Goal: Task Accomplishment & Management: Manage account settings

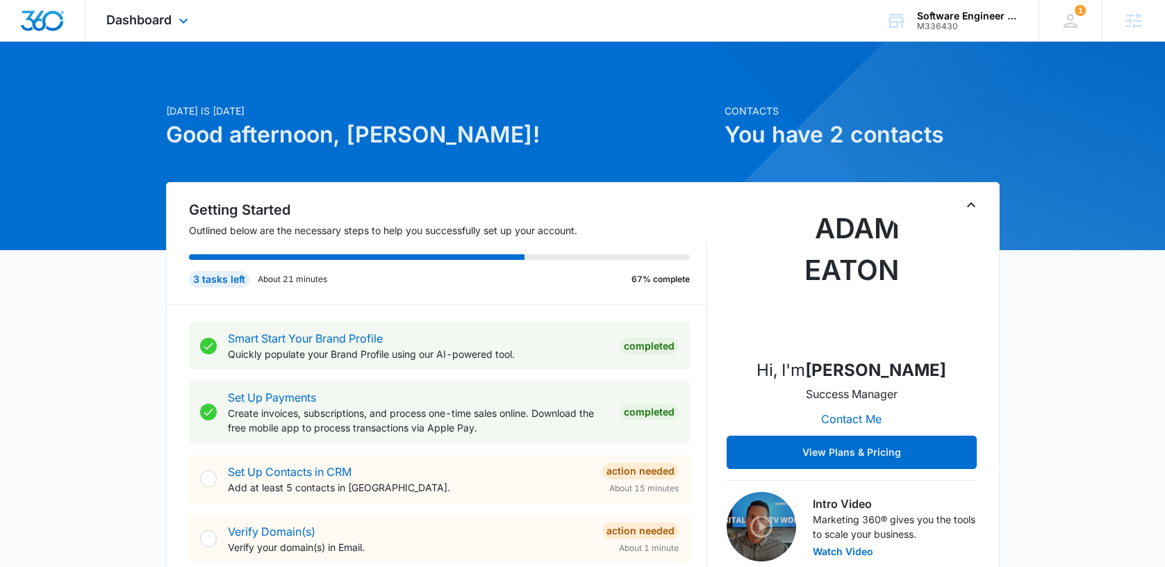
click at [174, 23] on div "Dashboard Apps Reputation Forms CRM Email Social Content Ads Intelligence Files…" at bounding box center [148, 20] width 127 height 41
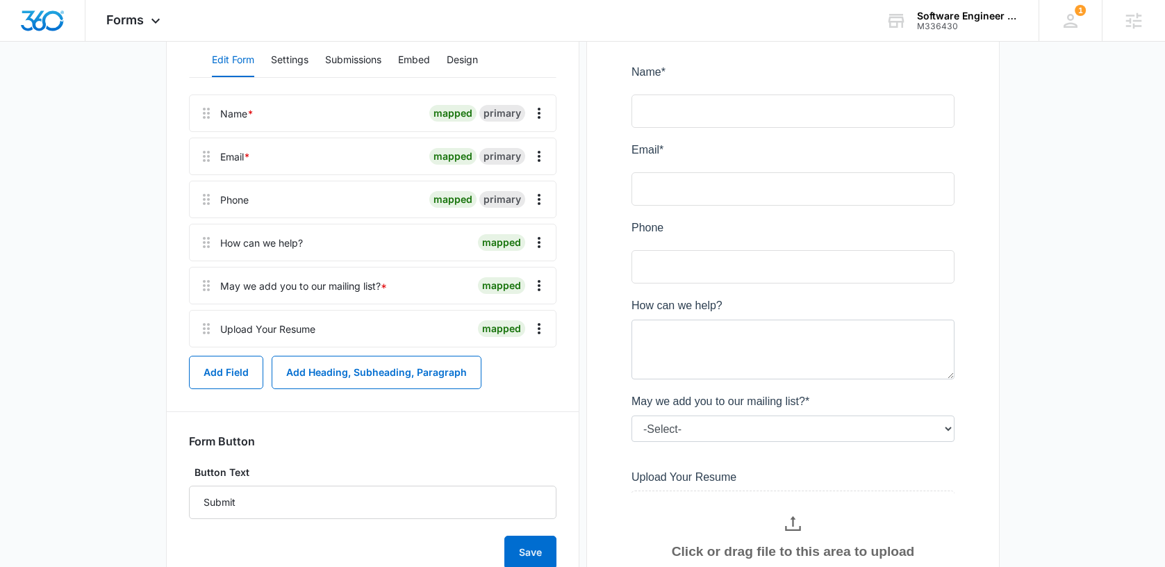
scroll to position [235, 0]
click at [539, 324] on icon "Overflow Menu" at bounding box center [539, 329] width 3 height 11
click at [500, 390] on div "Delete" at bounding box center [501, 389] width 29 height 10
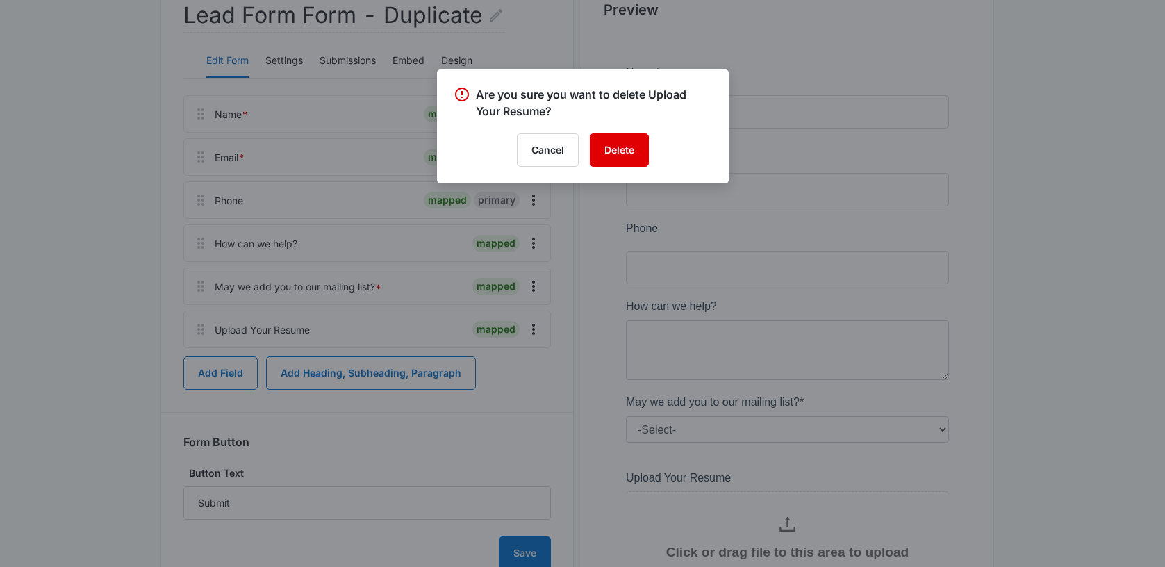
click at [613, 154] on button "Delete" at bounding box center [619, 149] width 59 height 33
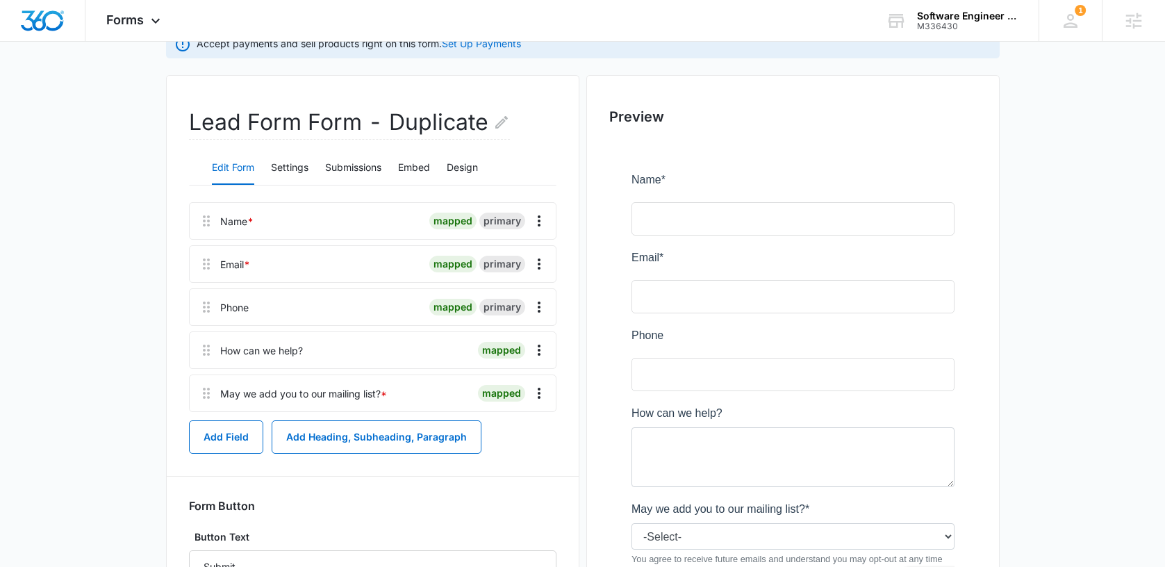
scroll to position [125, 0]
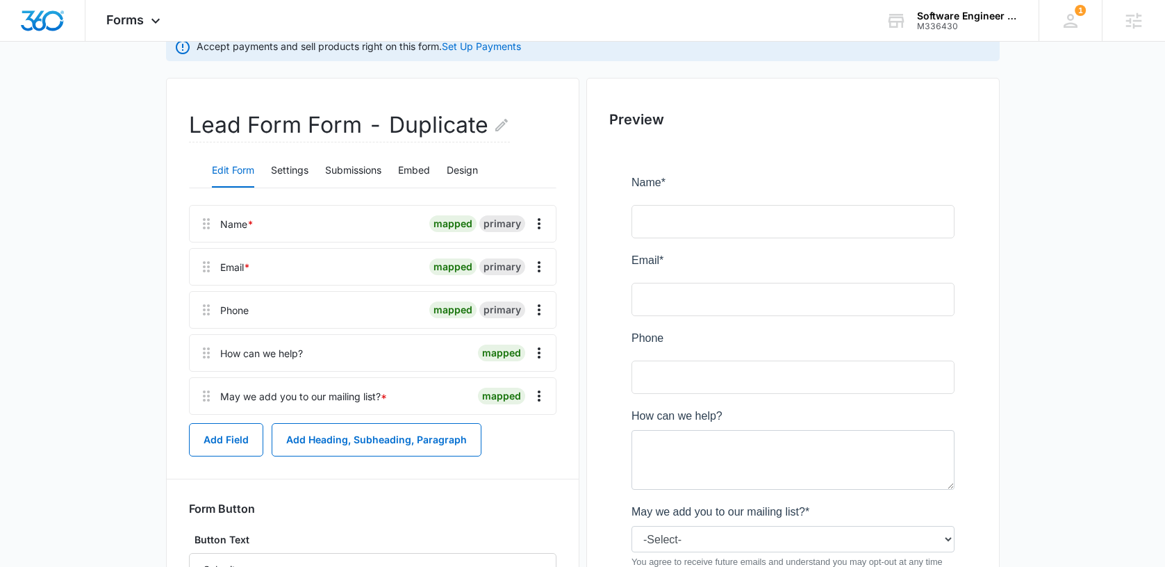
click at [557, 350] on div "Lead Form Form - Duplicate Edit Form Settings Submissions Embed Design Name * m…" at bounding box center [372, 375] width 413 height 594
click at [543, 349] on icon "Overflow Menu" at bounding box center [539, 353] width 17 height 17
click at [509, 411] on div "Delete" at bounding box center [501, 413] width 29 height 10
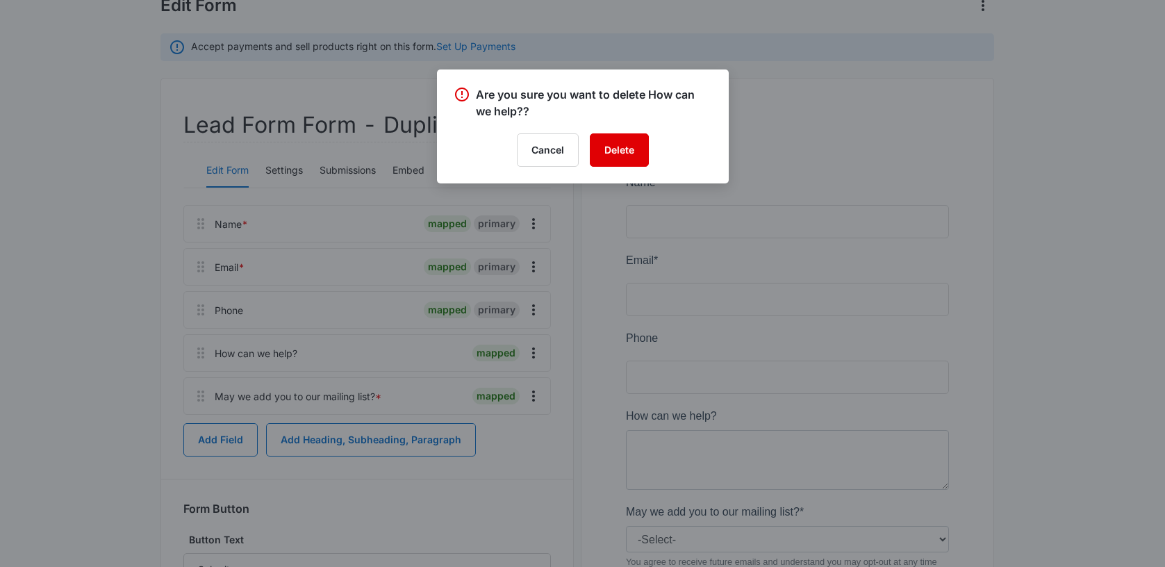
click at [617, 146] on button "Delete" at bounding box center [619, 149] width 59 height 33
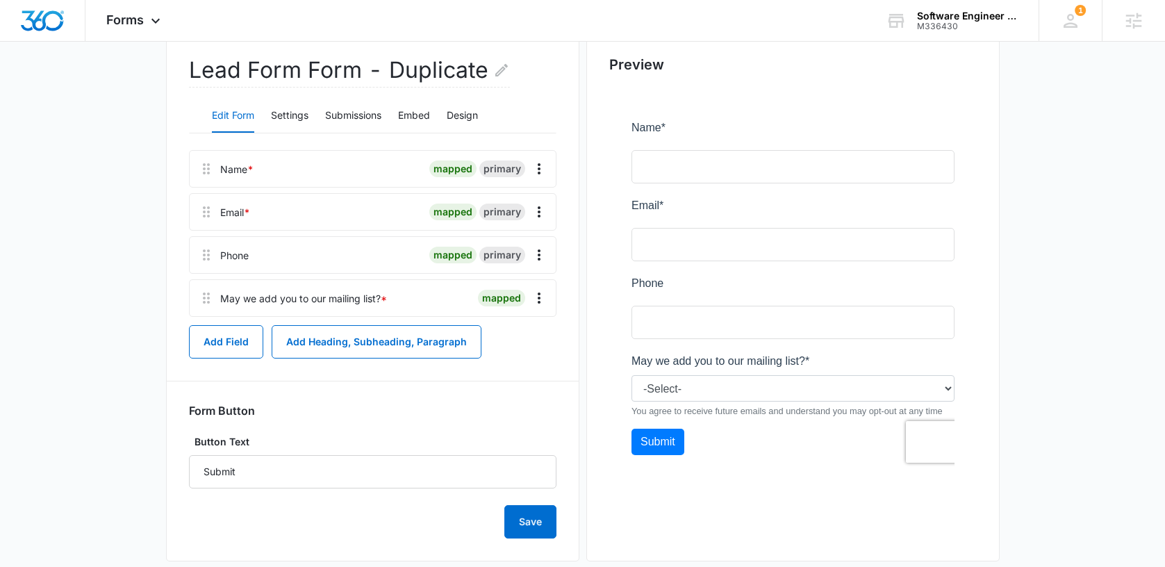
scroll to position [178, 0]
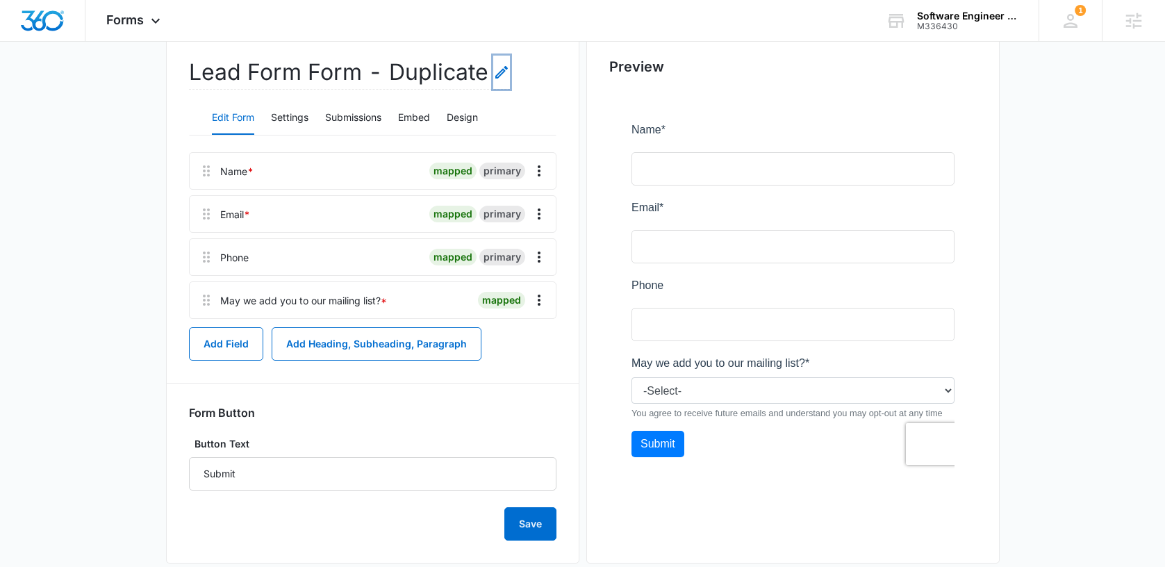
click at [498, 67] on icon "Edit Form Name" at bounding box center [501, 72] width 17 height 17
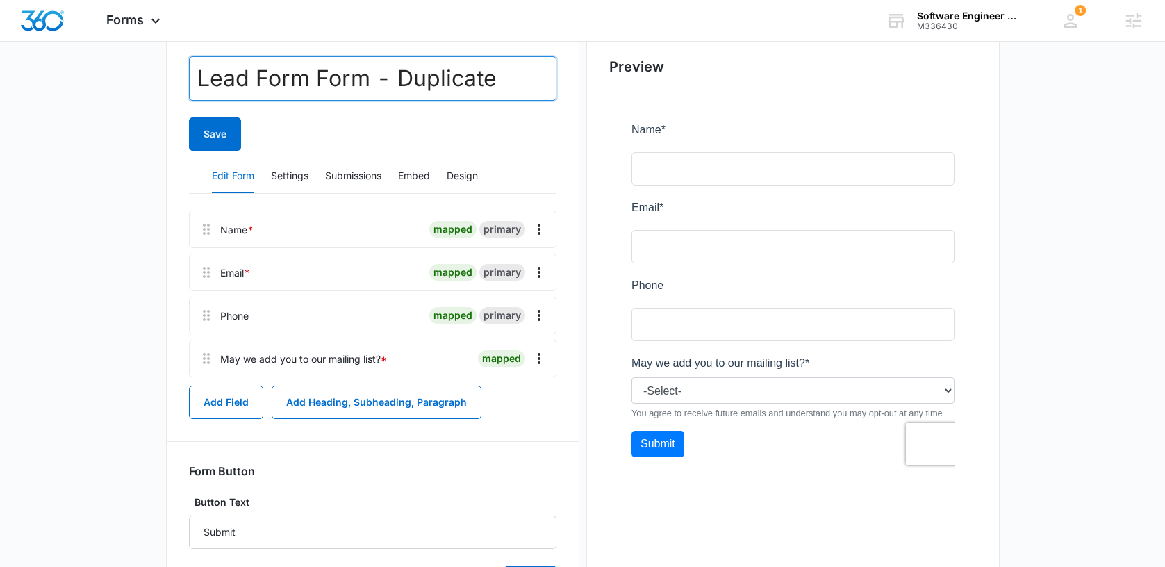
drag, startPoint x: 503, startPoint y: 74, endPoint x: 142, endPoint y: 77, distance: 360.6
click at [135, 76] on main "Edit Form Accept payments and sell products right on this form. Set Up Payments…" at bounding box center [582, 278] width 1165 height 741
type input "Enrollment Form"
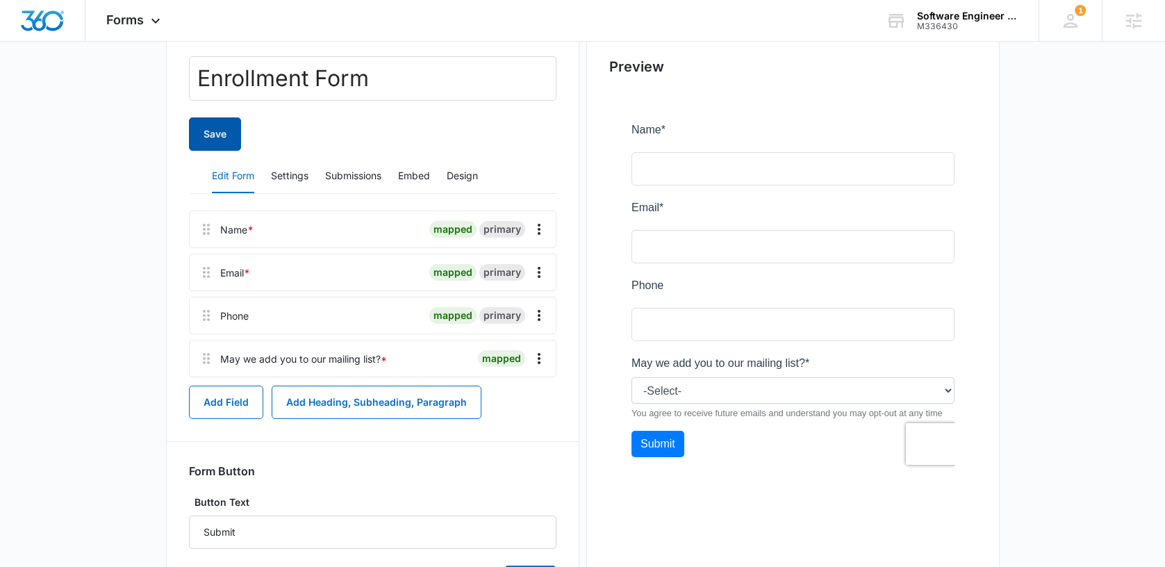
click at [208, 135] on button "Save" at bounding box center [215, 133] width 52 height 33
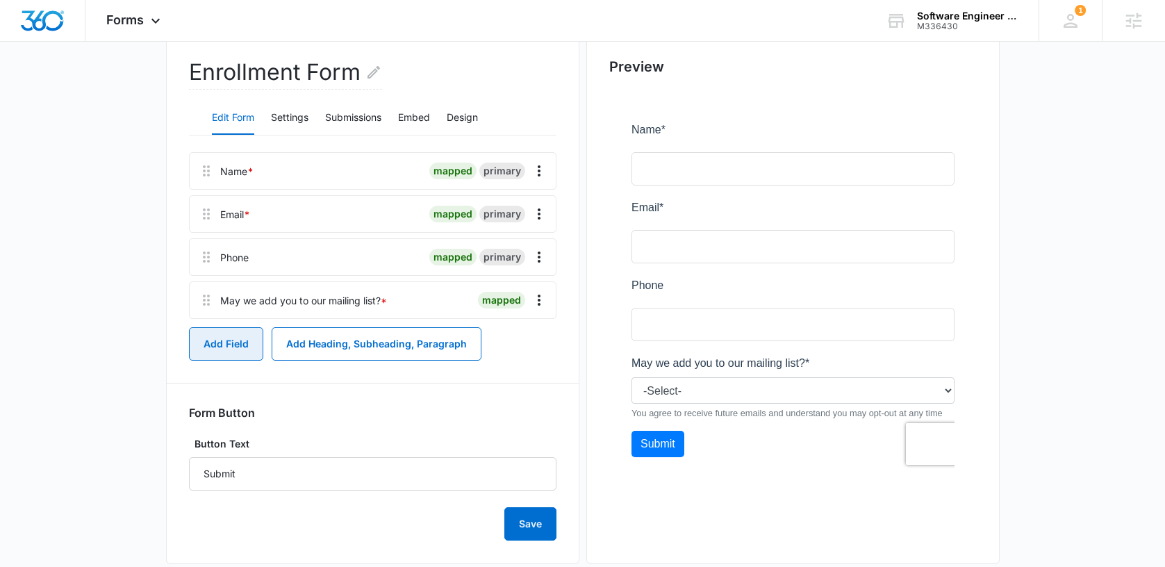
click at [229, 346] on button "Add Field" at bounding box center [226, 343] width 74 height 33
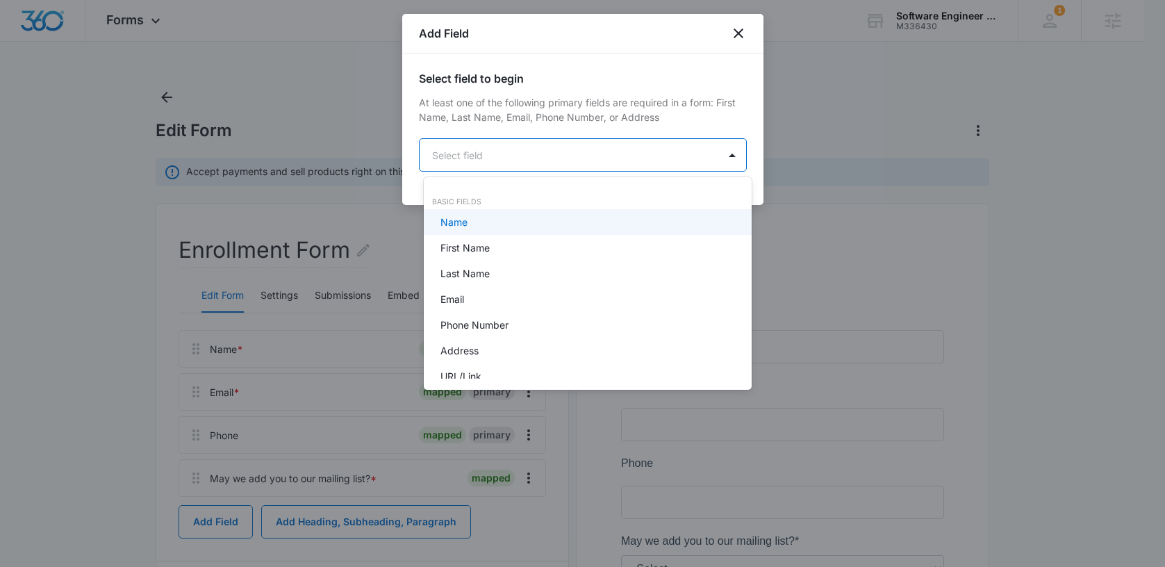
drag, startPoint x: 534, startPoint y: 157, endPoint x: 525, endPoint y: 186, distance: 29.7
click at [534, 157] on body "Forms Apps Reputation Forms CRM Email Social Content Ads Intelligence Files Bra…" at bounding box center [582, 283] width 1165 height 567
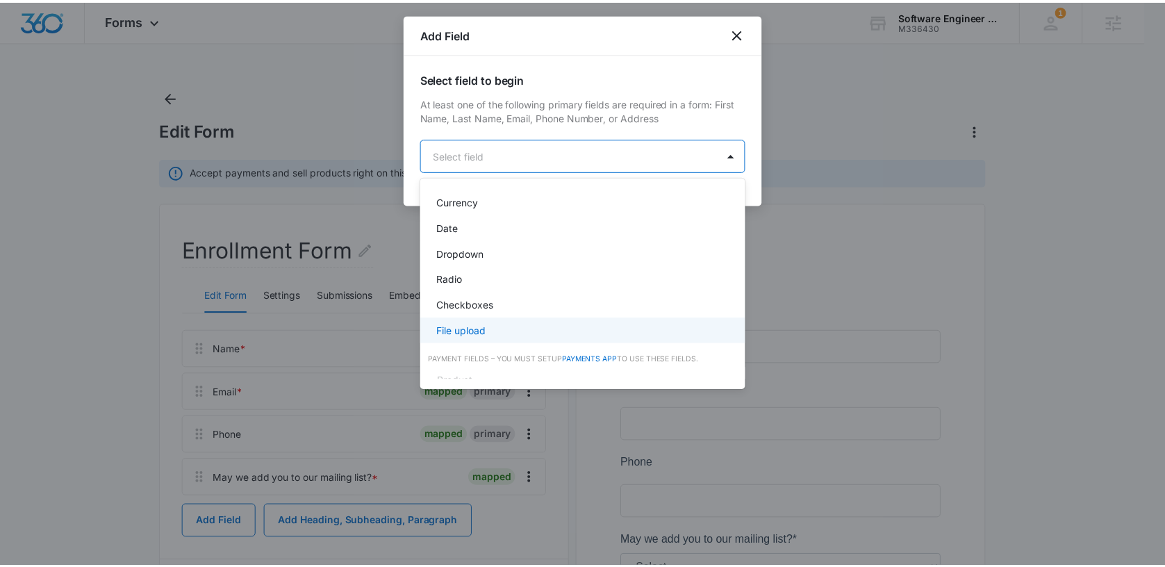
scroll to position [352, 0]
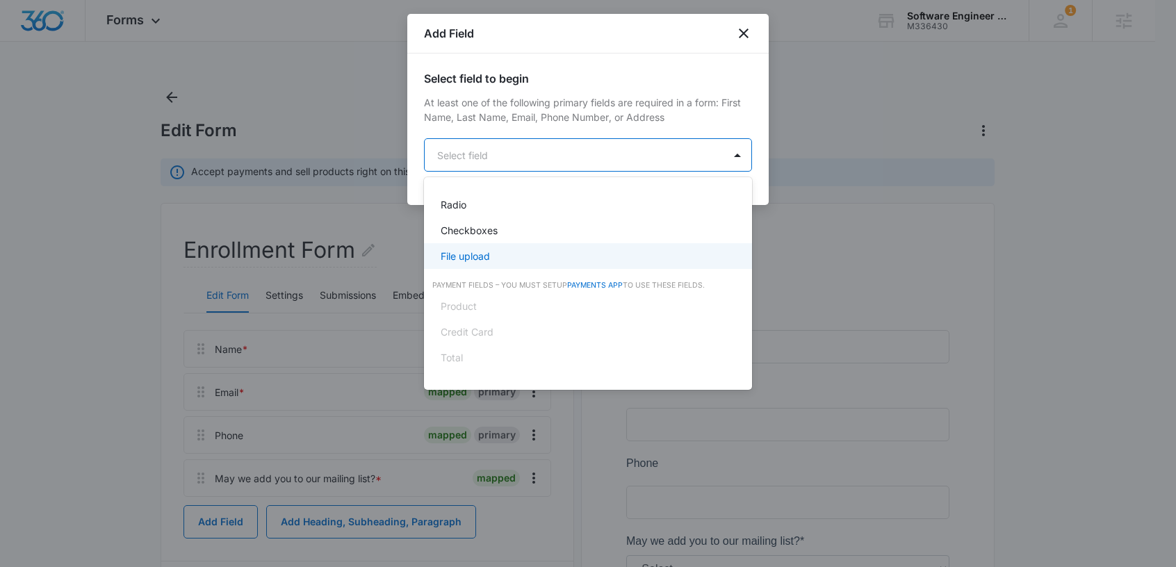
click at [467, 350] on div "Total" at bounding box center [586, 357] width 292 height 15
drag, startPoint x: 904, startPoint y: 275, endPoint x: 890, endPoint y: 262, distance: 19.2
click at [903, 274] on div at bounding box center [588, 283] width 1176 height 567
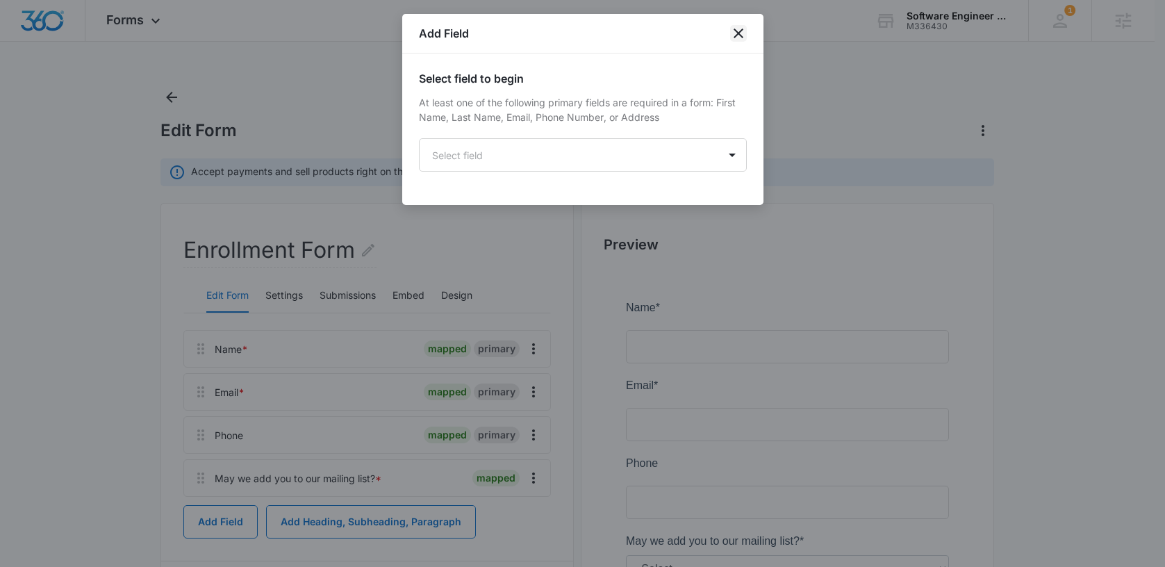
click at [736, 35] on icon "close" at bounding box center [738, 33] width 17 height 17
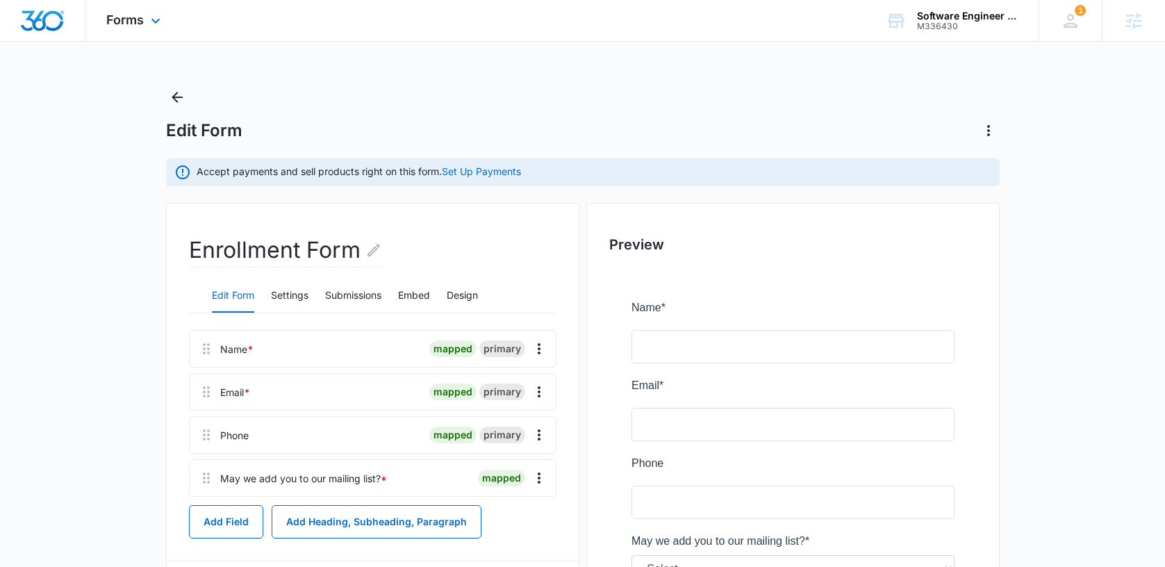
click at [56, 30] on img "Dashboard" at bounding box center [42, 20] width 44 height 21
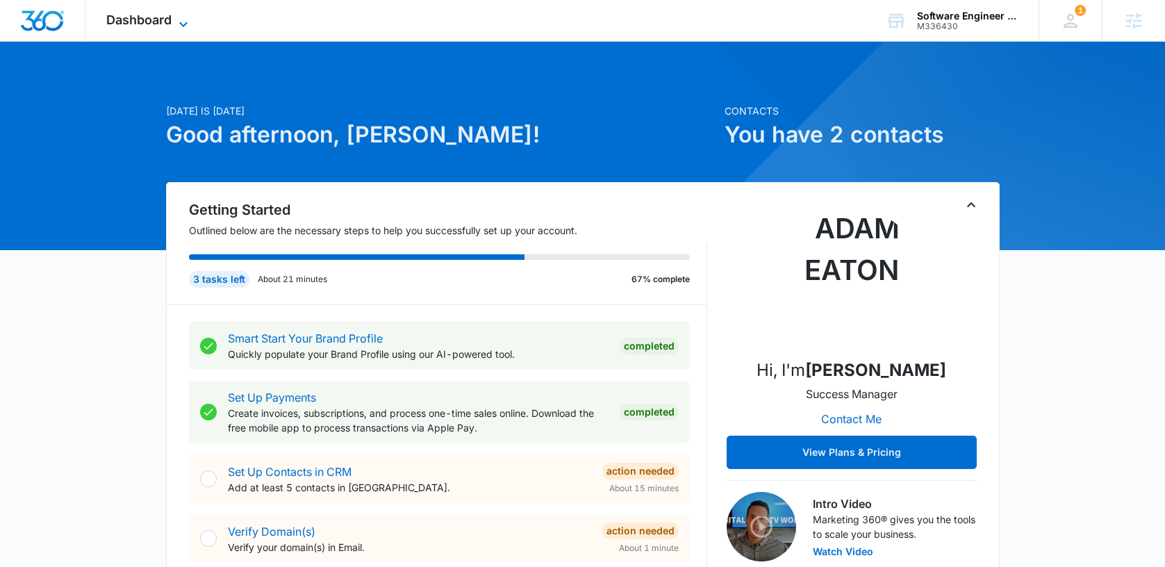
click at [175, 28] on div "Dashboard Apps Reputation Forms CRM Email Social Content Ads Intelligence Files…" at bounding box center [148, 20] width 127 height 41
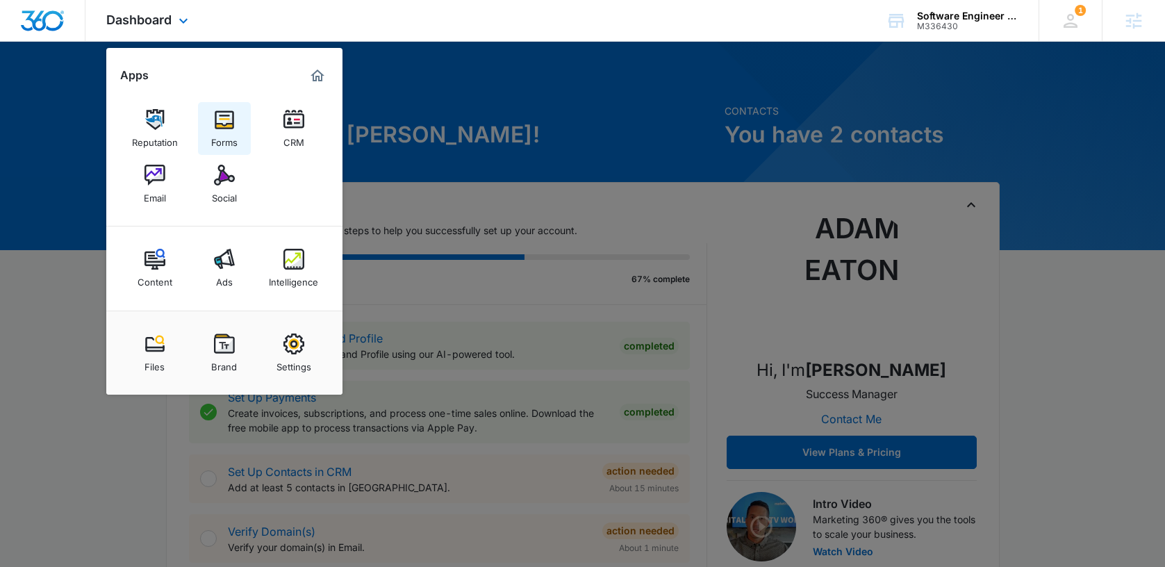
click at [201, 116] on link "Forms" at bounding box center [224, 128] width 53 height 53
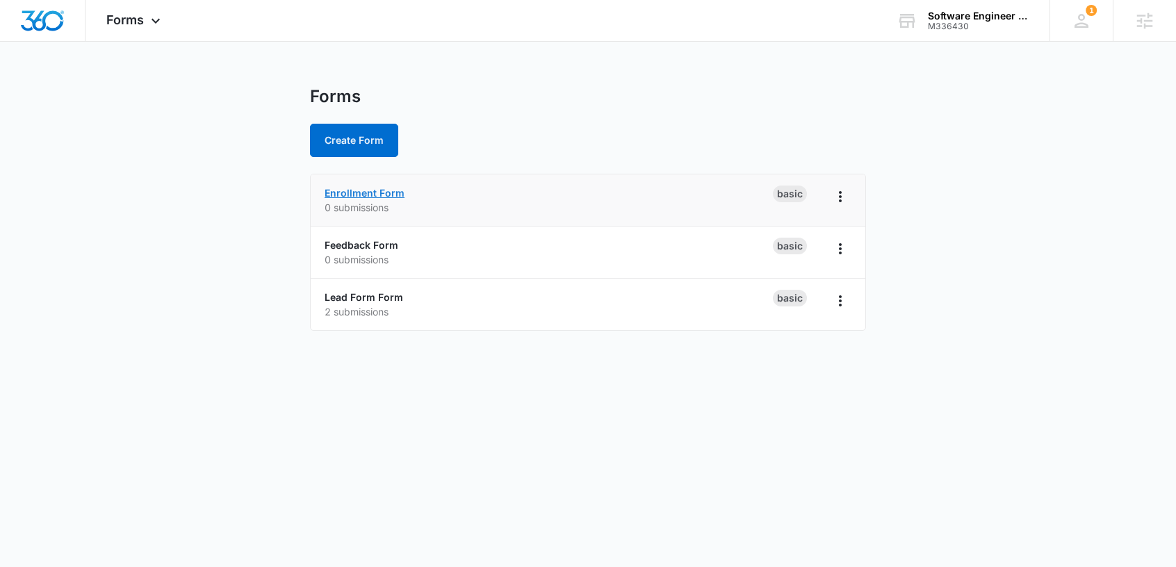
click at [380, 192] on link "Enrollment Form" at bounding box center [364, 193] width 80 height 12
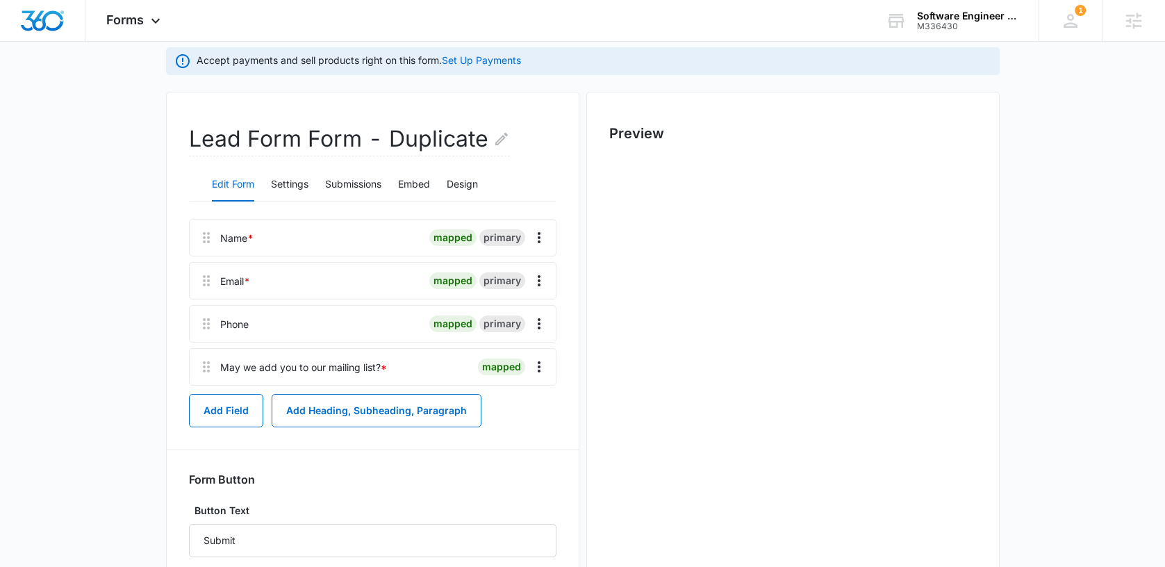
scroll to position [119, 0]
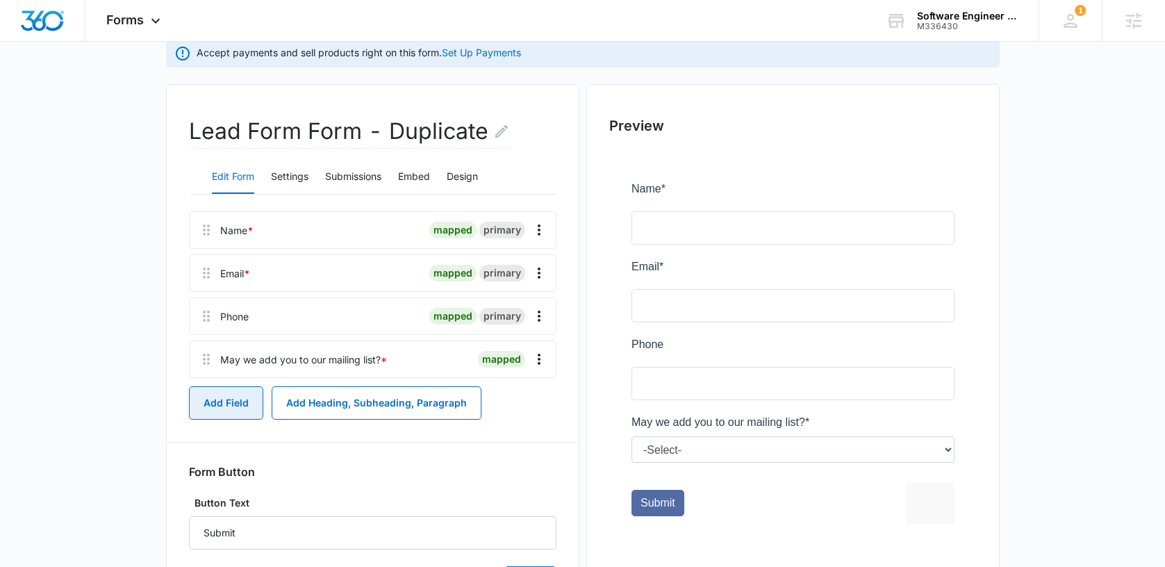
click at [244, 410] on button "Add Field" at bounding box center [226, 402] width 74 height 33
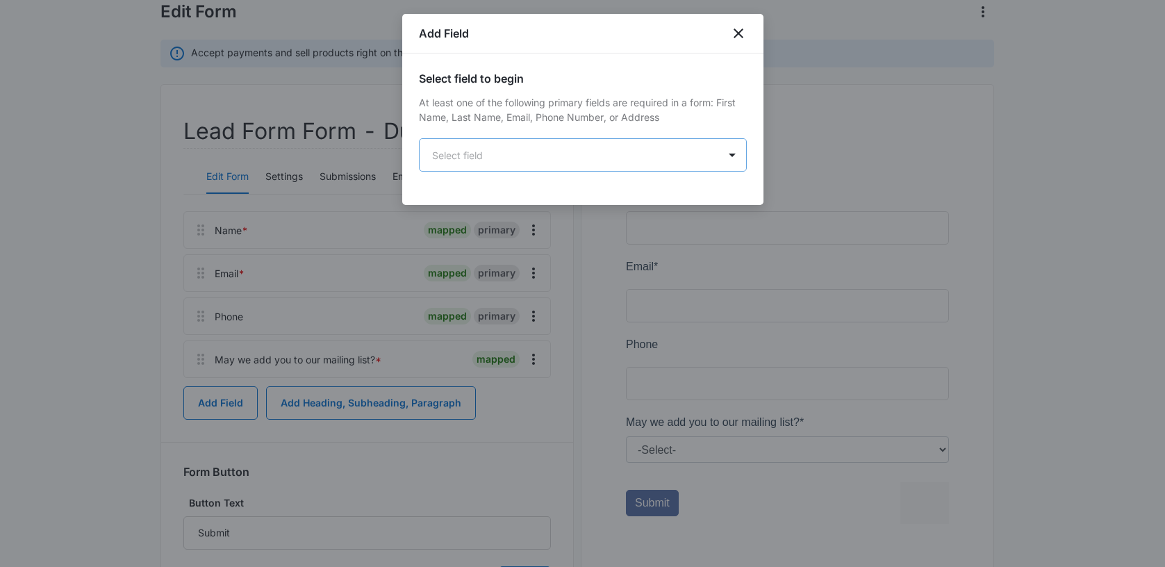
click at [500, 151] on body "Forms Apps Reputation Forms CRM Email Social Content Ads Intelligence Files Bra…" at bounding box center [582, 265] width 1165 height 769
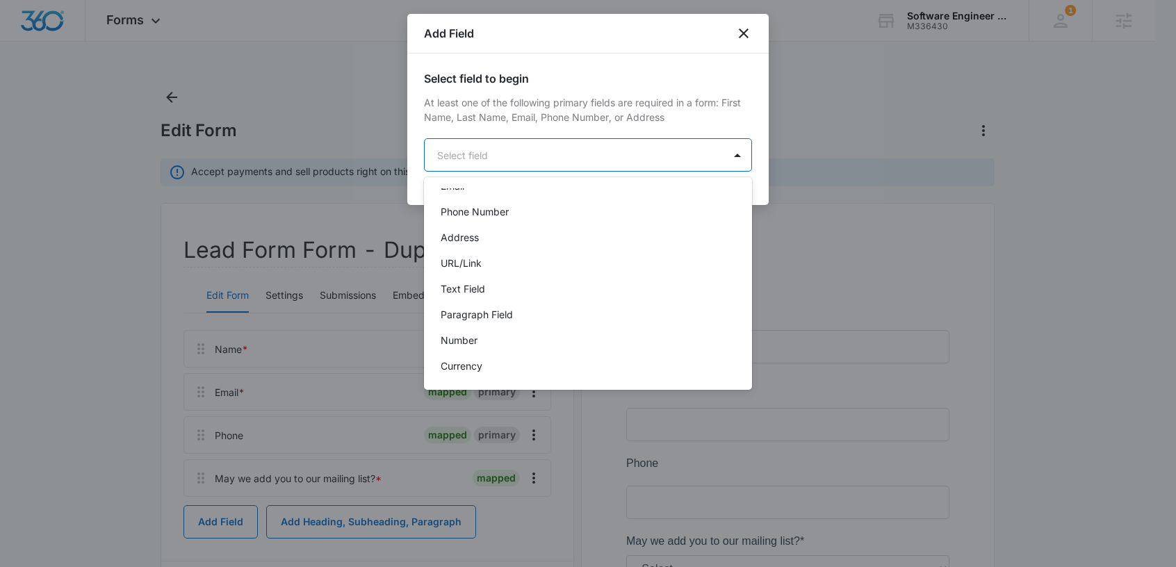
scroll to position [352, 0]
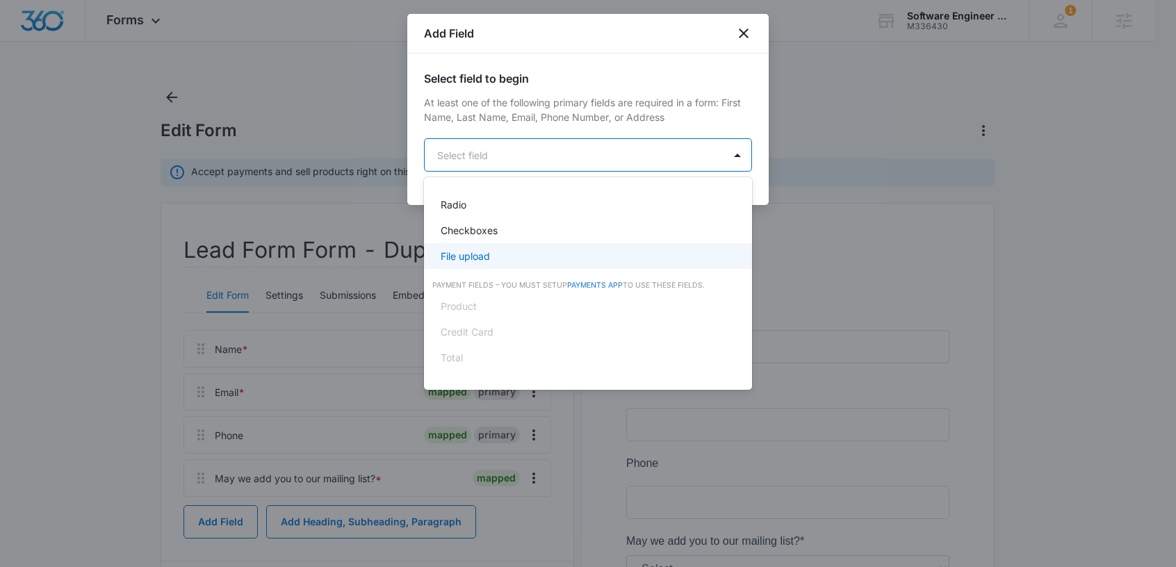
click at [586, 286] on link "Payments App" at bounding box center [595, 285] width 56 height 9
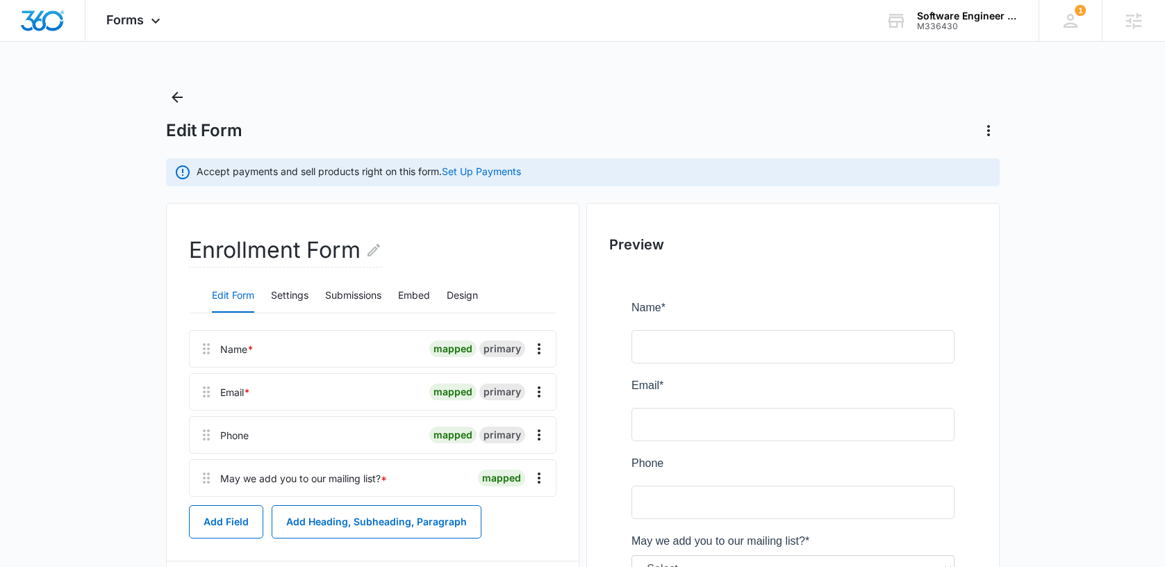
scroll to position [202, 0]
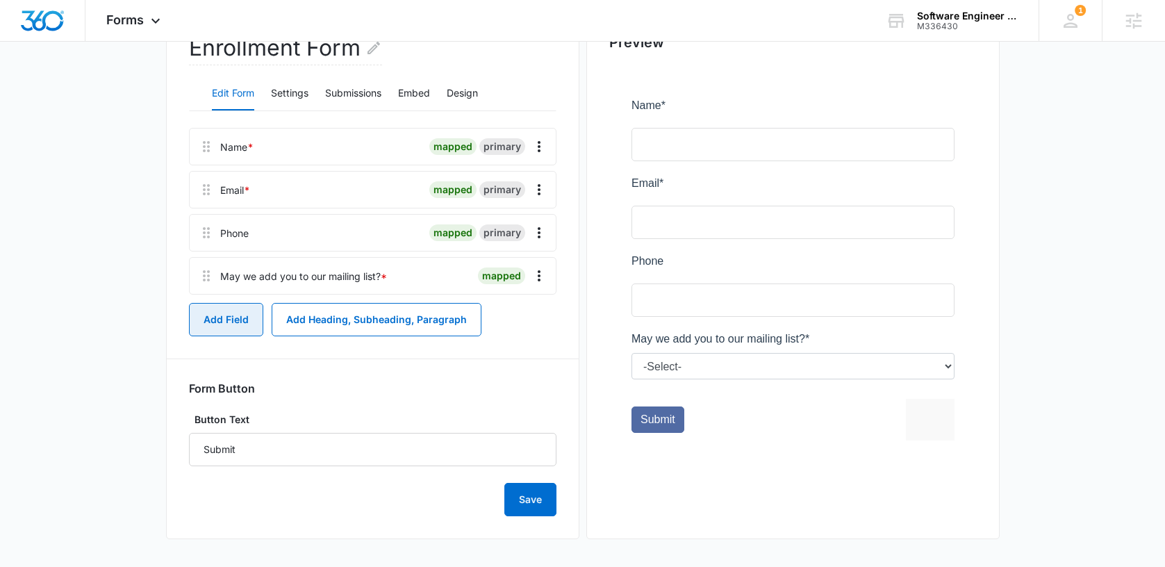
click at [219, 326] on button "Add Field" at bounding box center [226, 319] width 74 height 33
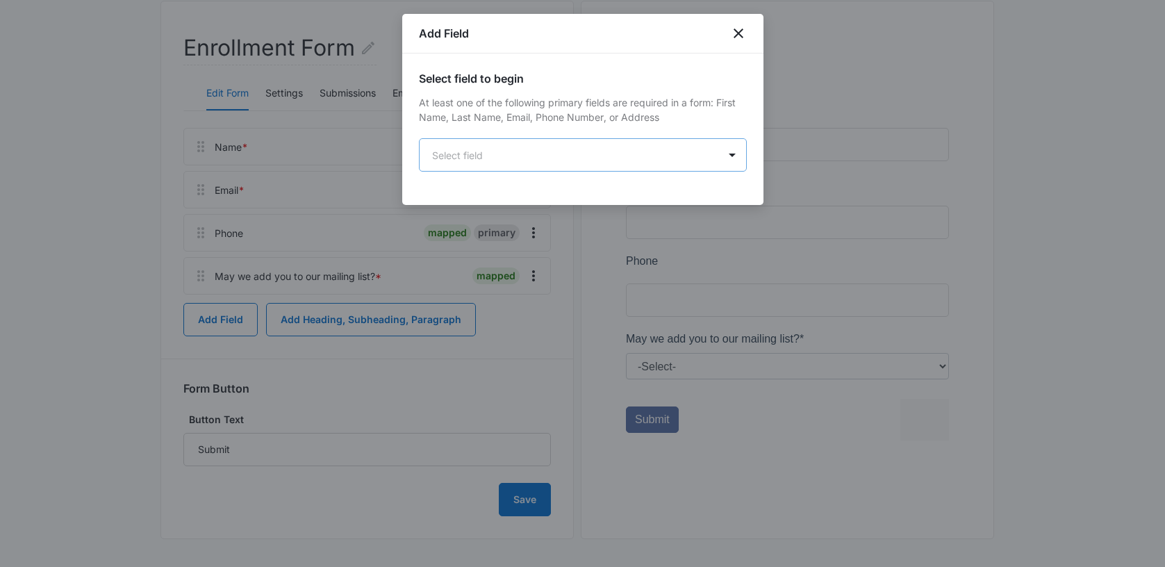
click at [493, 153] on body "Forms Apps Reputation Forms CRM Email Social Content Ads Intelligence Files Bra…" at bounding box center [582, 182] width 1165 height 769
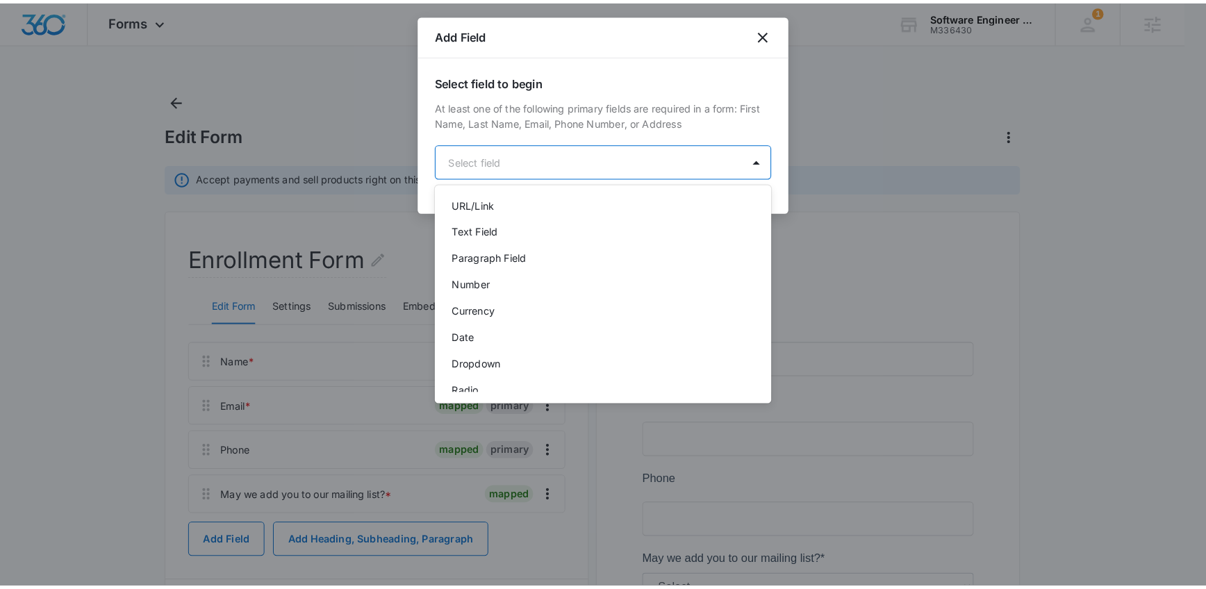
scroll to position [352, 0]
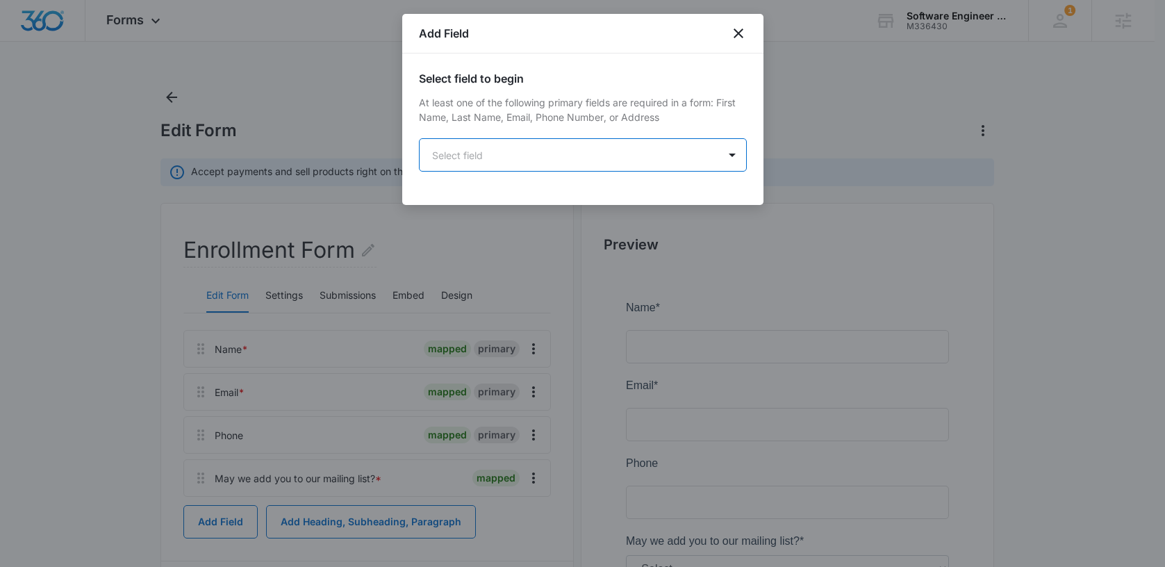
click at [541, 153] on body "Forms Apps Reputation Forms CRM Email Social Content Ads Intelligence Files Bra…" at bounding box center [582, 384] width 1165 height 769
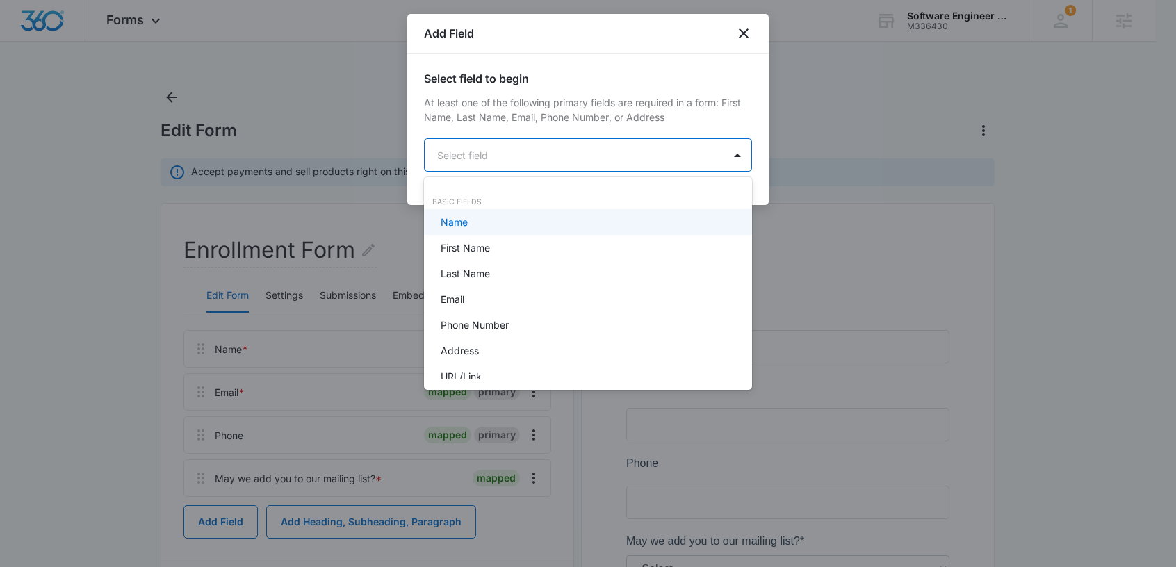
click at [541, 153] on body "Forms Apps Reputation Forms CRM Email Social Content Ads Intelligence Files Bra…" at bounding box center [588, 283] width 1176 height 567
click at [541, 154] on div at bounding box center [588, 283] width 1176 height 567
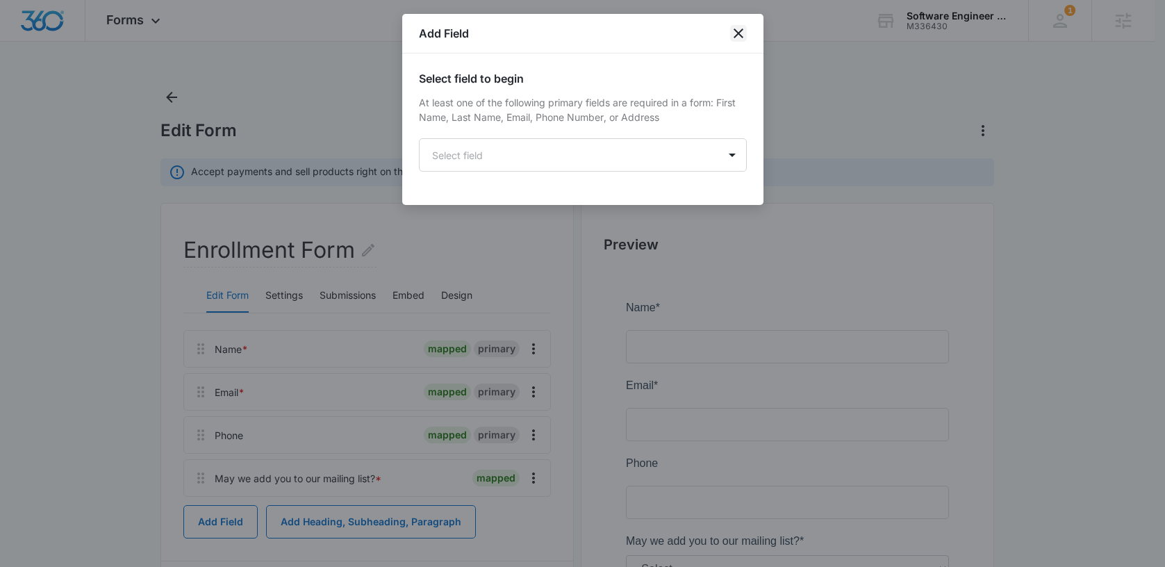
click at [741, 31] on icon "close" at bounding box center [738, 33] width 17 height 17
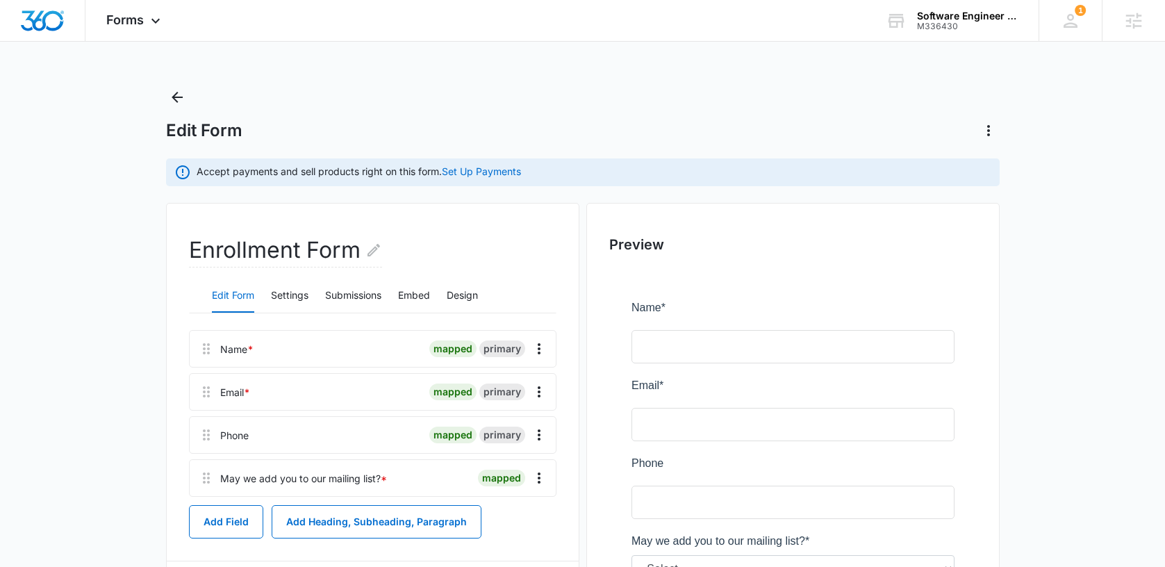
click at [815, 65] on div "Forms Apps Reputation Forms CRM Email Social Content Ads Intelligence Files Bra…" at bounding box center [582, 384] width 1165 height 769
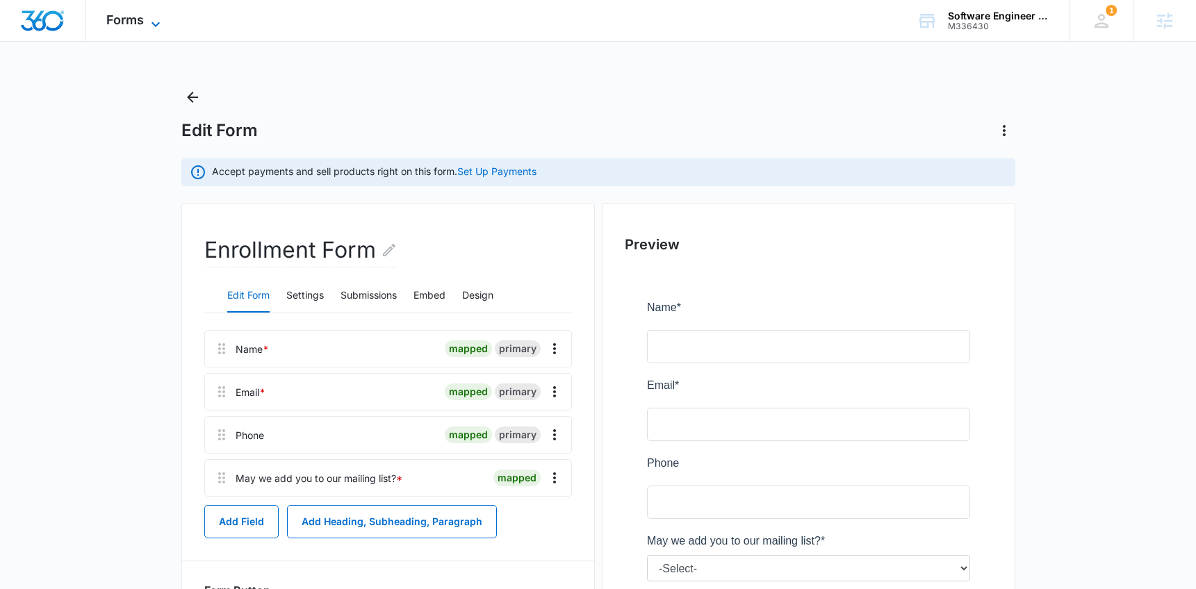
click at [159, 21] on icon at bounding box center [155, 24] width 17 height 17
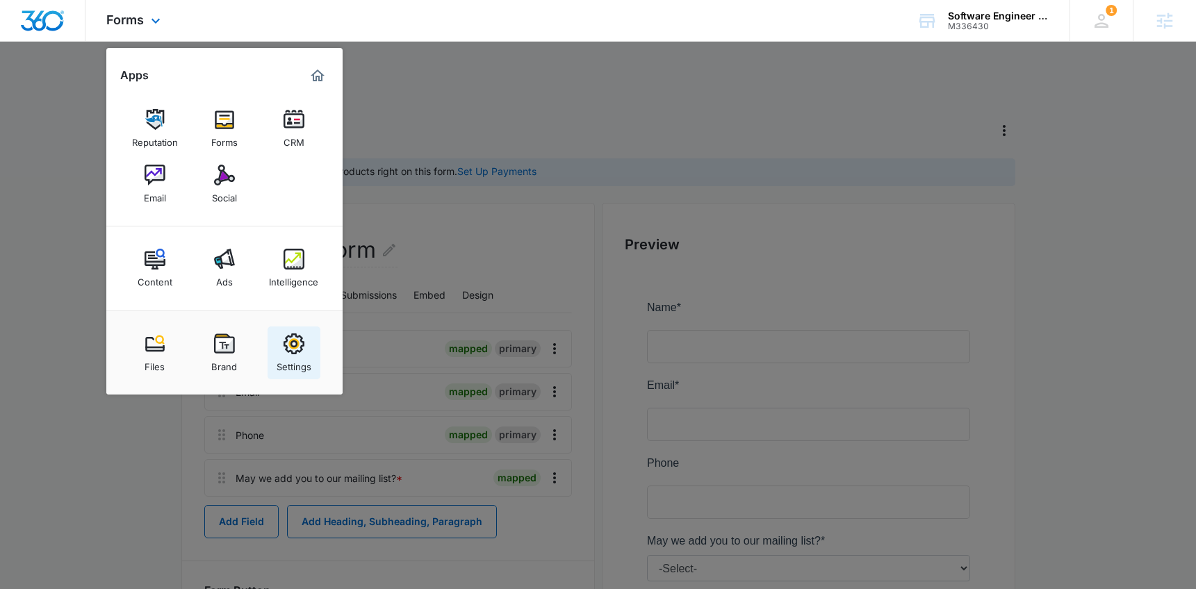
click at [302, 347] on img at bounding box center [293, 343] width 21 height 21
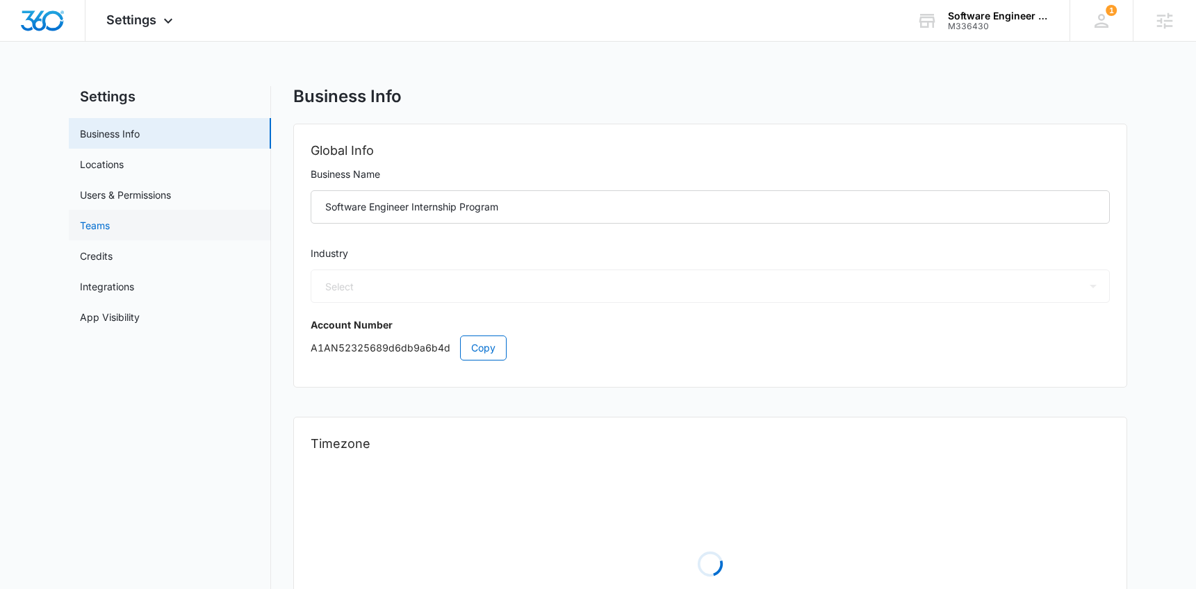
select select "29"
select select "US"
select select "America/[GEOGRAPHIC_DATA]"
click at [127, 311] on link "App Visibility" at bounding box center [110, 317] width 60 height 15
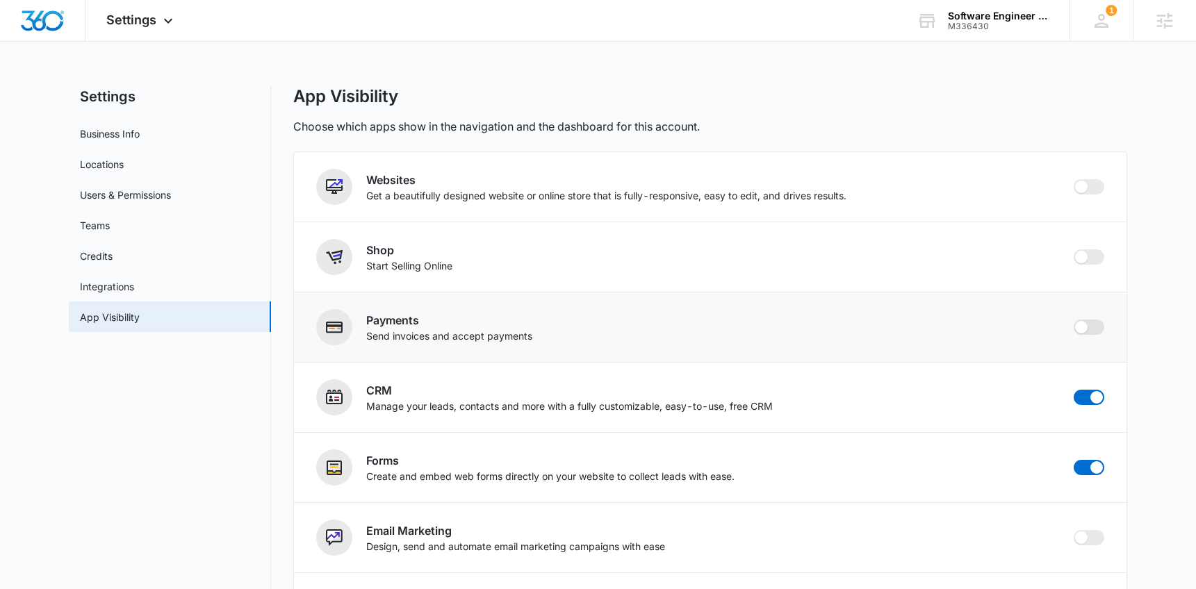
click at [1081, 327] on span at bounding box center [1081, 327] width 13 height 13
click at [1073, 320] on input "checkbox" at bounding box center [1073, 319] width 1 height 1
checkbox input "true"
click at [144, 19] on span "Settings" at bounding box center [131, 20] width 50 height 15
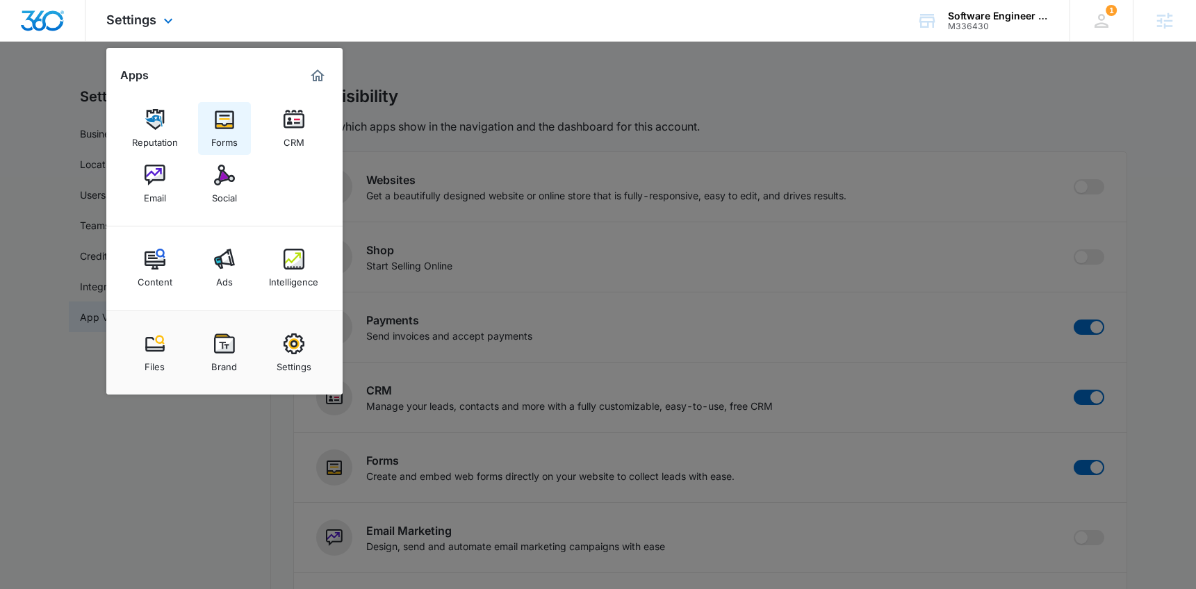
click at [212, 113] on link "Forms" at bounding box center [224, 128] width 53 height 53
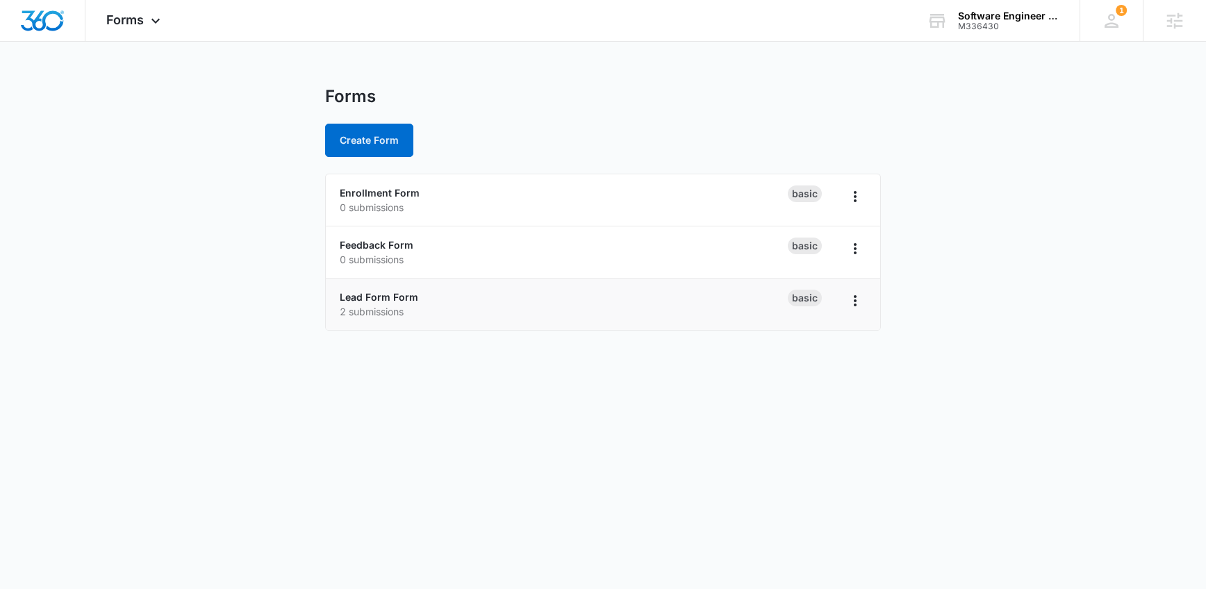
click at [376, 303] on div "Lead Form Form 2 submissions" at bounding box center [564, 304] width 448 height 29
click at [377, 297] on link "Lead Form Form" at bounding box center [379, 297] width 79 height 12
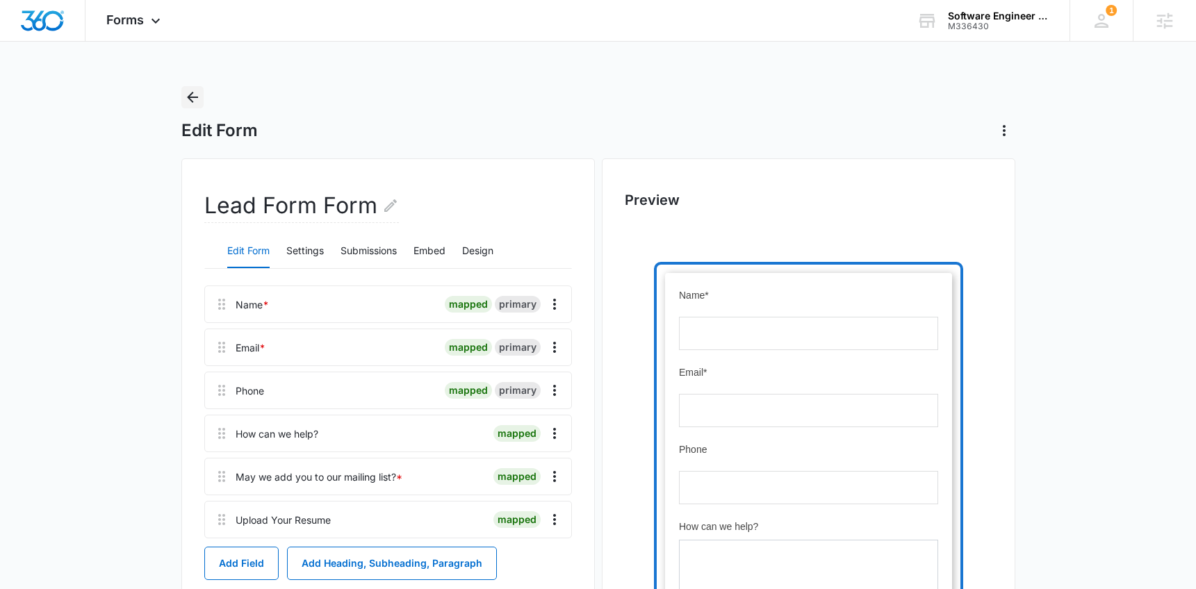
click at [195, 98] on icon "Back" at bounding box center [192, 97] width 11 height 11
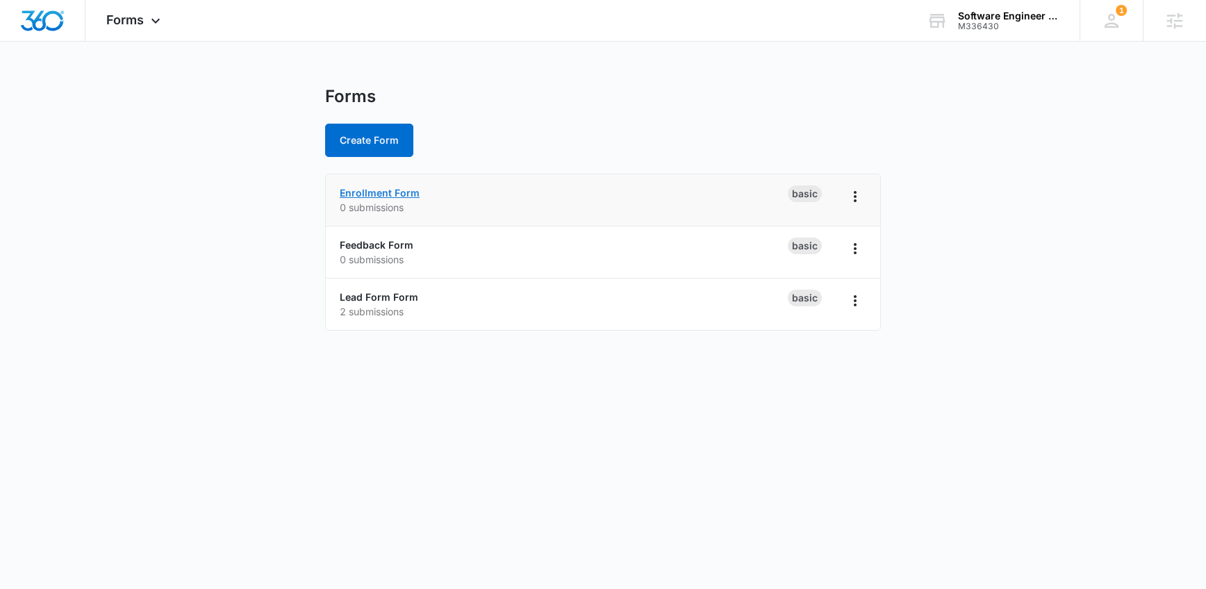
click at [375, 191] on link "Enrollment Form" at bounding box center [380, 193] width 80 height 12
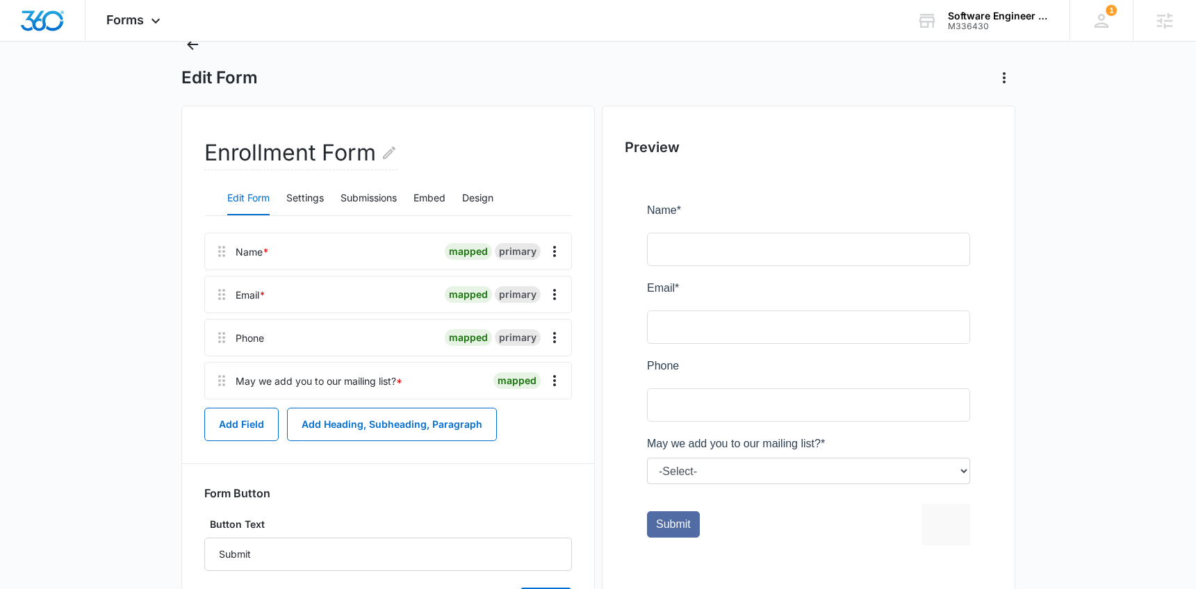
scroll to position [135, 0]
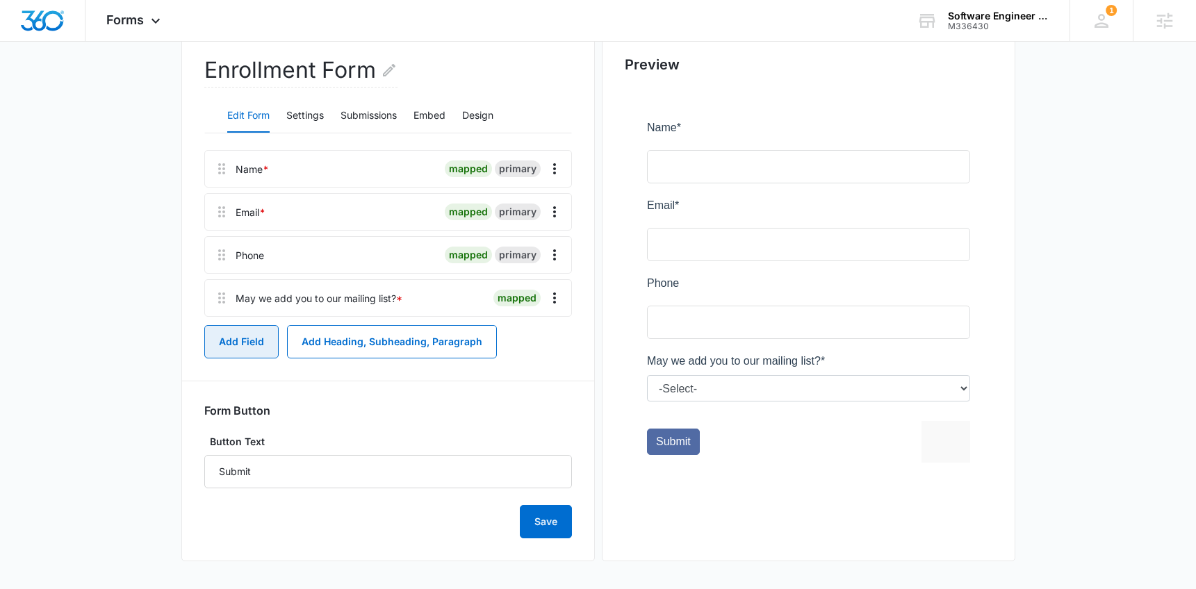
click at [227, 341] on button "Add Field" at bounding box center [241, 341] width 74 height 33
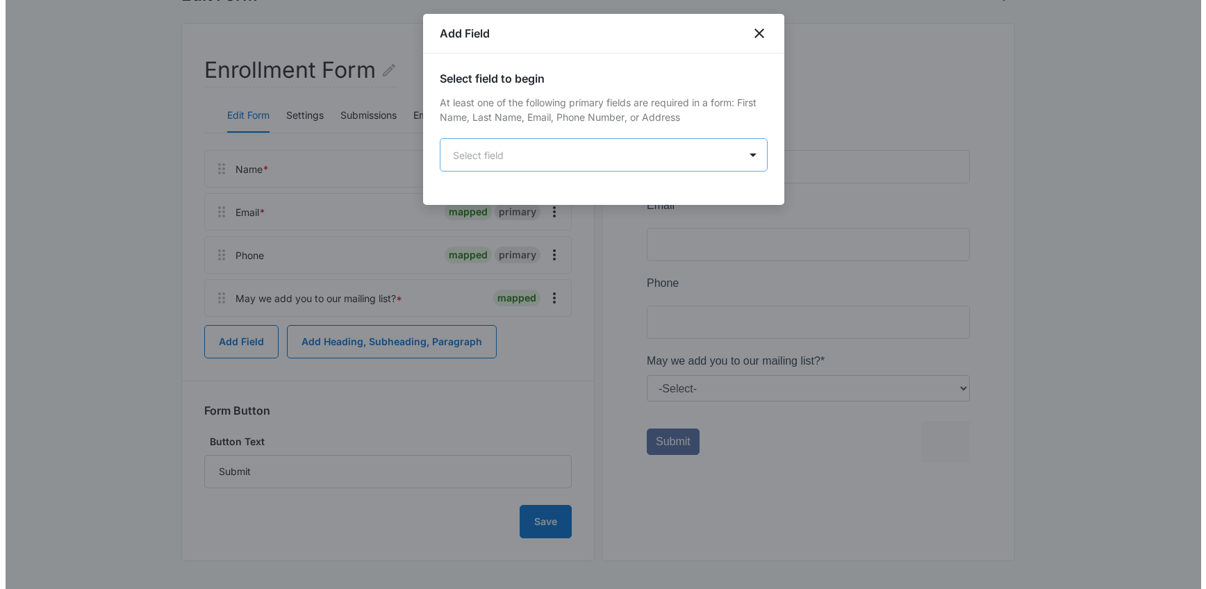
scroll to position [0, 0]
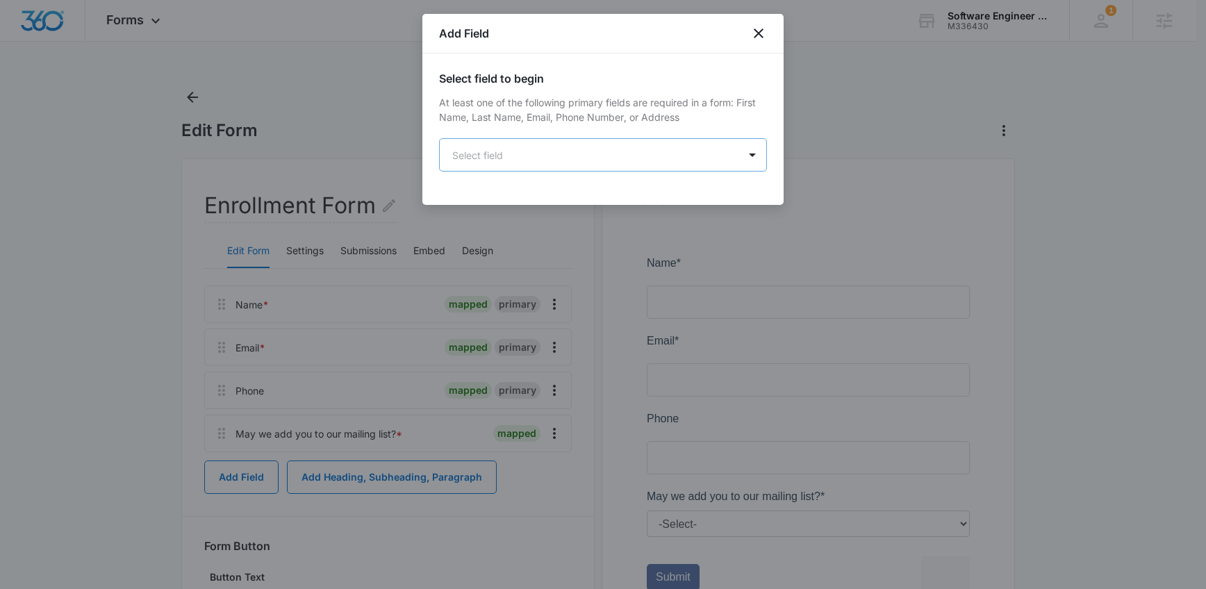
click at [568, 155] on body "Forms Apps Reputation Forms CRM Email Social Content Ads Intelligence Files Bra…" at bounding box center [603, 362] width 1206 height 725
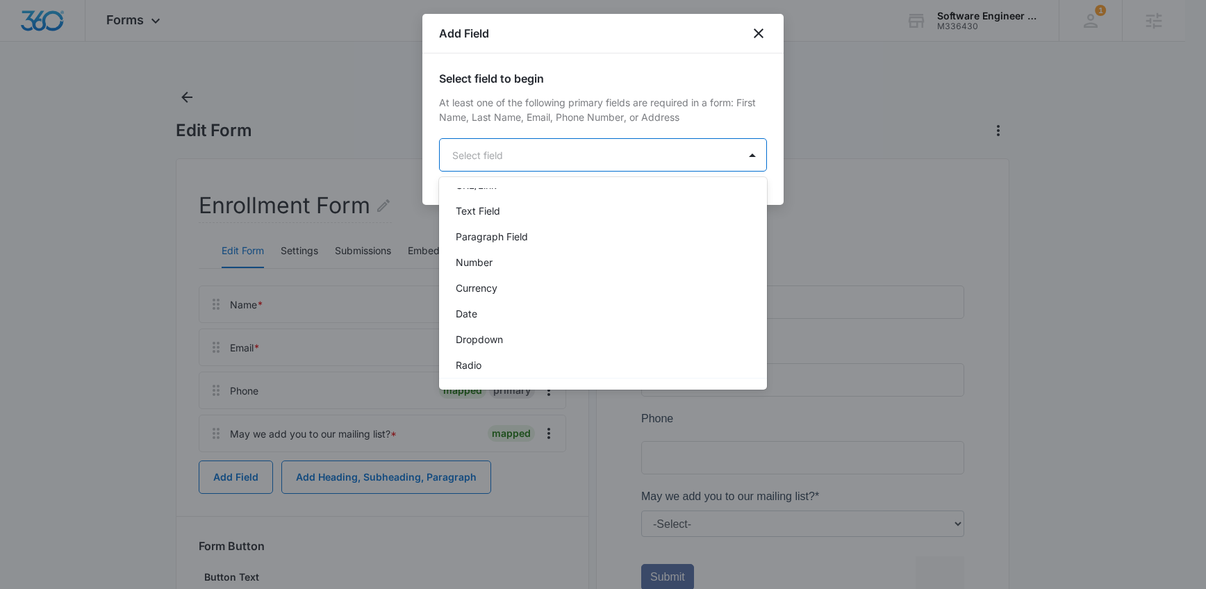
scroll to position [352, 0]
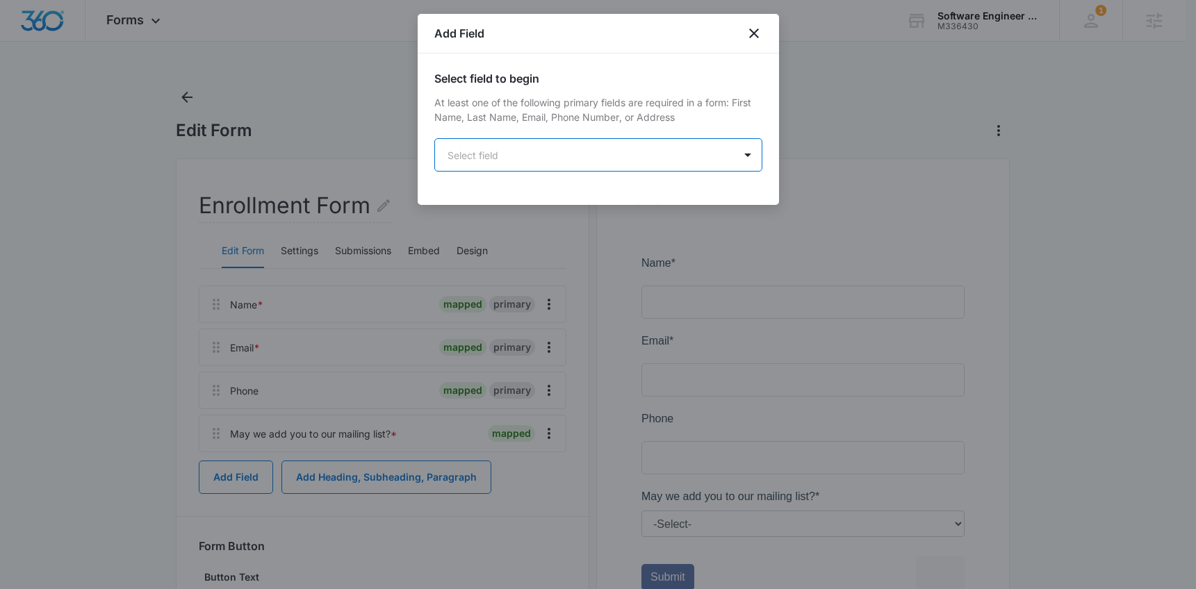
click at [591, 163] on body "Forms Apps Reputation Forms CRM Email Social Content Ads Intelligence Files Bra…" at bounding box center [598, 362] width 1196 height 725
click at [595, 168] on body "Forms Apps Reputation Forms CRM Email Social Content Ads Intelligence Files Bra…" at bounding box center [603, 362] width 1206 height 725
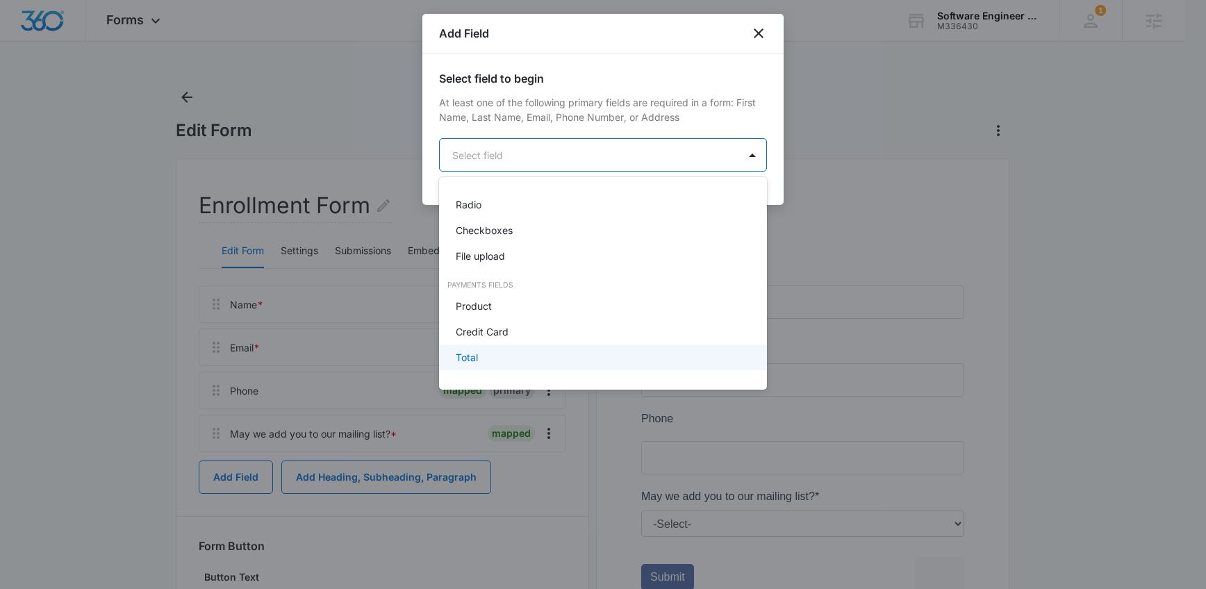
click at [535, 361] on div "Total" at bounding box center [602, 357] width 292 height 15
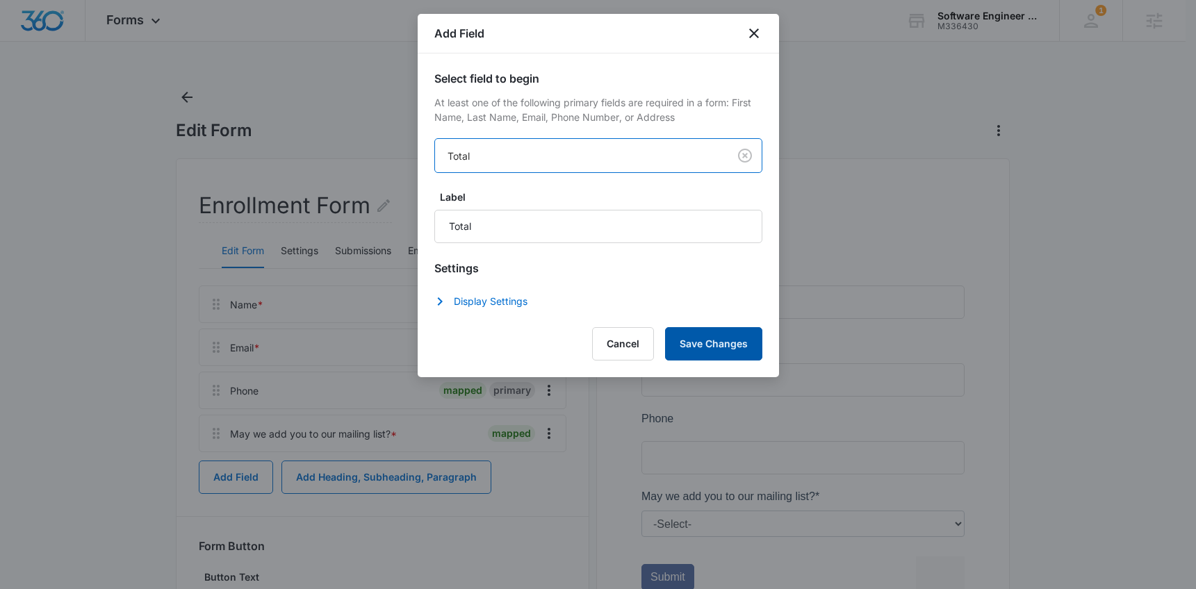
click at [732, 352] on button "Save Changes" at bounding box center [713, 343] width 97 height 33
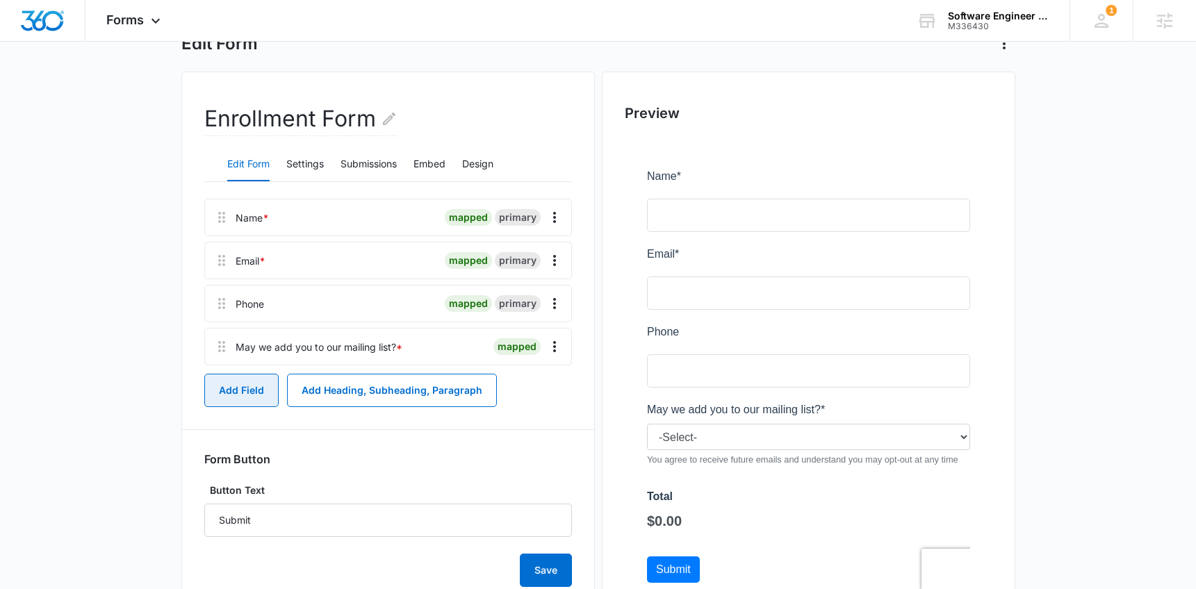
scroll to position [97, 0]
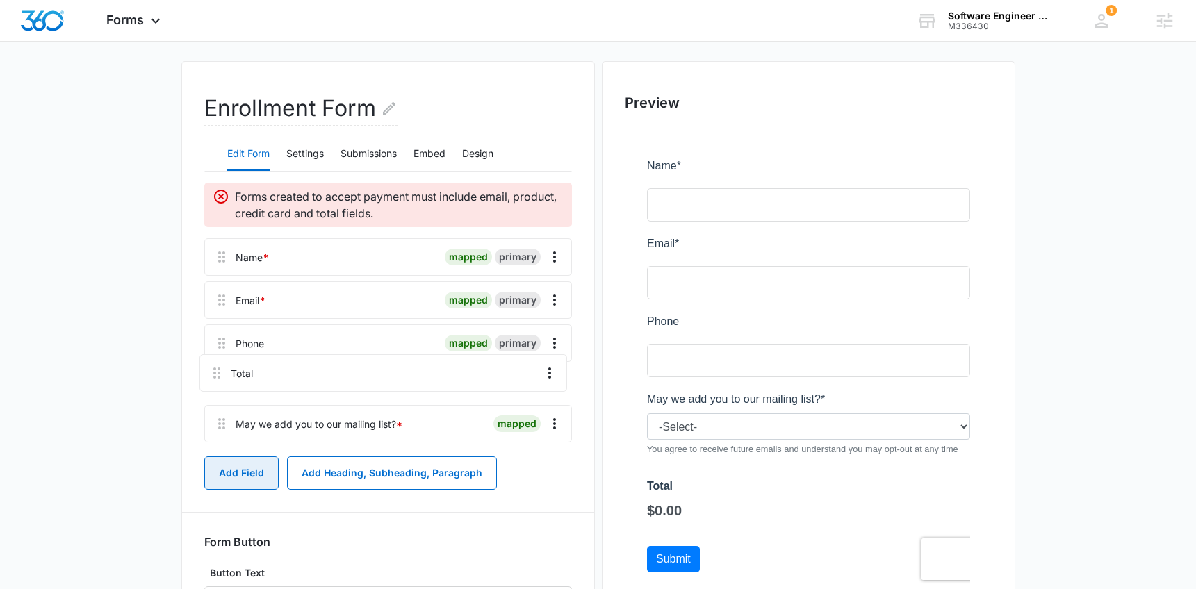
drag, startPoint x: 224, startPoint y: 434, endPoint x: 220, endPoint y: 362, distance: 71.7
click at [220, 362] on div "Name * mapped primary Email * mapped primary Phone mapped primary May we add yo…" at bounding box center [388, 343] width 368 height 210
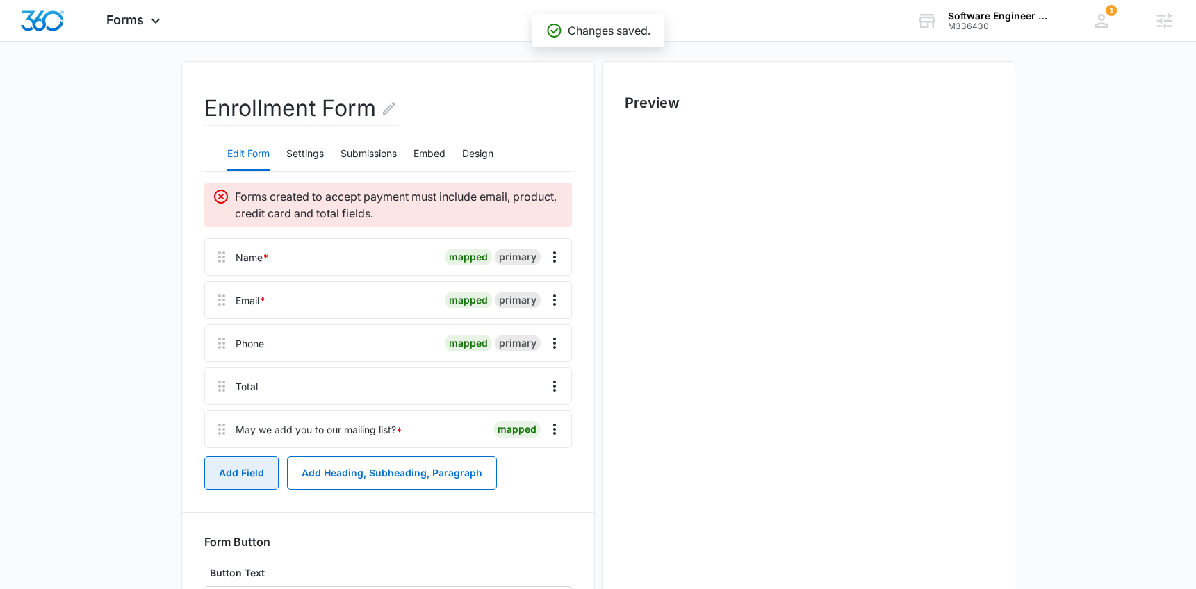
scroll to position [0, 0]
click at [240, 477] on button "Add Field" at bounding box center [241, 472] width 74 height 33
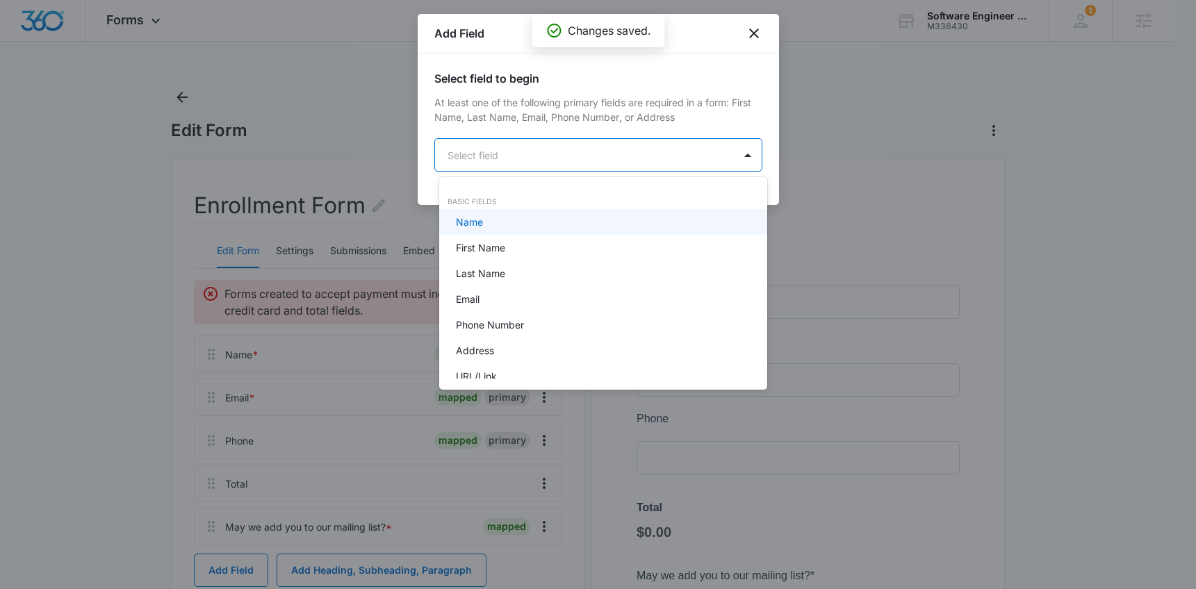
click at [563, 155] on body "Forms Apps Reputation Forms CRM Email Social Content Ads Intelligence Files Bra…" at bounding box center [598, 294] width 1196 height 589
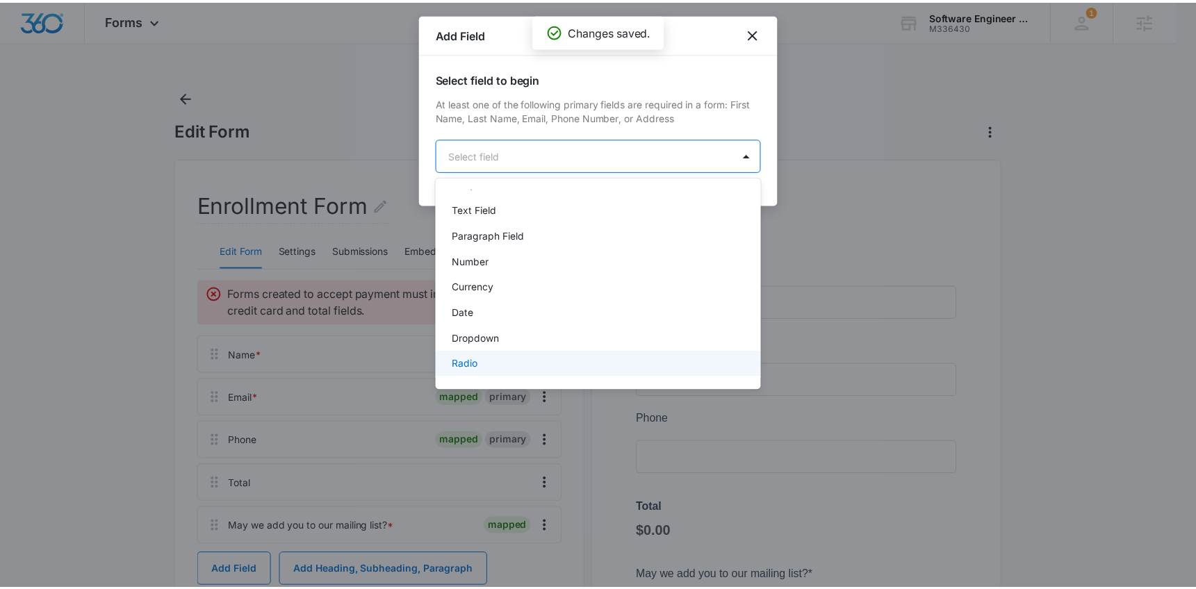
scroll to position [326, 0]
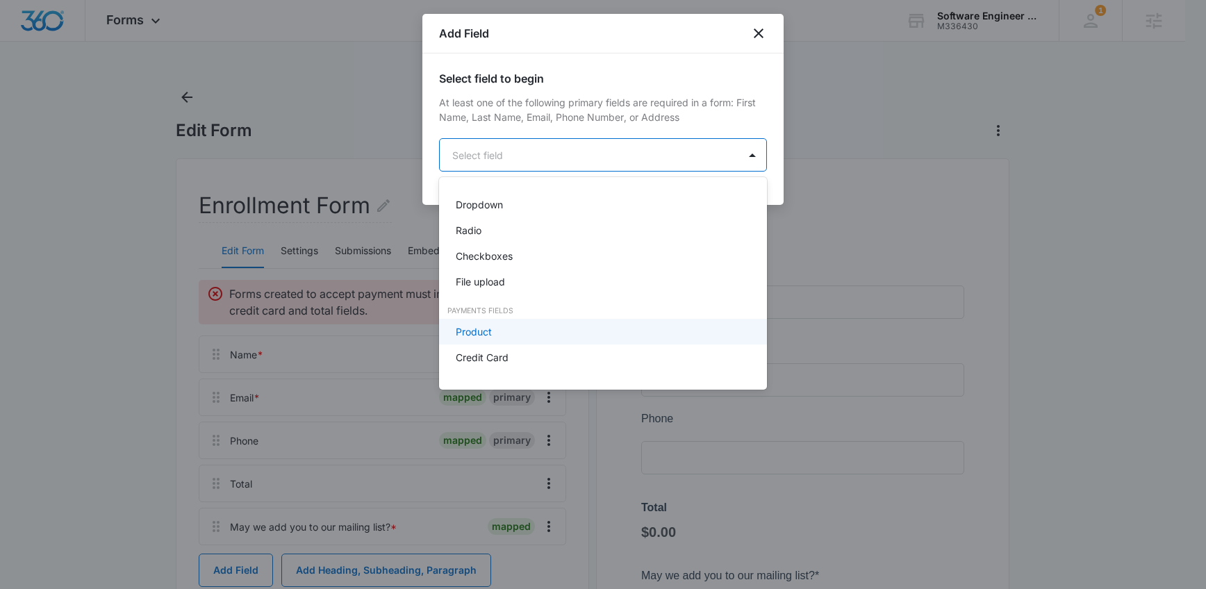
click at [538, 337] on div "Product" at bounding box center [602, 331] width 292 height 15
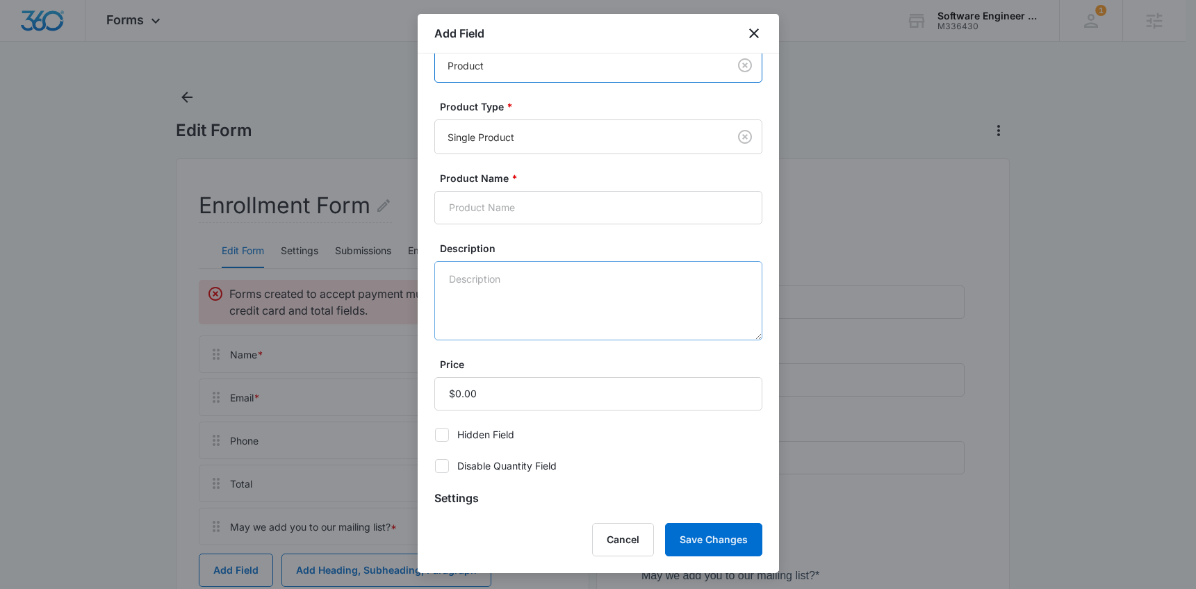
scroll to position [83, 0]
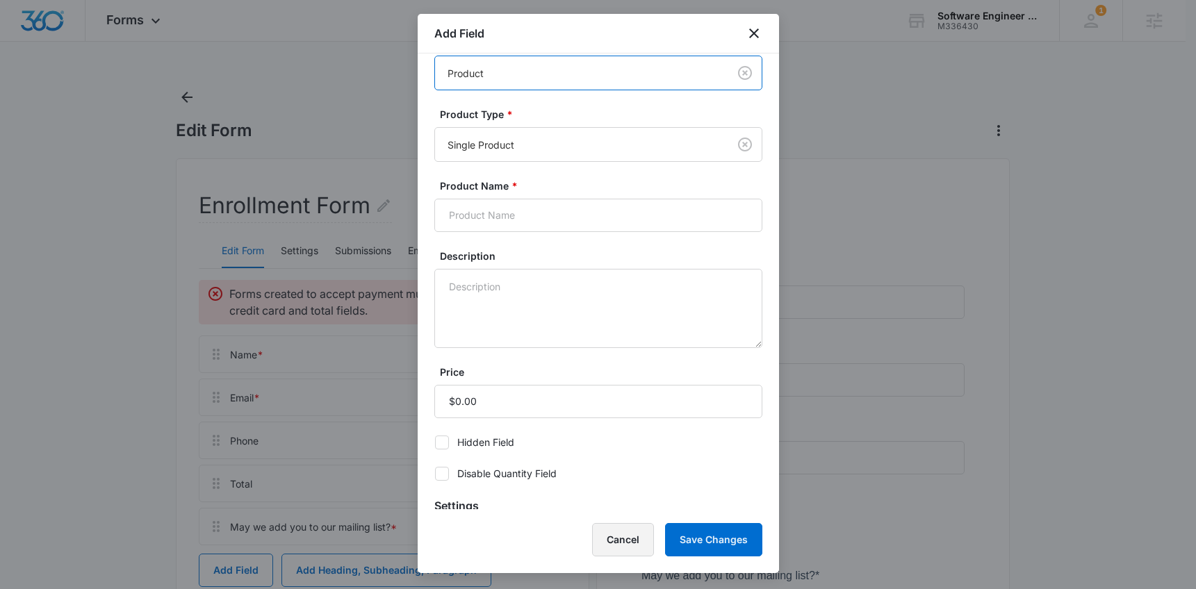
click at [613, 536] on button "Cancel" at bounding box center [623, 539] width 62 height 33
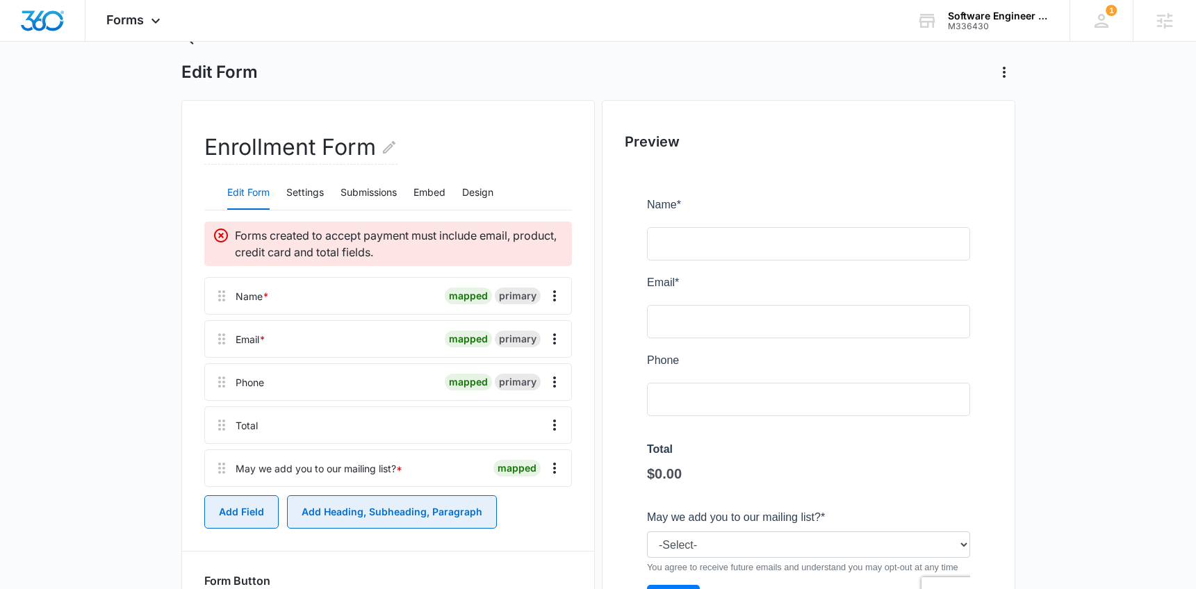
scroll to position [118, 0]
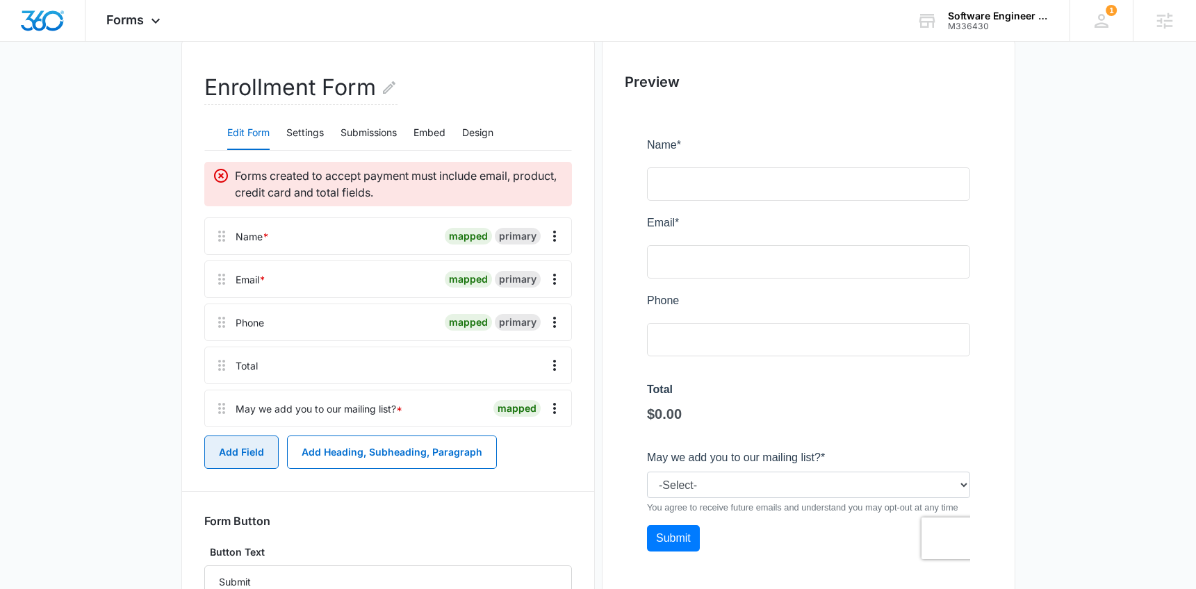
click at [226, 454] on button "Add Field" at bounding box center [241, 452] width 74 height 33
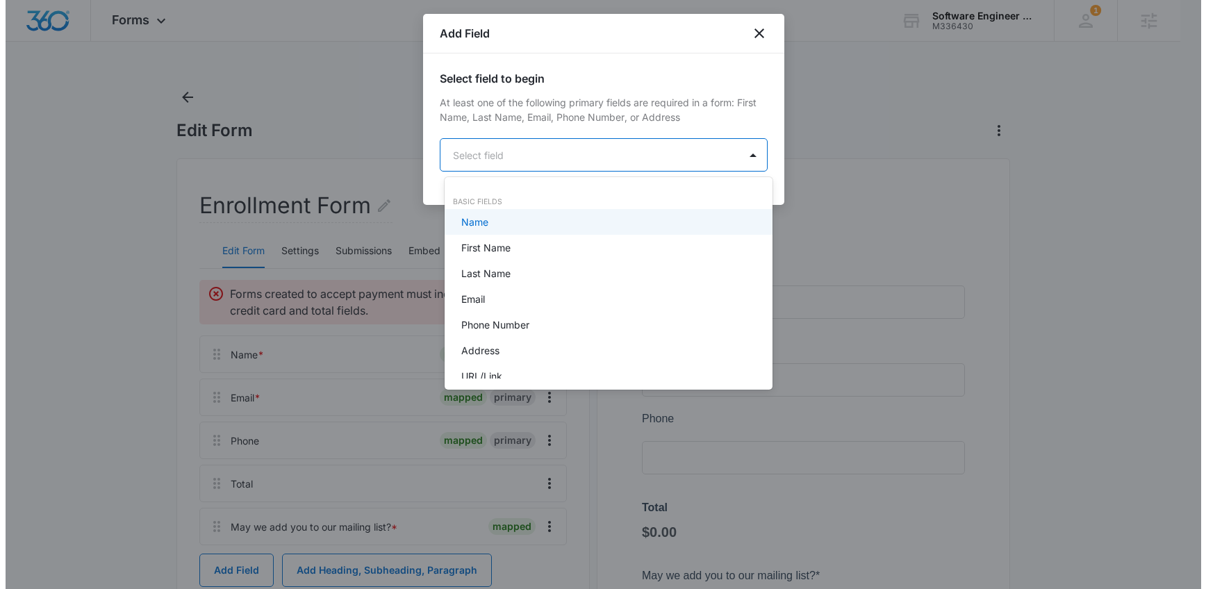
scroll to position [0, 0]
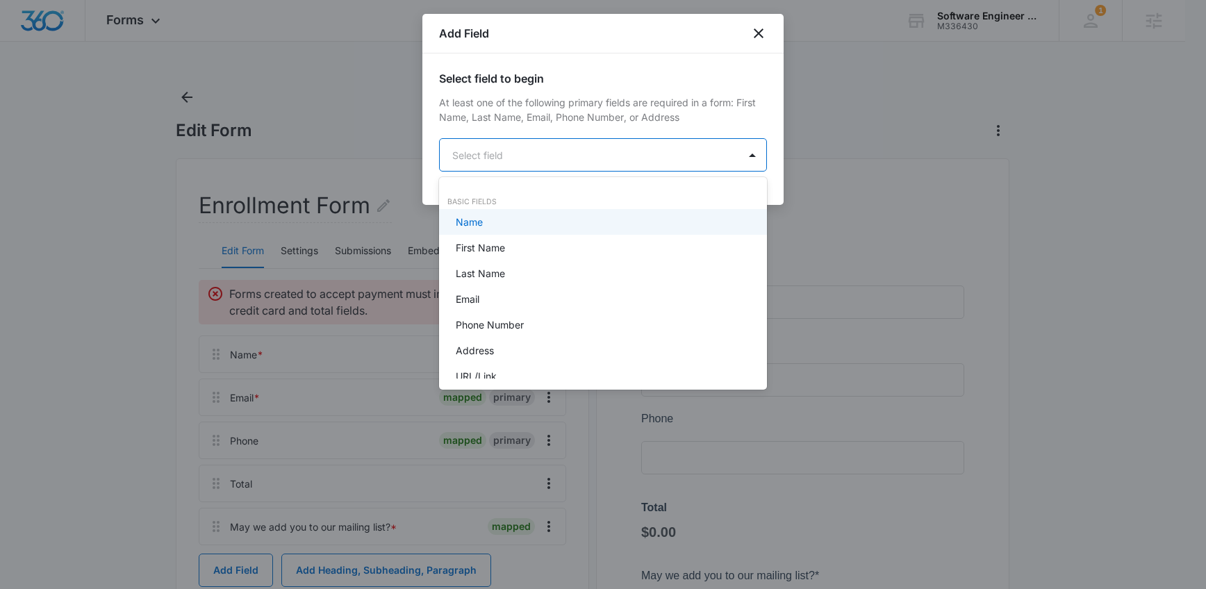
click at [579, 158] on body "Forms Apps Reputation Forms CRM Email Social Content Ads Intelligence Files Bra…" at bounding box center [603, 294] width 1206 height 589
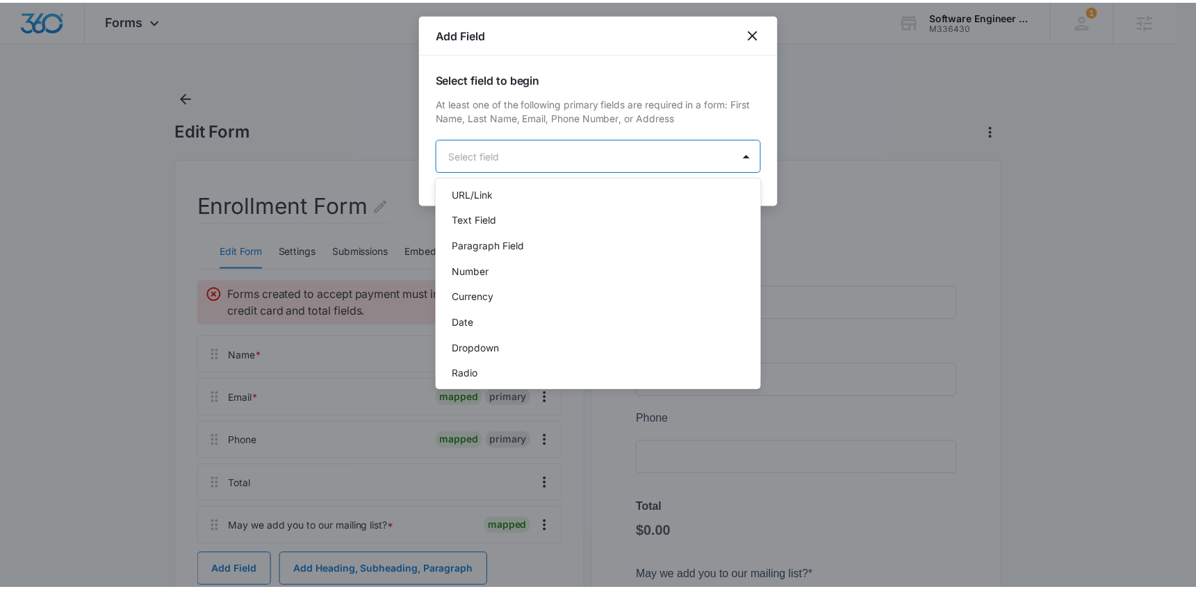
scroll to position [326, 0]
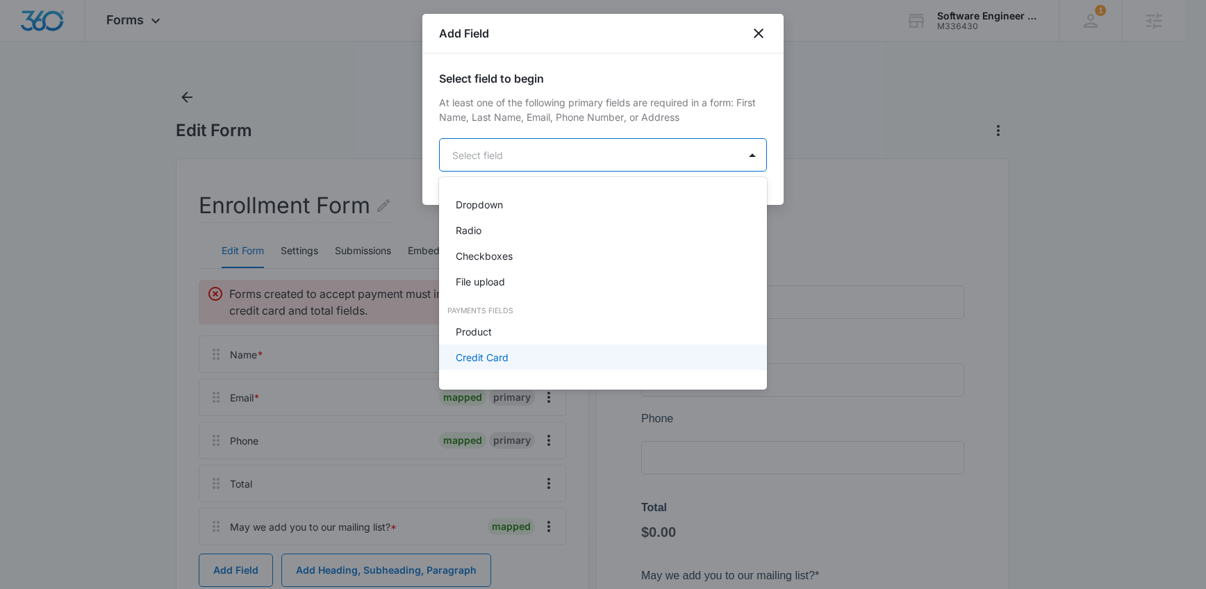
click at [518, 356] on div "Credit Card" at bounding box center [602, 357] width 292 height 15
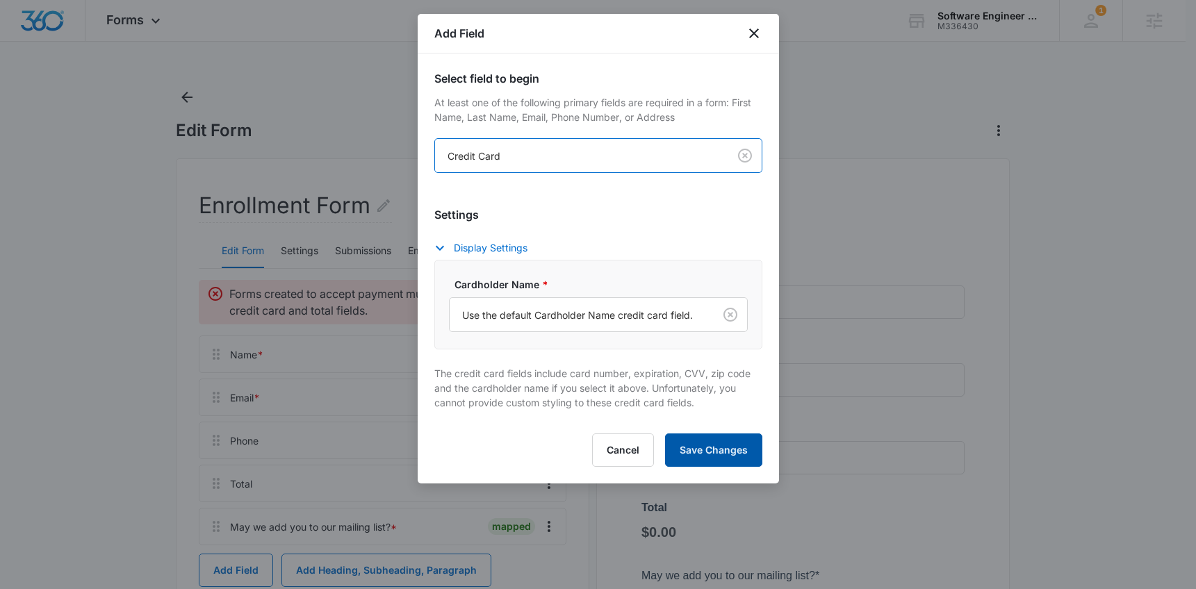
click at [728, 456] on button "Save Changes" at bounding box center [713, 450] width 97 height 33
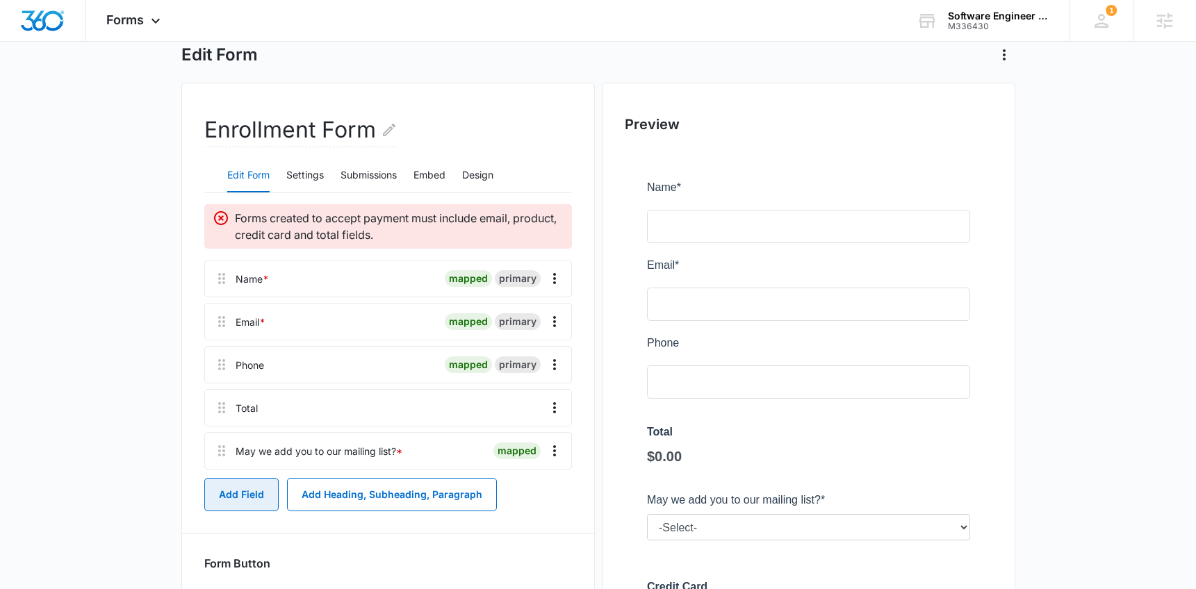
scroll to position [126, 0]
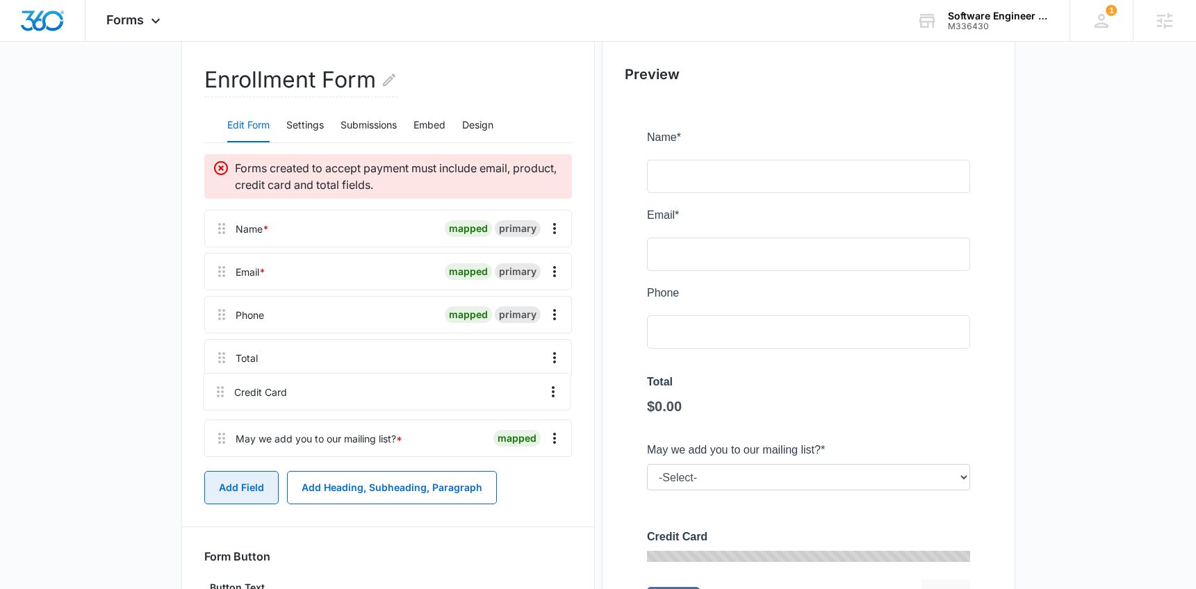
drag, startPoint x: 223, startPoint y: 445, endPoint x: 222, endPoint y: 381, distance: 64.6
click at [222, 381] on div "Name * mapped primary Email * mapped primary Phone mapped primary Total May we …" at bounding box center [388, 336] width 368 height 253
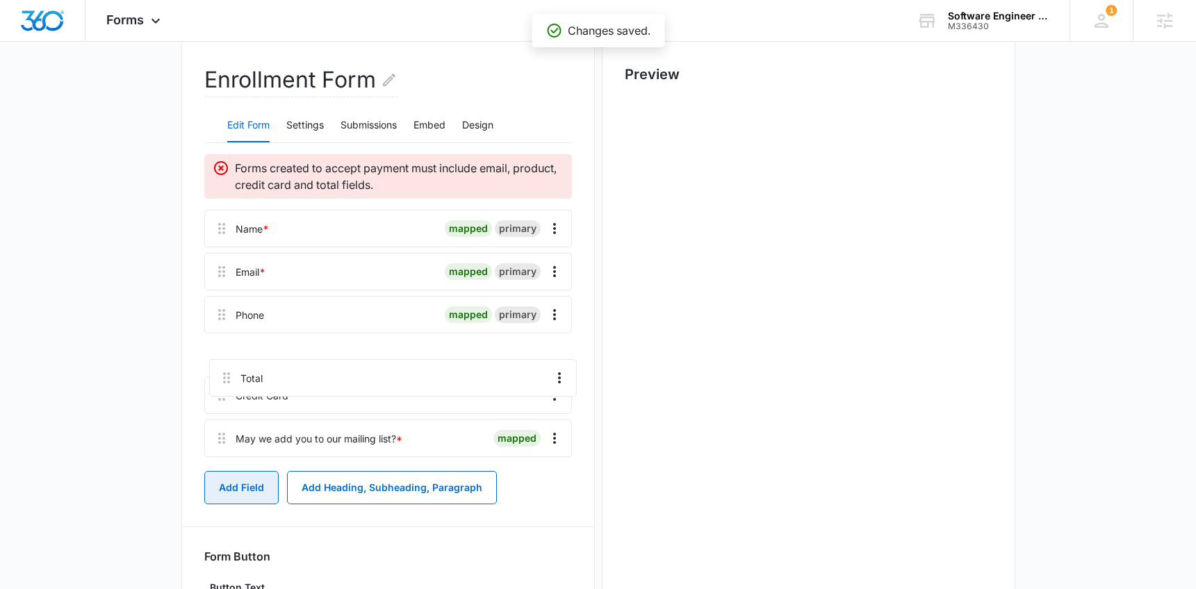
scroll to position [0, 0]
drag, startPoint x: 214, startPoint y: 359, endPoint x: 221, endPoint y: 402, distance: 43.6
click at [221, 402] on div "Name * mapped primary Email * mapped primary Phone mapped primary Total Credit …" at bounding box center [388, 336] width 368 height 253
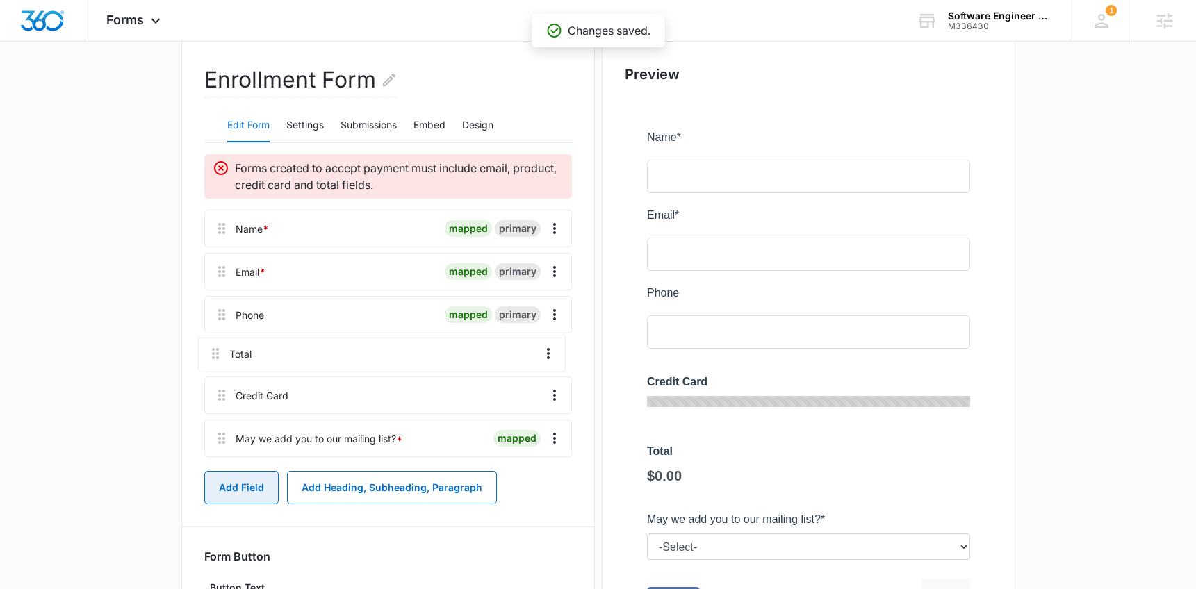
drag, startPoint x: 224, startPoint y: 404, endPoint x: 219, endPoint y: 347, distance: 57.2
click at [219, 347] on div "Name * mapped primary Email * mapped primary Phone mapped primary Credit Card T…" at bounding box center [388, 336] width 368 height 253
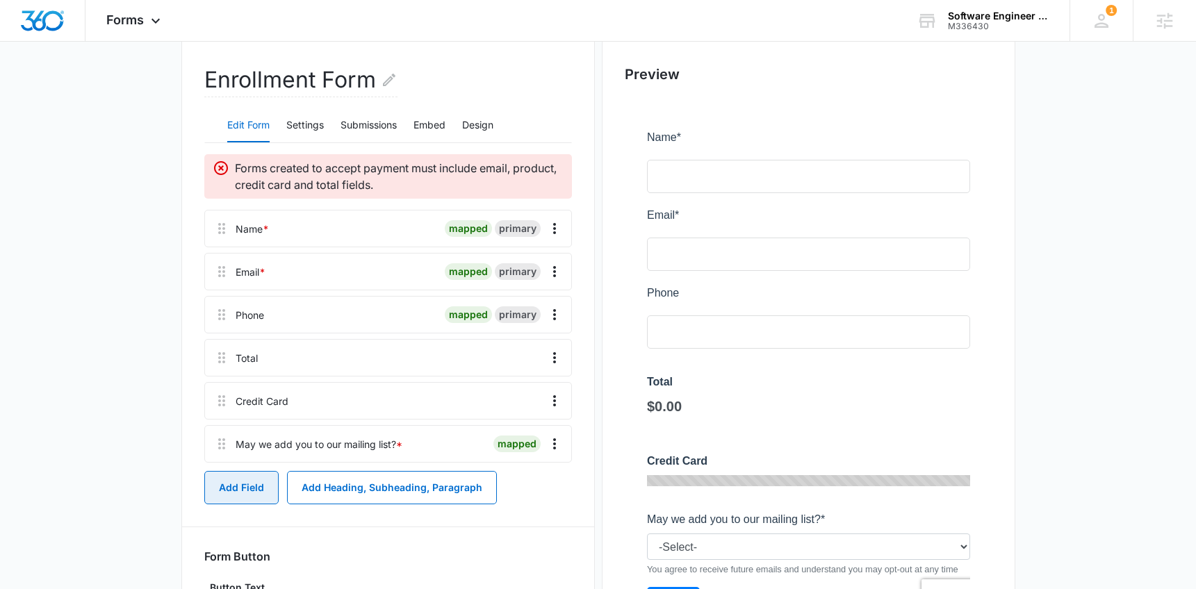
click at [233, 491] on button "Add Field" at bounding box center [241, 487] width 74 height 33
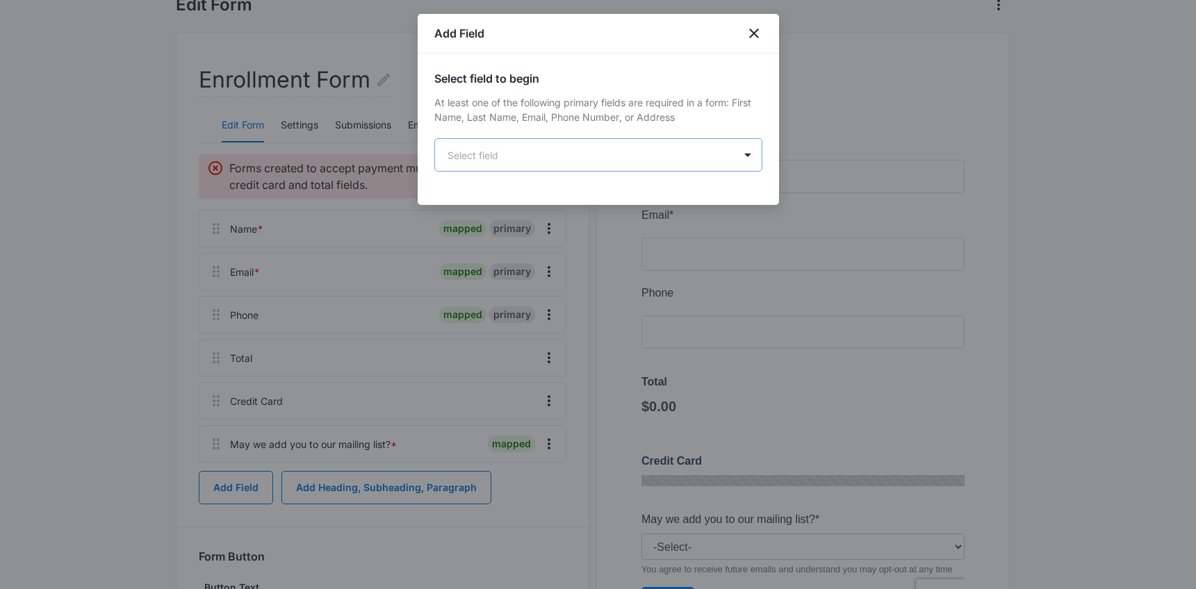
click at [498, 146] on body "Forms Apps Reputation Forms CRM Email Social Content Ads Intelligence Files Bra…" at bounding box center [598, 304] width 1196 height 861
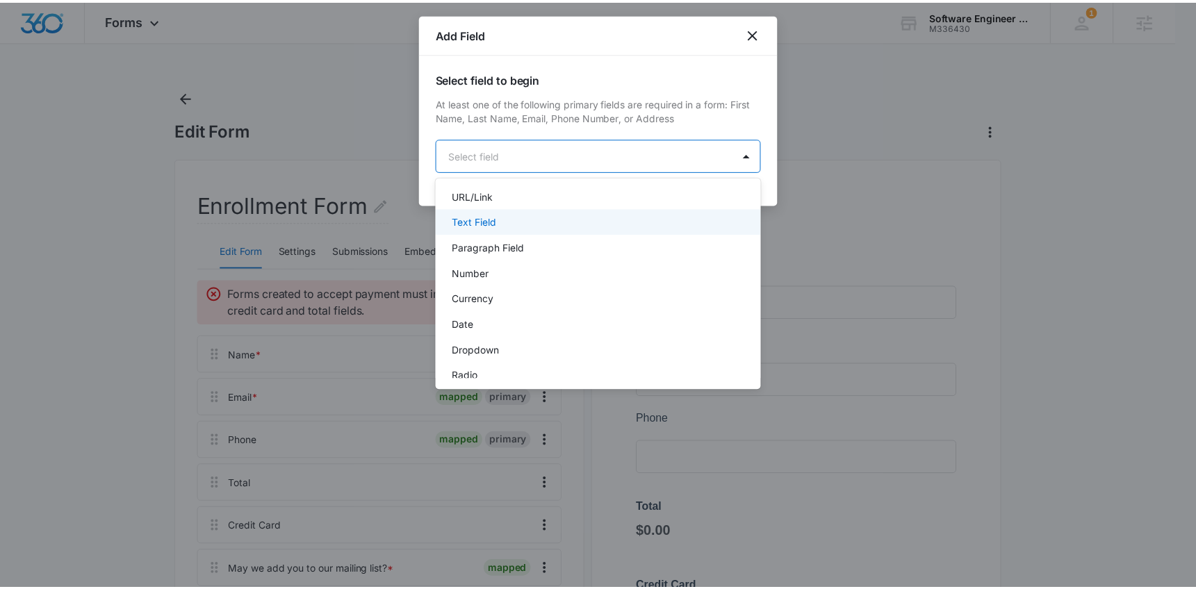
scroll to position [300, 0]
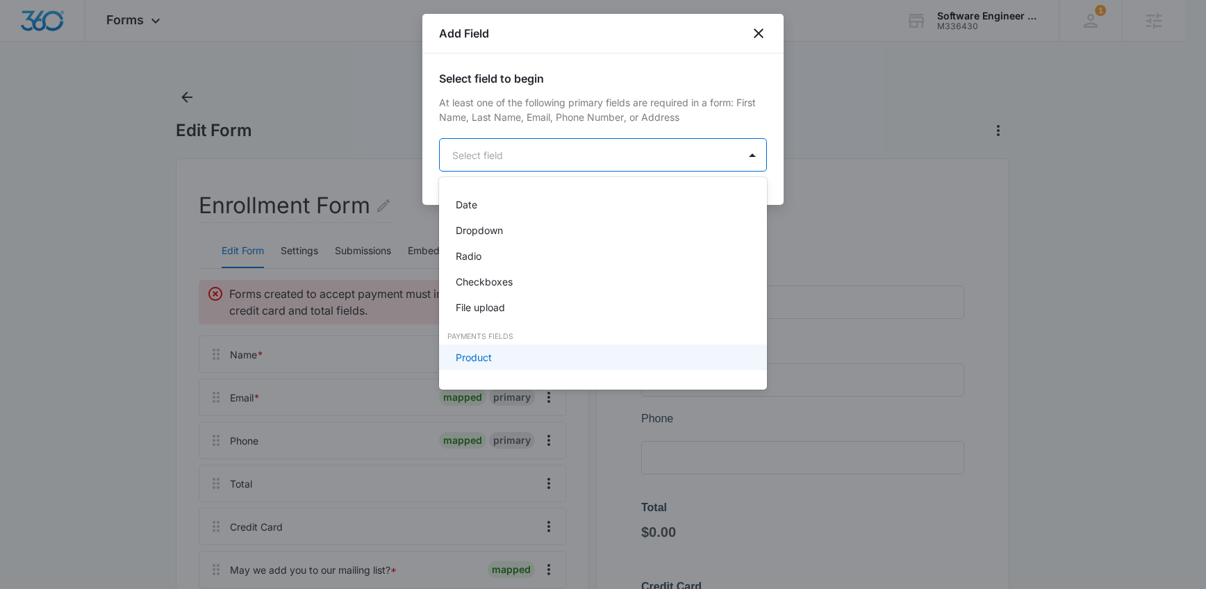
click at [495, 359] on div "Product" at bounding box center [602, 357] width 292 height 15
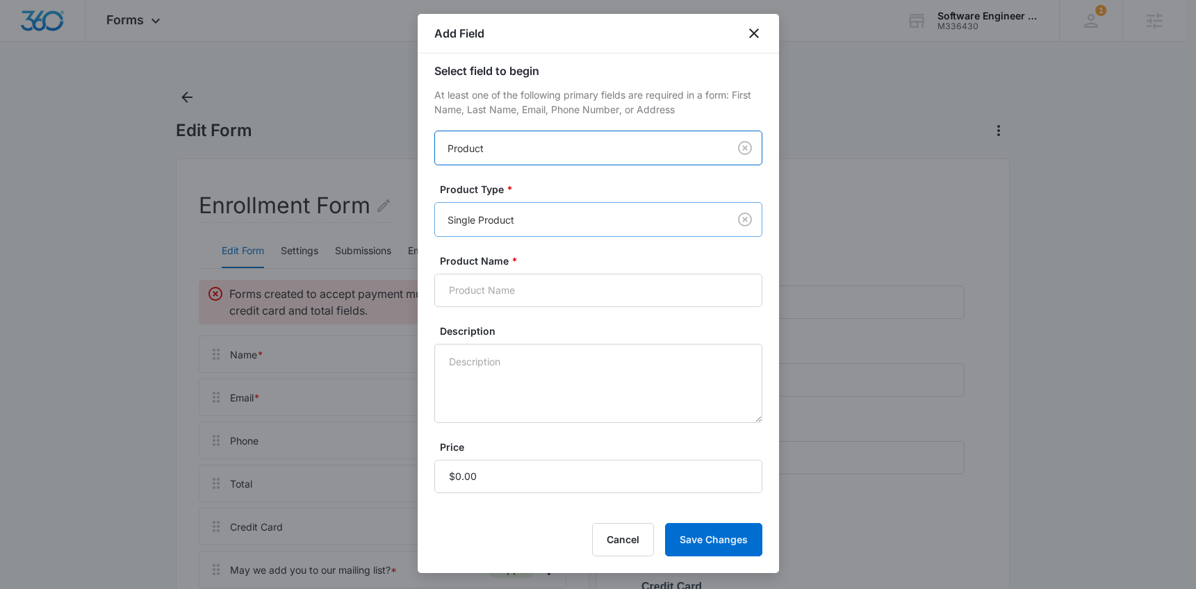
scroll to position [17, 0]
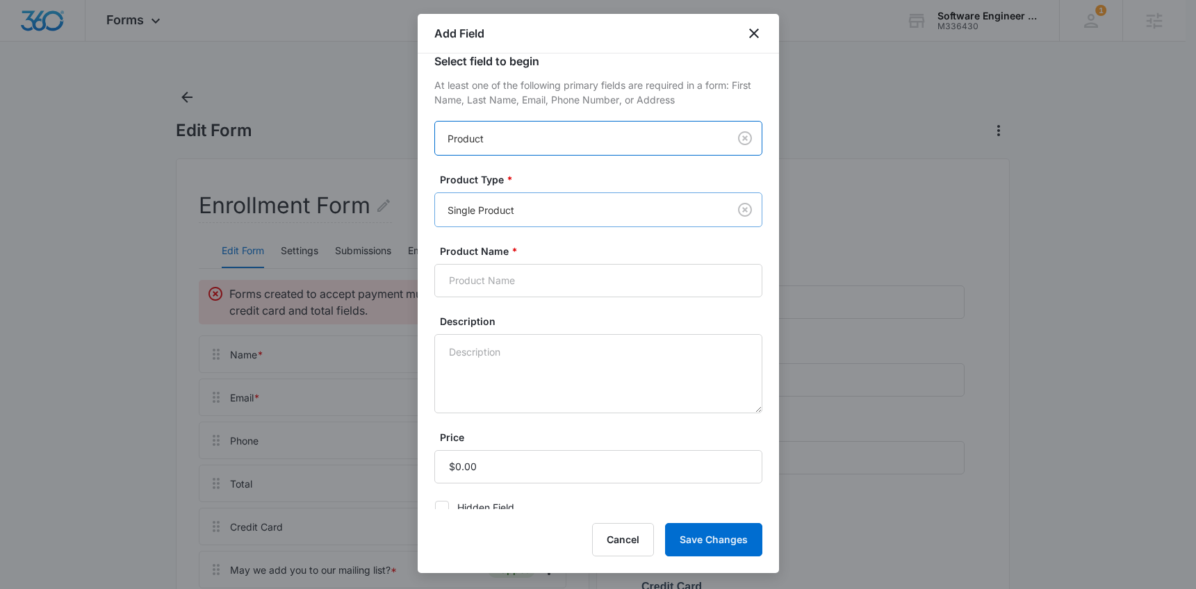
click at [554, 213] on div at bounding box center [578, 209] width 263 height 17
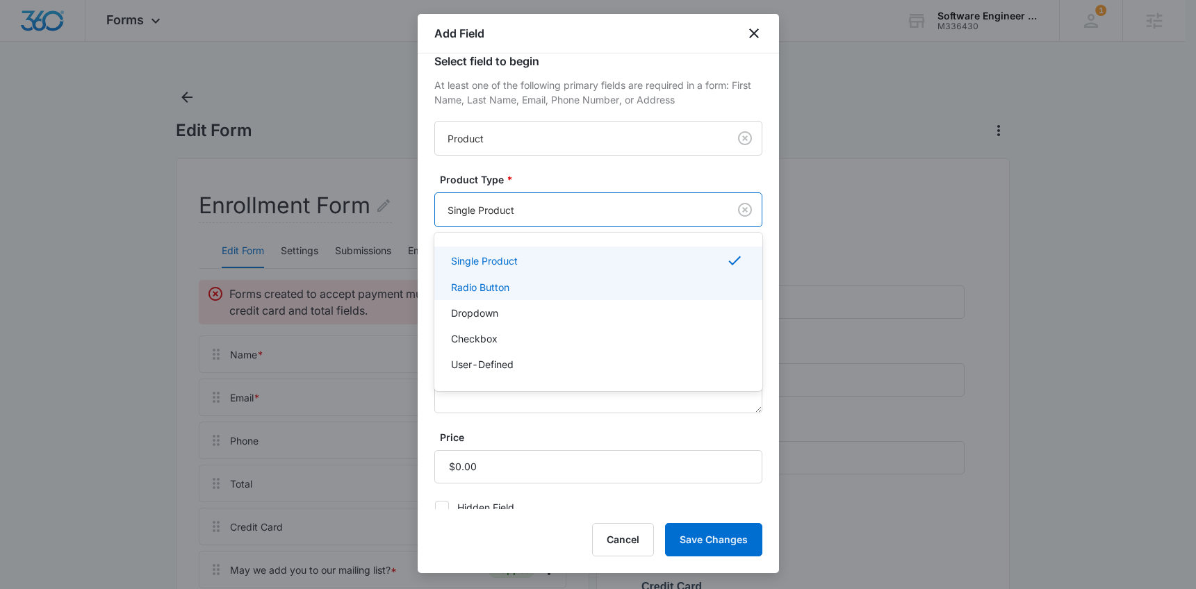
click at [538, 292] on div "Radio Button" at bounding box center [597, 287] width 292 height 15
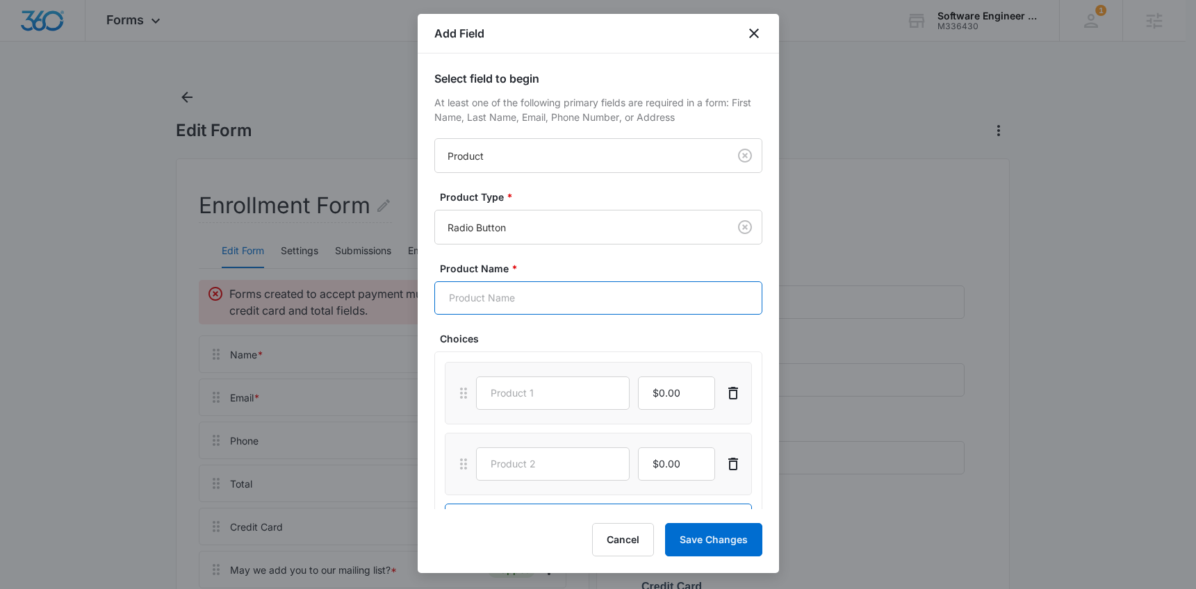
click at [537, 304] on input "Product Name *" at bounding box center [598, 297] width 328 height 33
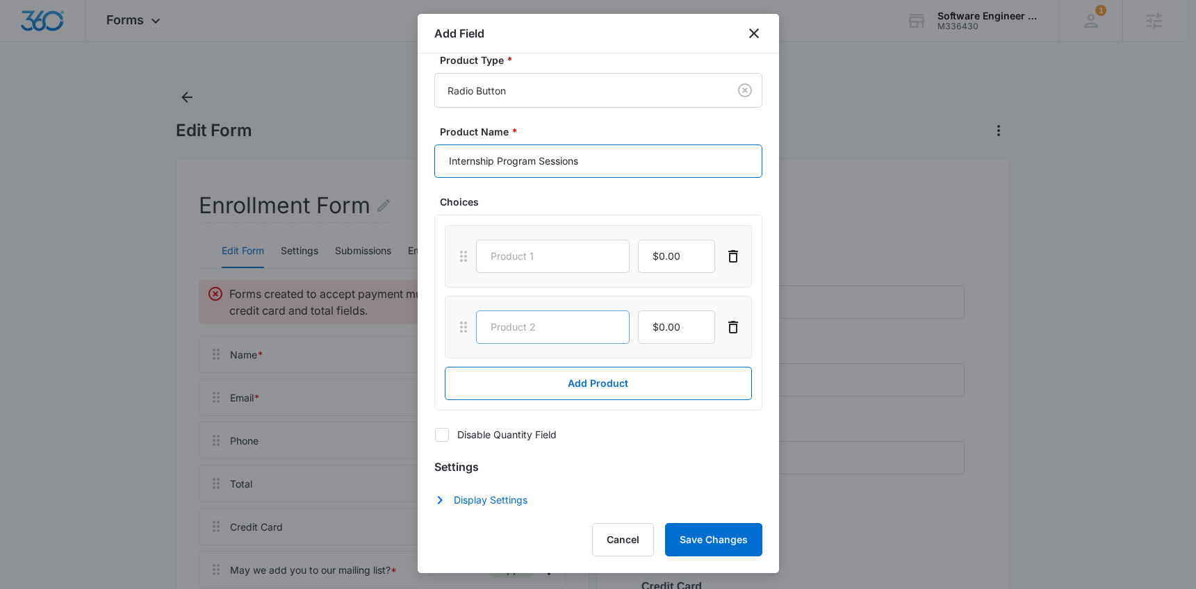
scroll to position [140, 0]
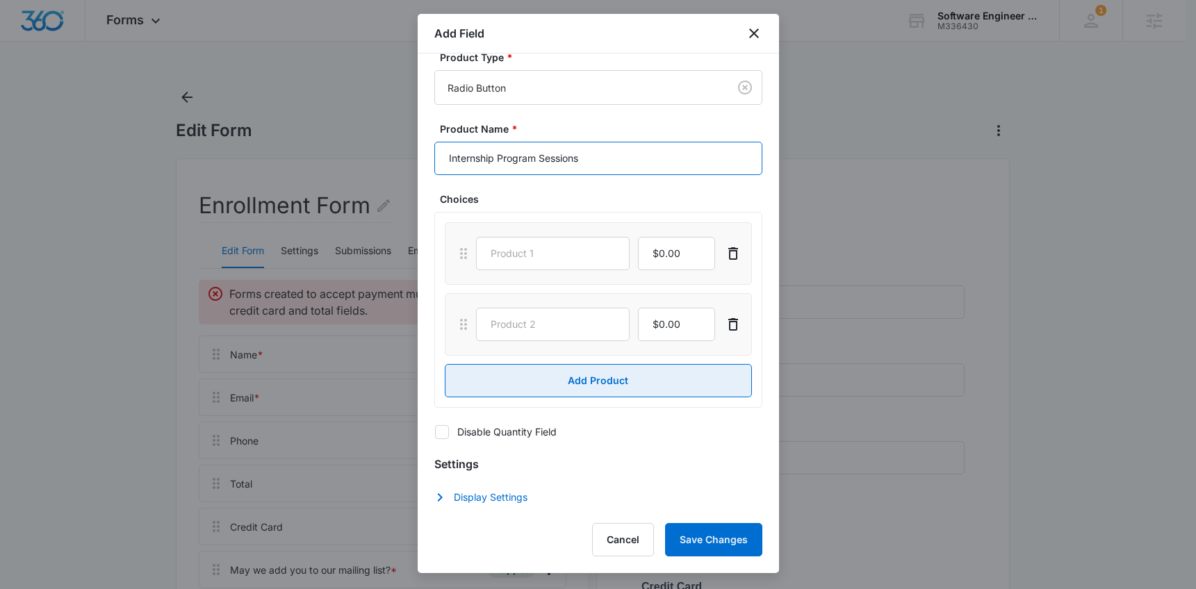
type input "Internship Program Sessions"
click at [547, 386] on button "Add Product" at bounding box center [598, 380] width 307 height 33
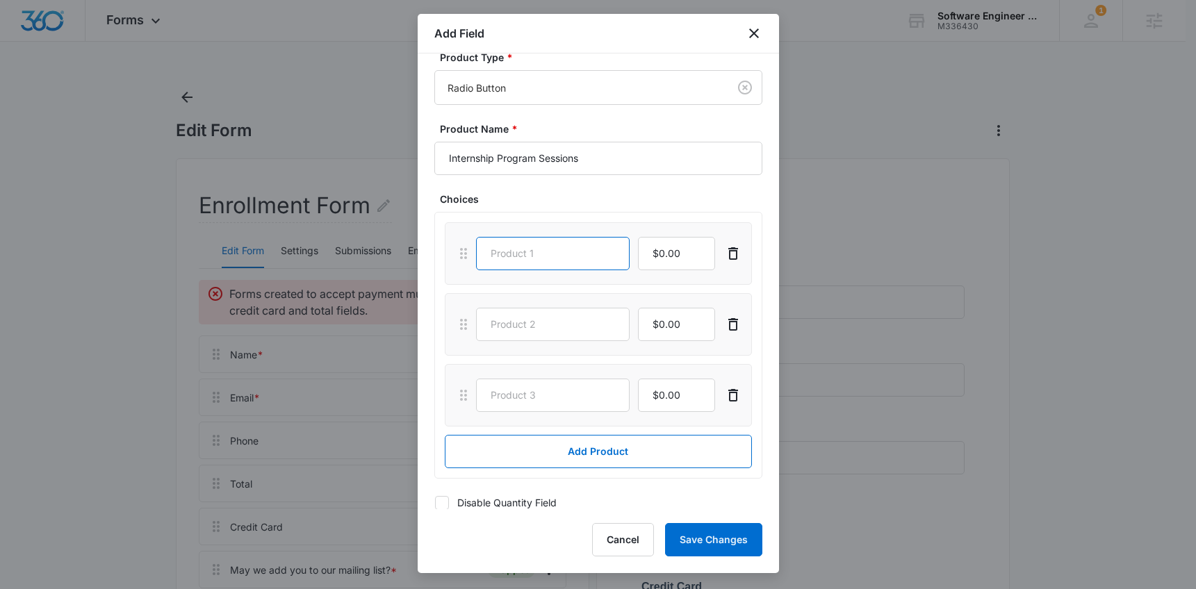
click at [562, 257] on input "text" at bounding box center [553, 253] width 154 height 33
drag, startPoint x: 613, startPoint y: 252, endPoint x: 568, endPoint y: 252, distance: 45.9
click at [568, 252] on input "Session 1 (11/3-21/2025)" at bounding box center [553, 253] width 154 height 33
type input "Session 1 (11/3-21/2025)"
click at [560, 338] on input "text" at bounding box center [553, 324] width 154 height 33
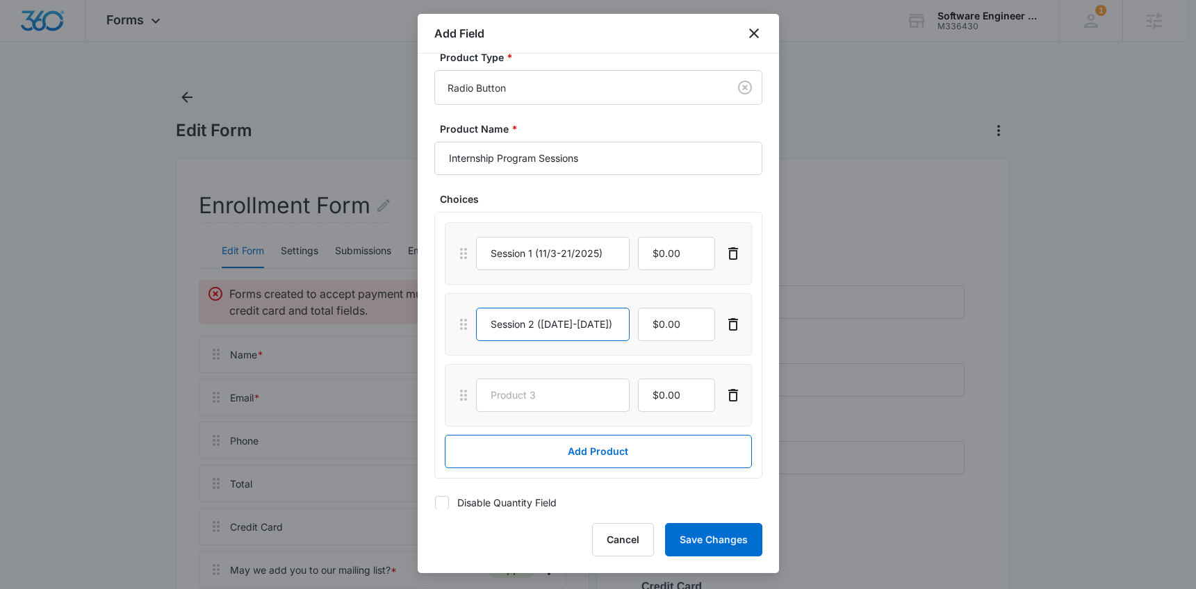
scroll to position [0, 20]
type input "Session 2 (11/24-12/12/2025)"
click at [566, 395] on input "text" at bounding box center [553, 395] width 154 height 33
type input "Session 3 (12/29-1/16/2026)"
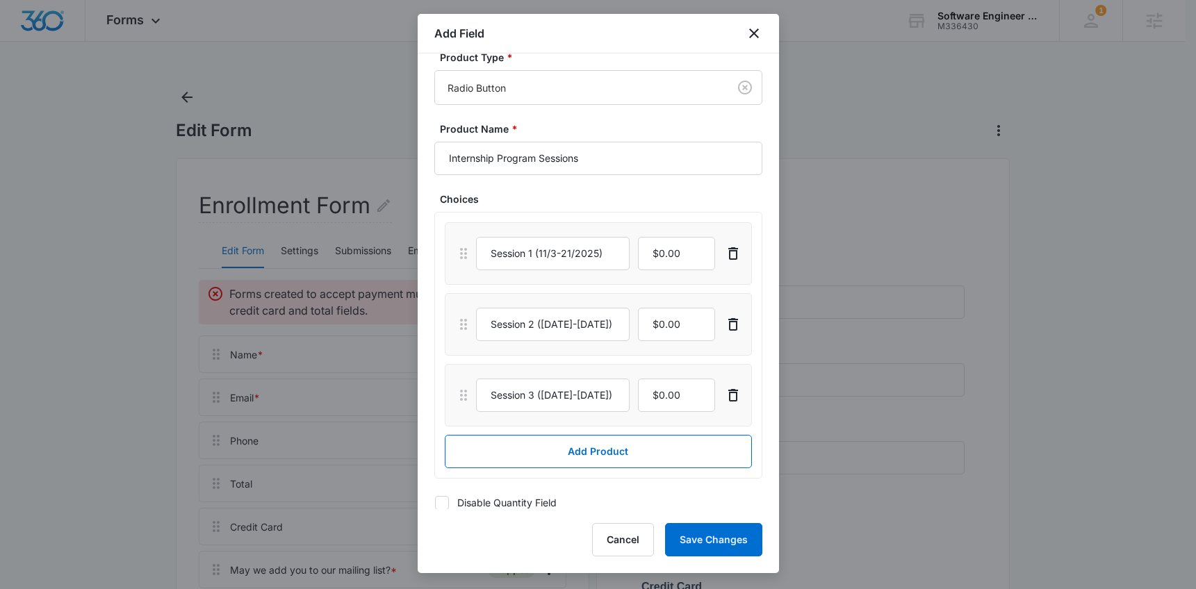
scroll to position [0, 0]
click at [654, 249] on input "currency" at bounding box center [676, 253] width 77 height 33
type input "$1,775.00"
click at [652, 327] on input "currency" at bounding box center [676, 324] width 77 height 33
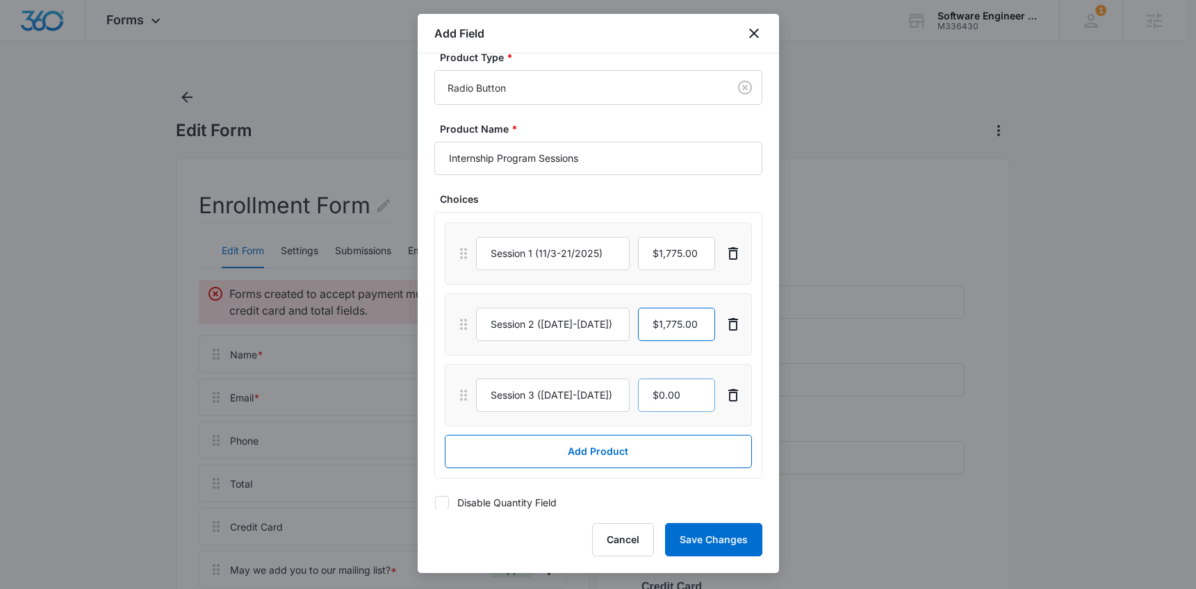
type input "$1,775.00"
click at [651, 390] on input "currency" at bounding box center [676, 395] width 77 height 33
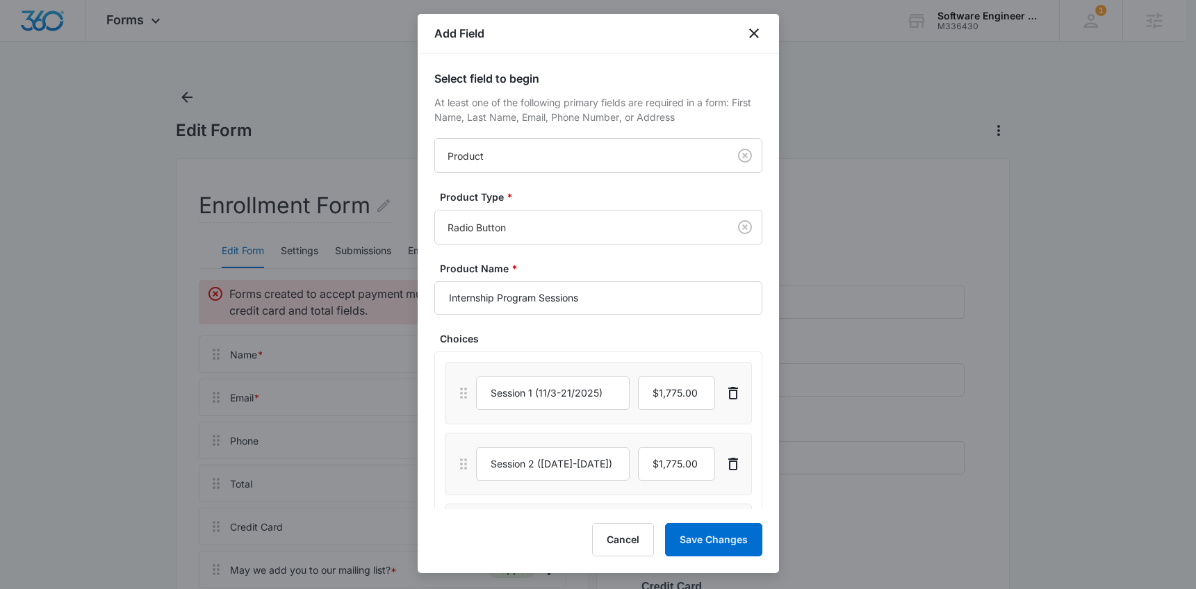
scroll to position [211, 0]
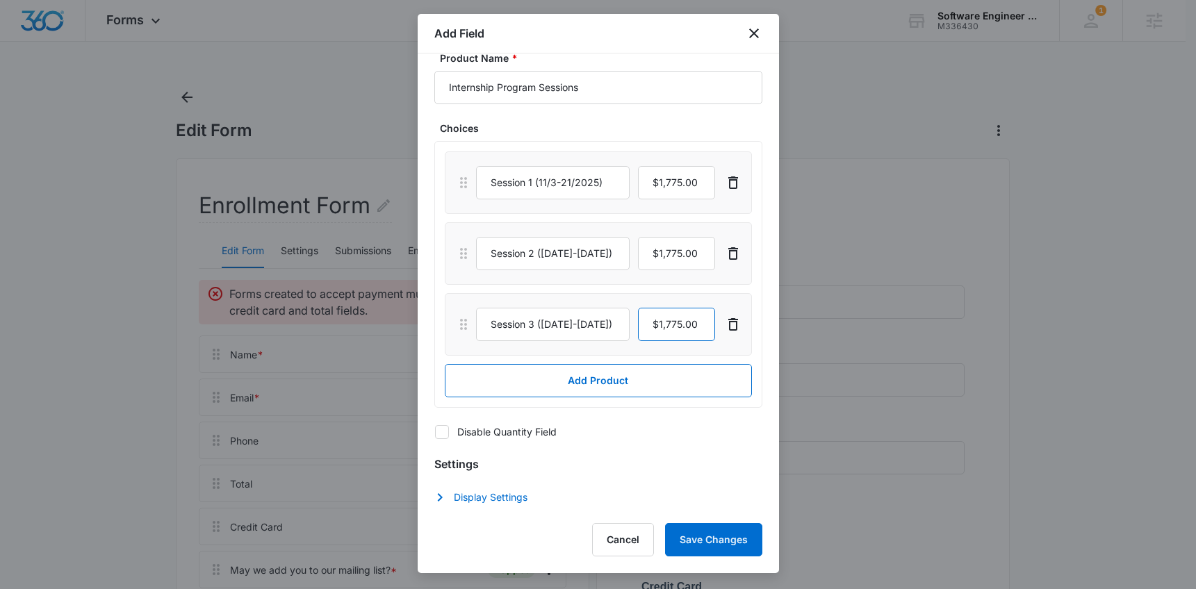
type input "$1,775.00"
click at [446, 432] on icon at bounding box center [442, 432] width 13 height 13
click at [435, 432] on input "Disable Quantity Field" at bounding box center [434, 431] width 1 height 1
checkbox input "true"
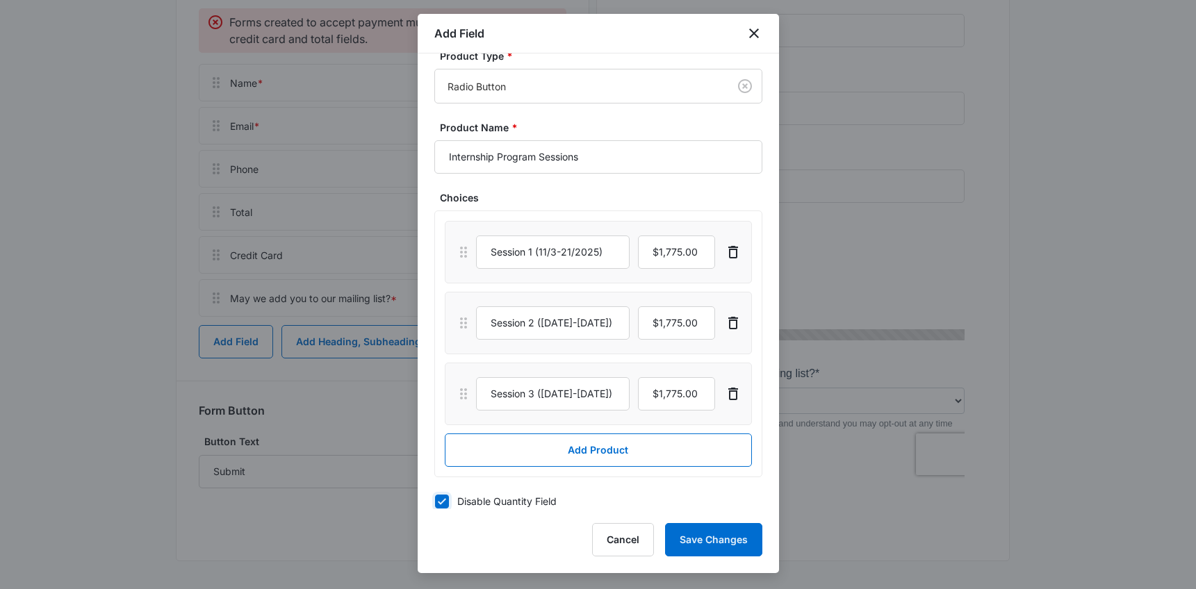
scroll to position [205, 0]
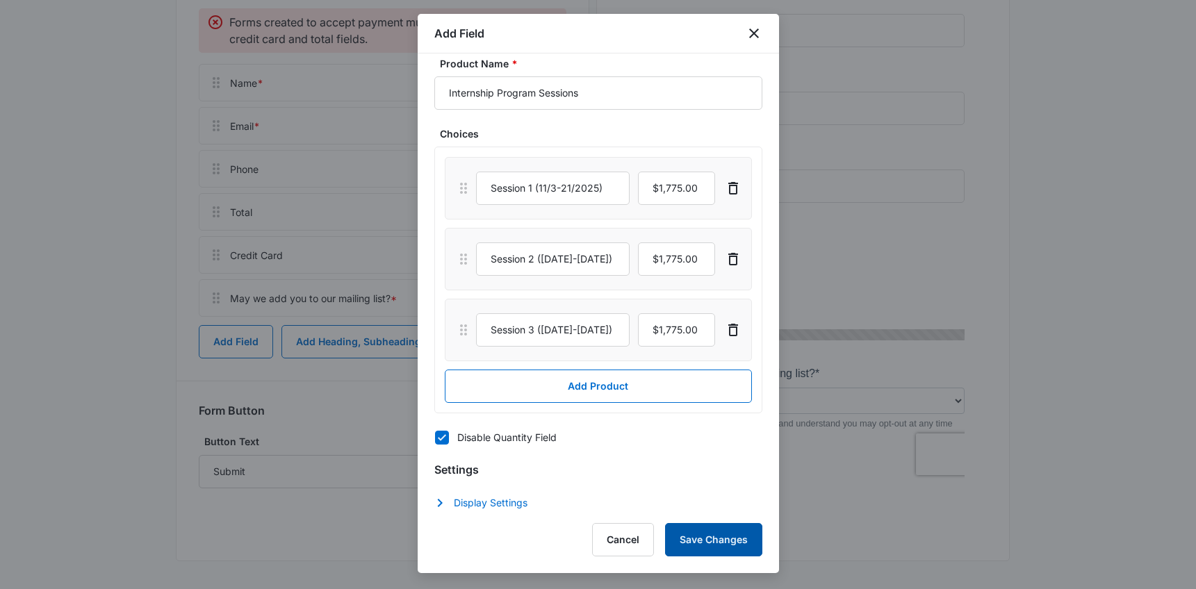
click at [718, 537] on button "Save Changes" at bounding box center [713, 539] width 97 height 33
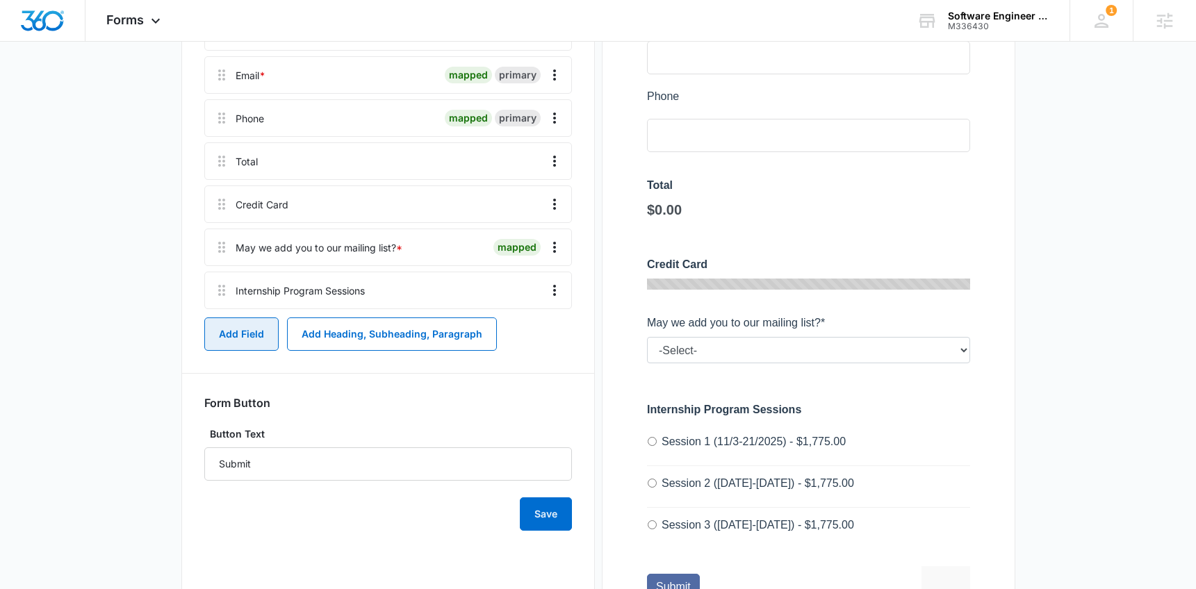
scroll to position [322, 0]
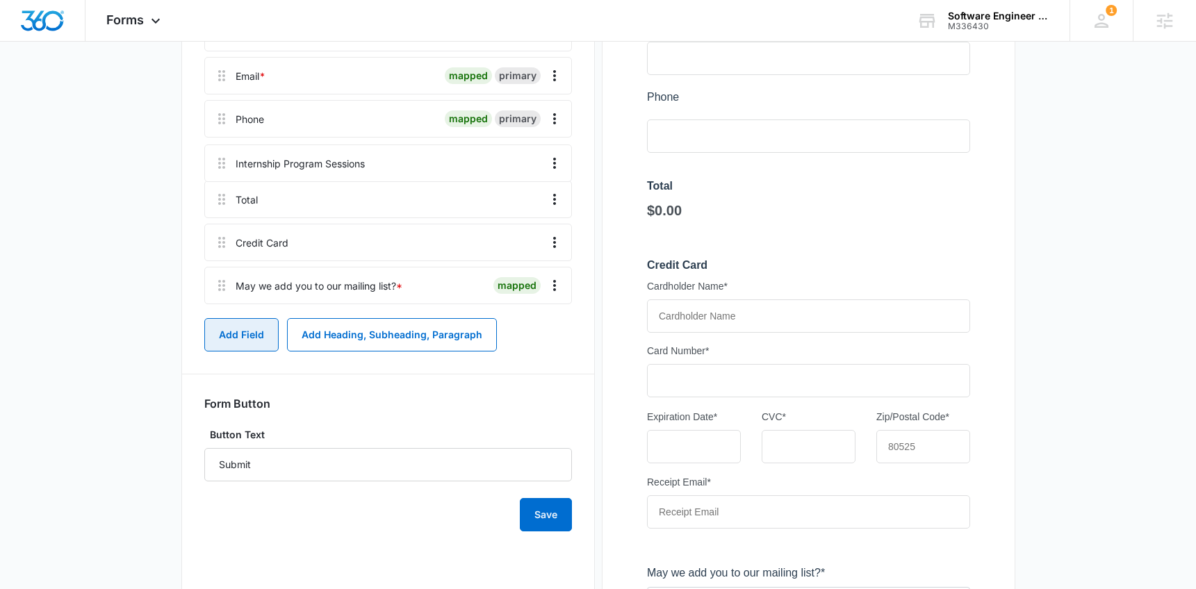
drag, startPoint x: 227, startPoint y: 296, endPoint x: 228, endPoint y: 158, distance: 137.6
click at [228, 158] on div "Name * mapped primary Email * mapped primary Phone mapped primary Total Credit …" at bounding box center [388, 162] width 368 height 296
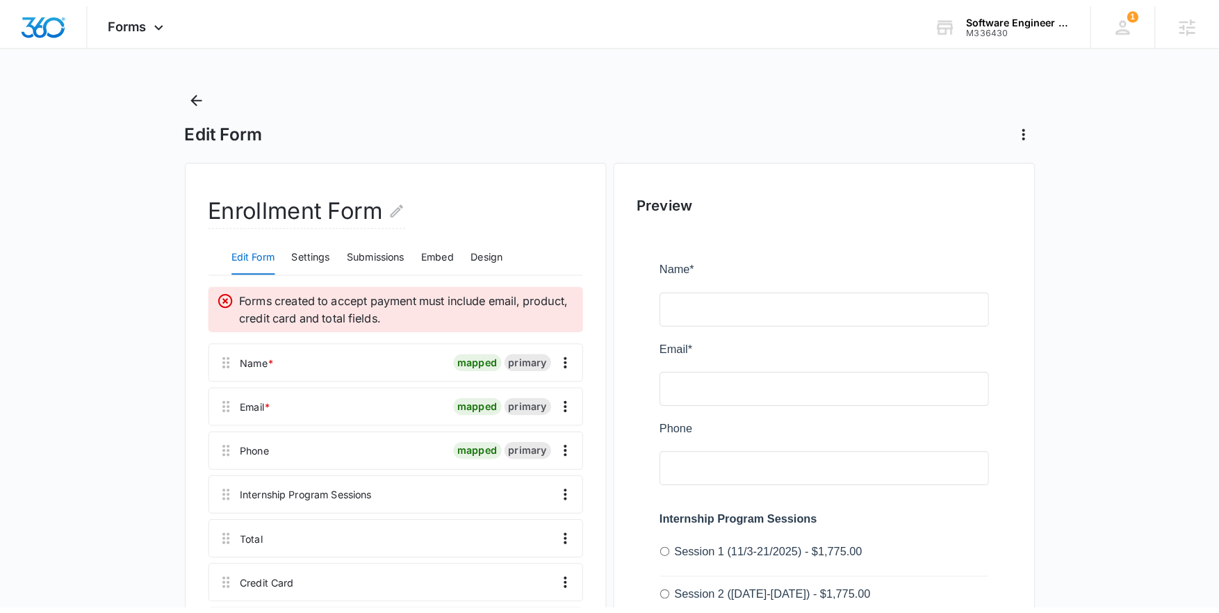
scroll to position [0, 0]
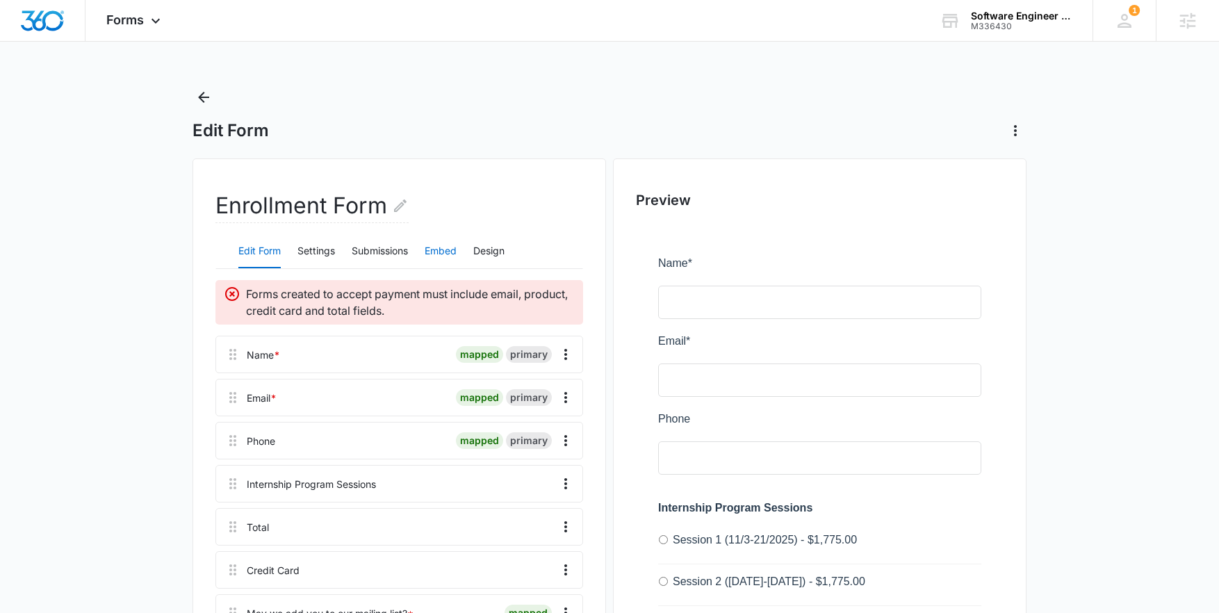
click at [438, 256] on button "Embed" at bounding box center [441, 251] width 32 height 33
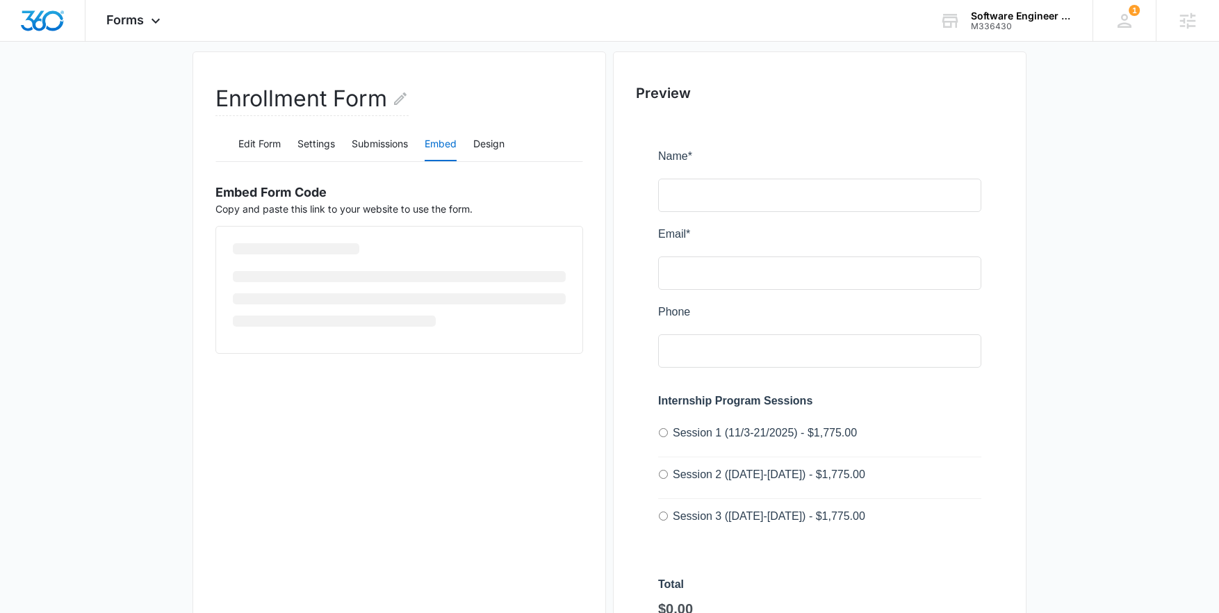
scroll to position [108, 0]
drag, startPoint x: 486, startPoint y: 272, endPoint x: 185, endPoint y: 256, distance: 302.0
click at [185, 256] on main "Edit Form Enrollment Form Edit Form Settings Submissions Embed Design Embed For…" at bounding box center [609, 568] width 1219 height 1180
click at [484, 412] on div "Enrollment Form Edit Form Settings Submissions Embed Design Embed Form Code Cop…" at bounding box center [398, 590] width 413 height 1080
click at [270, 142] on button "Edit Form" at bounding box center [259, 142] width 42 height 33
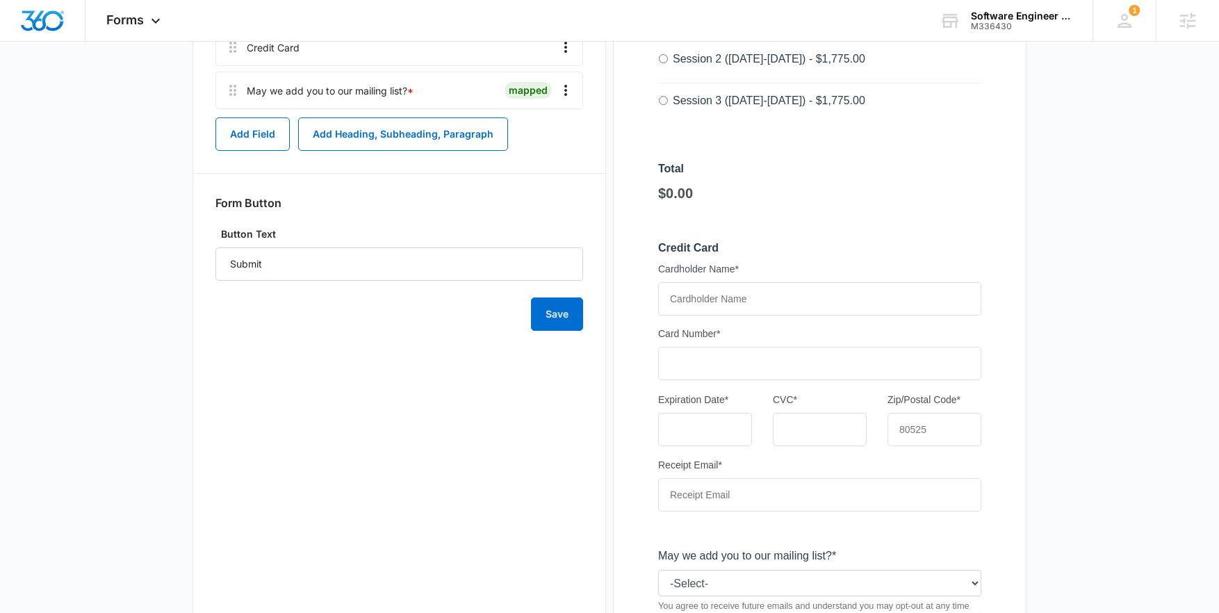
scroll to position [0, 0]
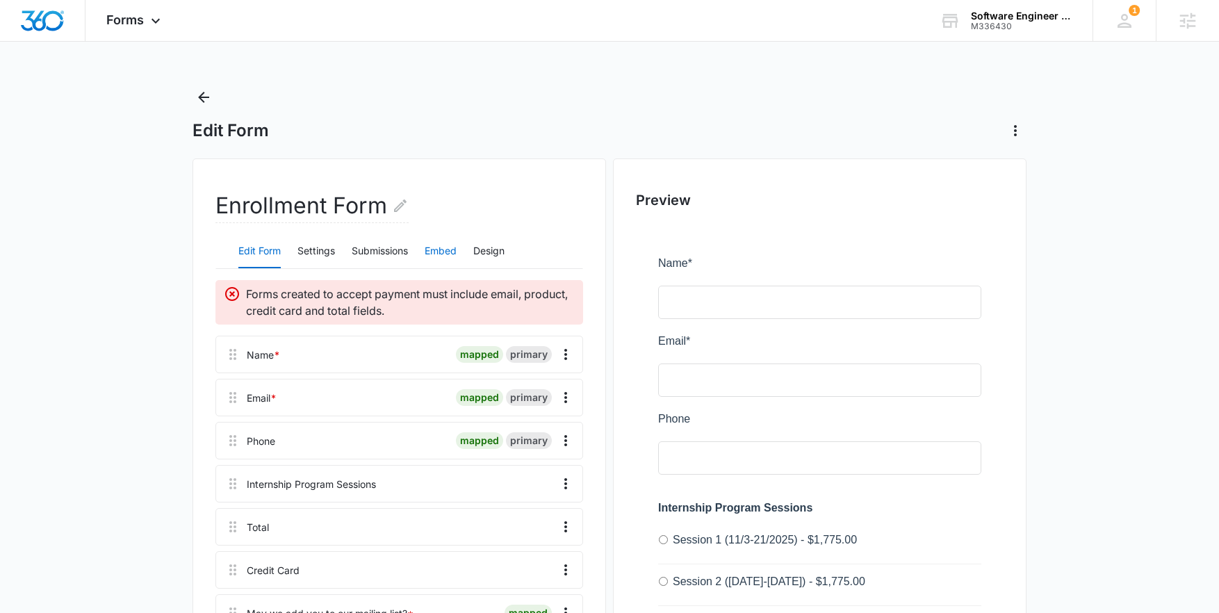
drag, startPoint x: 420, startPoint y: 252, endPoint x: 431, endPoint y: 250, distance: 10.6
click at [422, 251] on div "Edit Form Settings Submissions Embed Design" at bounding box center [399, 251] width 368 height 35
click at [433, 249] on button "Embed" at bounding box center [441, 251] width 32 height 33
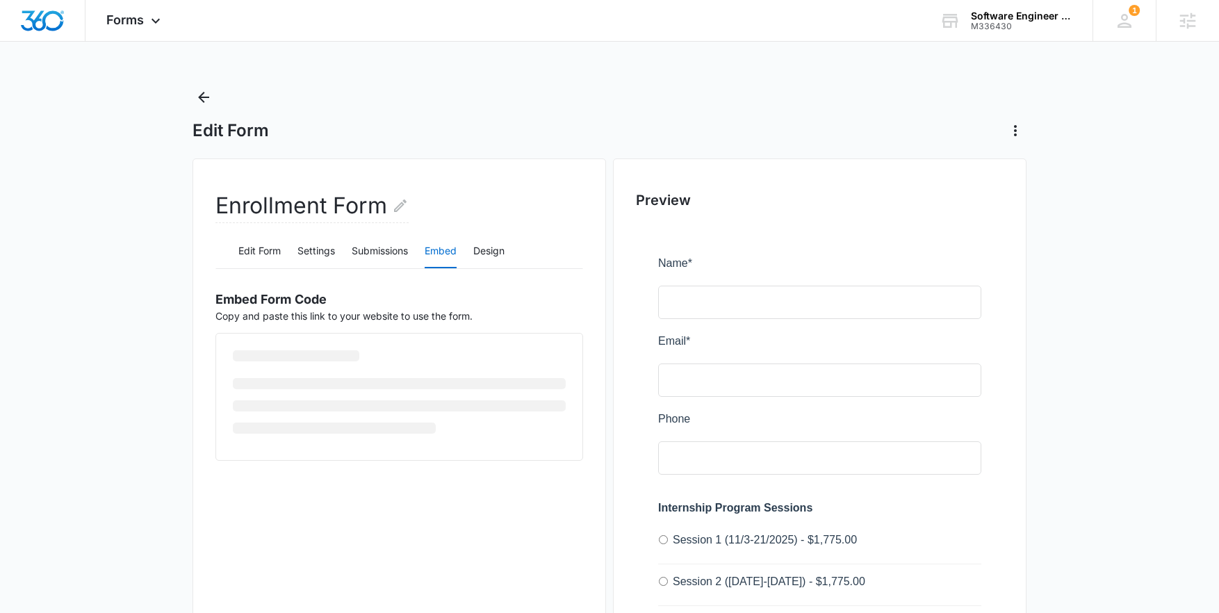
click at [433, 249] on button "Embed" at bounding box center [441, 251] width 32 height 33
drag, startPoint x: 433, startPoint y: 385, endPoint x: 174, endPoint y: 350, distance: 260.8
copy code "<script src="https://forms.marketing360.com/load.js?id=68e6b21aee727c25870c0412…"
click at [280, 261] on button "Edit Form" at bounding box center [259, 251] width 42 height 33
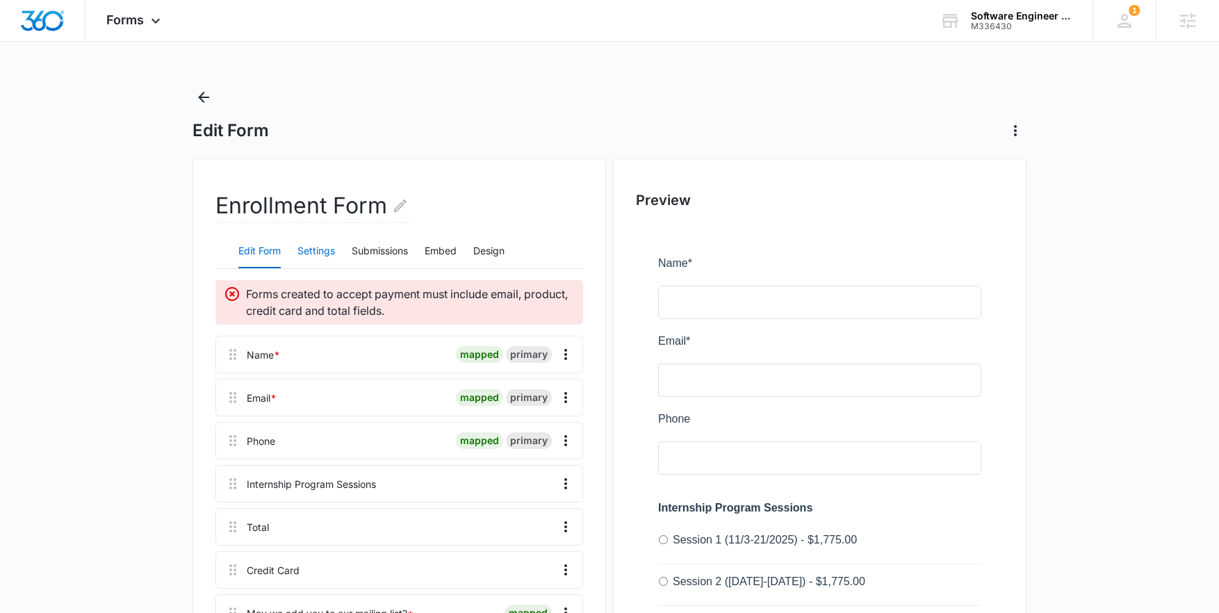
click at [331, 252] on button "Settings" at bounding box center [316, 251] width 38 height 33
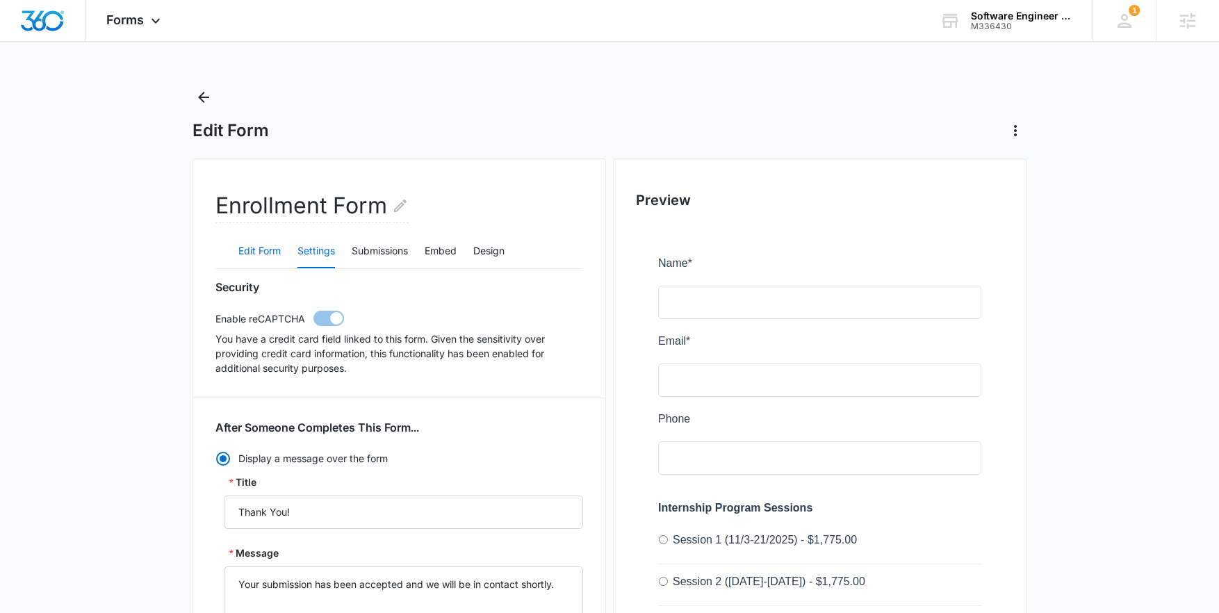
click at [245, 253] on button "Edit Form" at bounding box center [259, 251] width 42 height 33
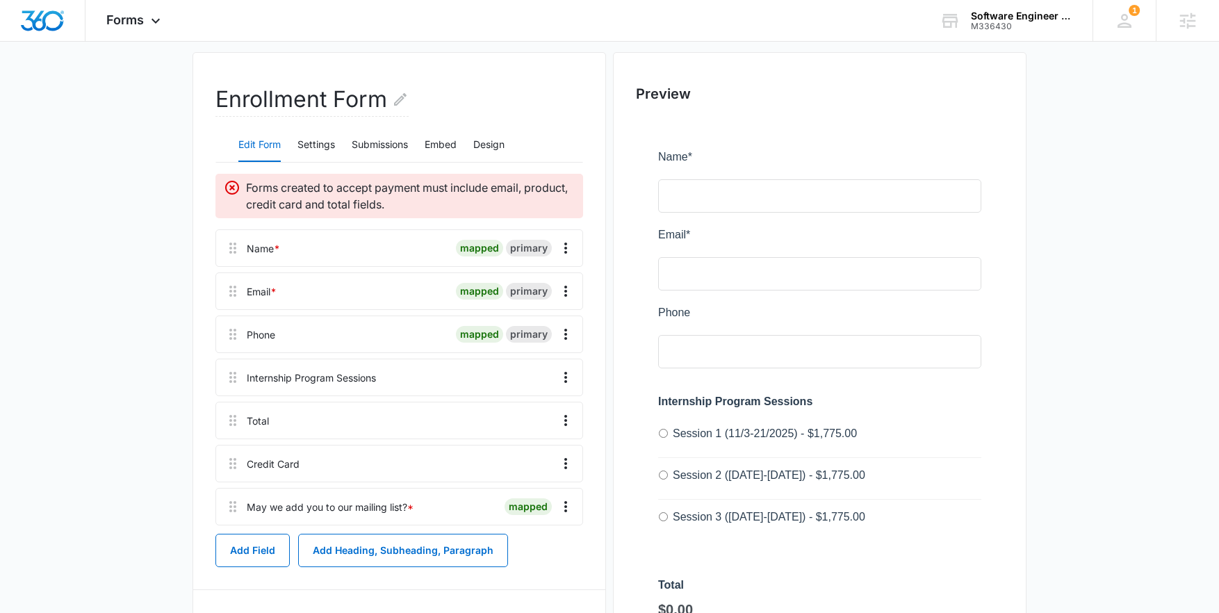
scroll to position [108, 0]
click at [570, 369] on icon "Overflow Menu" at bounding box center [565, 376] width 17 height 17
click at [529, 404] on button "Edit" at bounding box center [536, 414] width 79 height 21
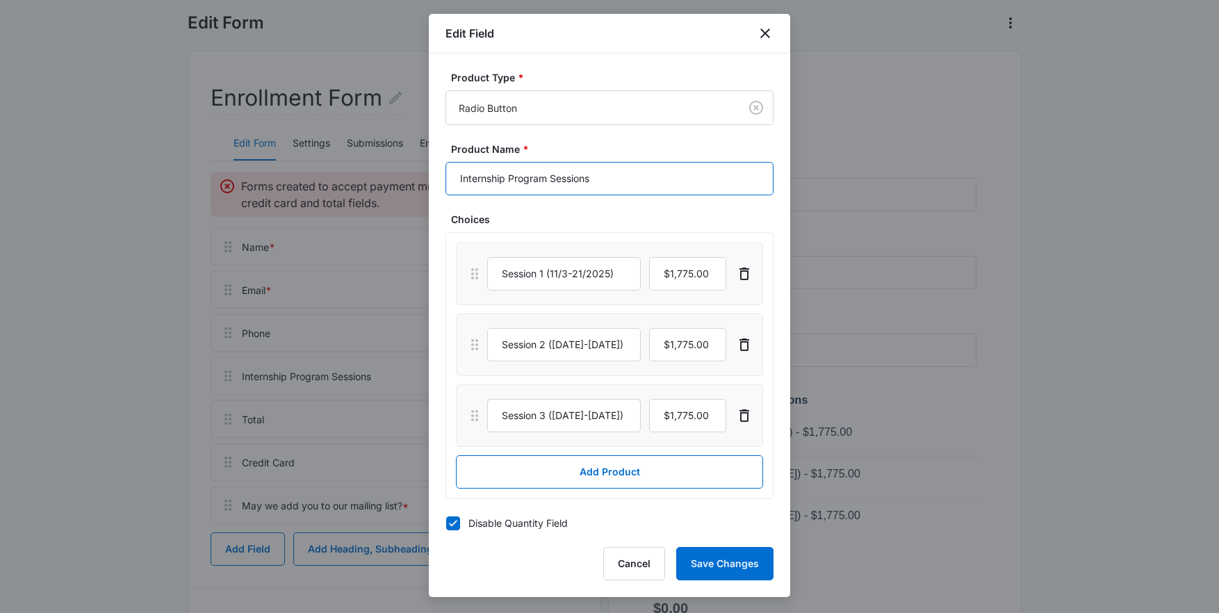
drag, startPoint x: 605, startPoint y: 178, endPoint x: 555, endPoint y: 178, distance: 50.0
click at [558, 178] on input "Internship Program Sessions" at bounding box center [609, 178] width 328 height 33
type input "Internship Program Sections"
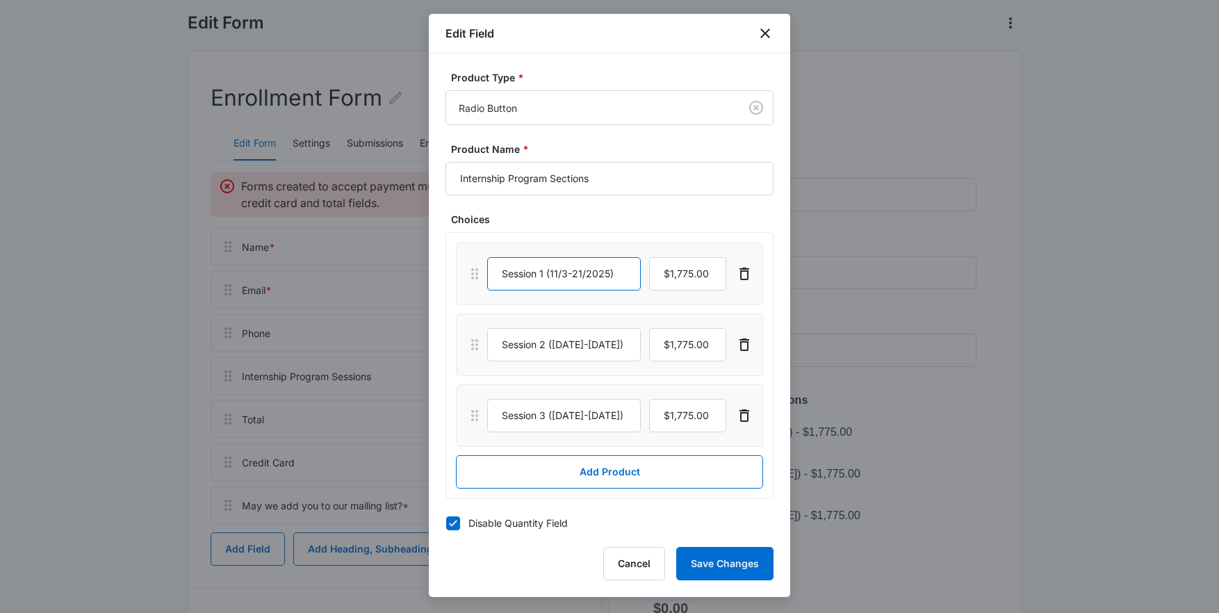
drag, startPoint x: 537, startPoint y: 274, endPoint x: 465, endPoint y: 275, distance: 72.3
click at [465, 275] on div "Session 1 (11/3-21/2025)" at bounding box center [609, 273] width 307 height 63
drag, startPoint x: 535, startPoint y: 270, endPoint x: 481, endPoint y: 266, distance: 53.7
click at [481, 266] on div "Section 1 (11/3-21/2025)" at bounding box center [609, 273] width 286 height 33
type input "Section 1 (11/3-21/2025)"
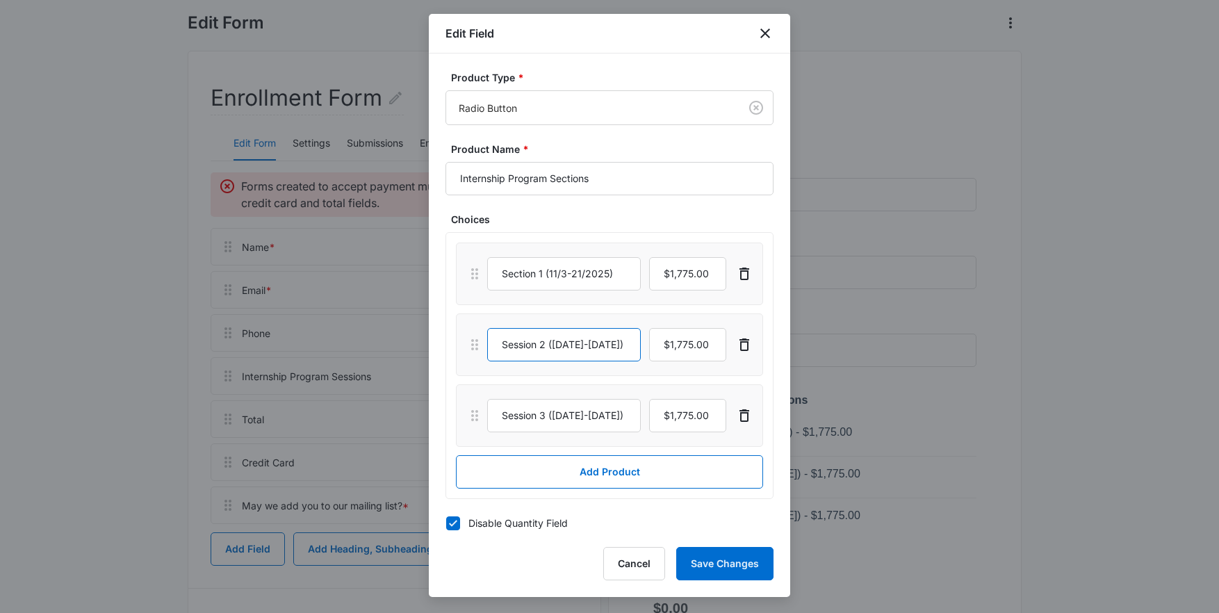
drag, startPoint x: 538, startPoint y: 344, endPoint x: 458, endPoint y: 342, distance: 80.6
click at [458, 342] on div "Session 2 (11/24-12/12/2025)" at bounding box center [609, 344] width 307 height 63
paste input "ct"
type input "Section 2 (11/24-12/12/2025)"
drag, startPoint x: 538, startPoint y: 419, endPoint x: 438, endPoint y: 418, distance: 100.1
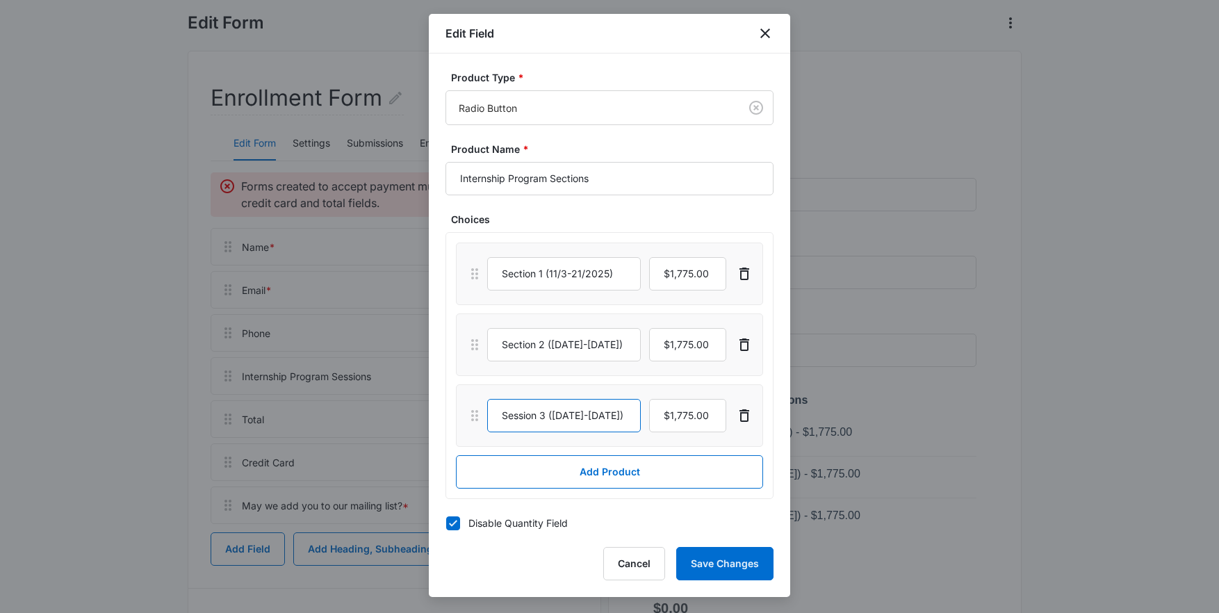
click at [439, 418] on div "Product Type * Radio Button Product Name * Internship Program Sections Choices …" at bounding box center [609, 292] width 361 height 479
paste input "ct"
type input "Section 3 (12/29-1/16/2026)"
drag, startPoint x: 716, startPoint y: 563, endPoint x: 594, endPoint y: 452, distance: 165.3
click at [716, 562] on button "Save Changes" at bounding box center [724, 563] width 97 height 33
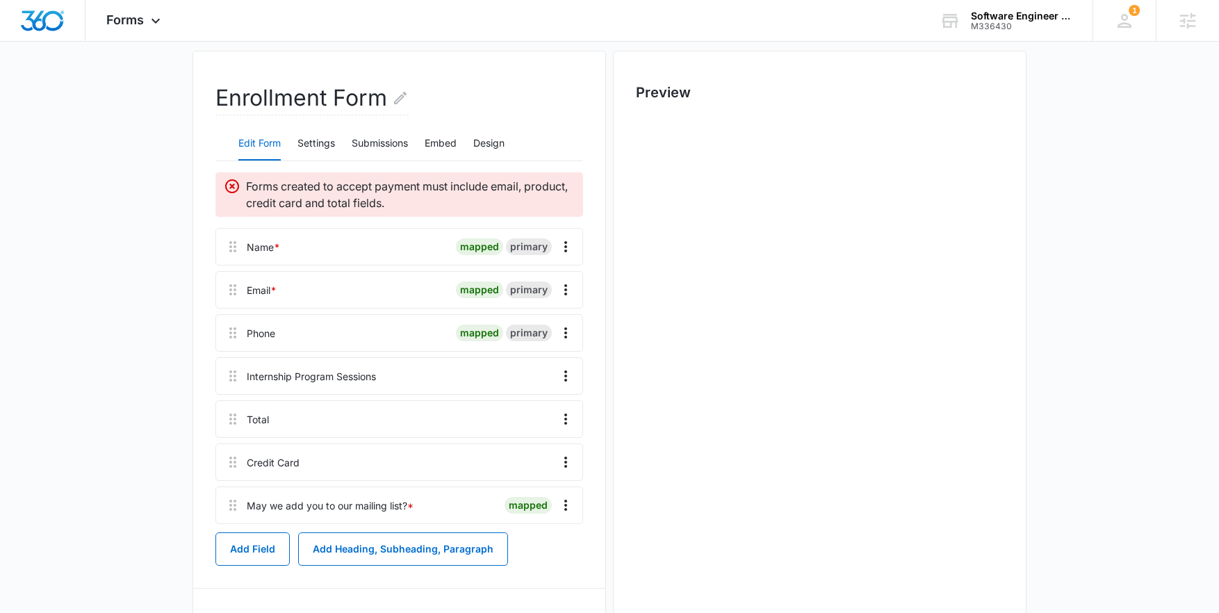
scroll to position [0, 0]
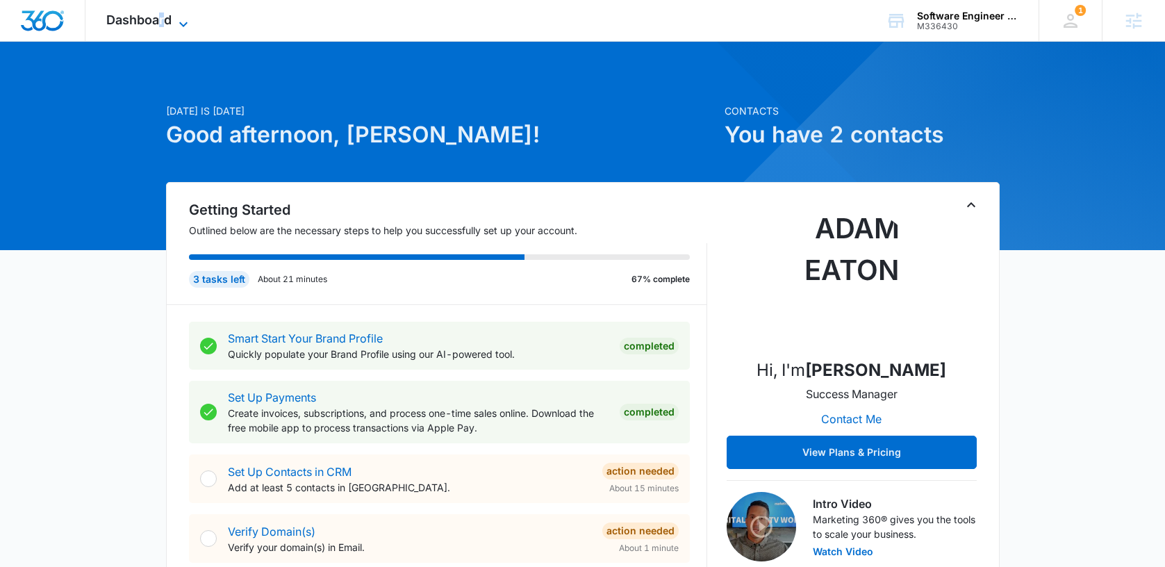
click at [162, 17] on span "Dashboard" at bounding box center [138, 20] width 65 height 15
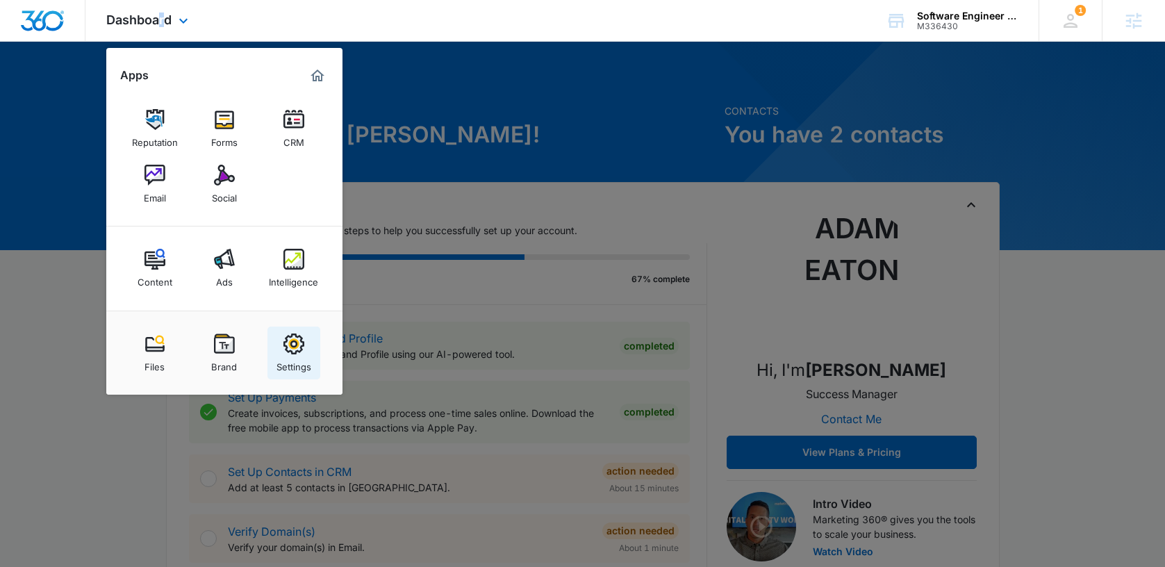
click at [292, 348] on img at bounding box center [293, 343] width 21 height 21
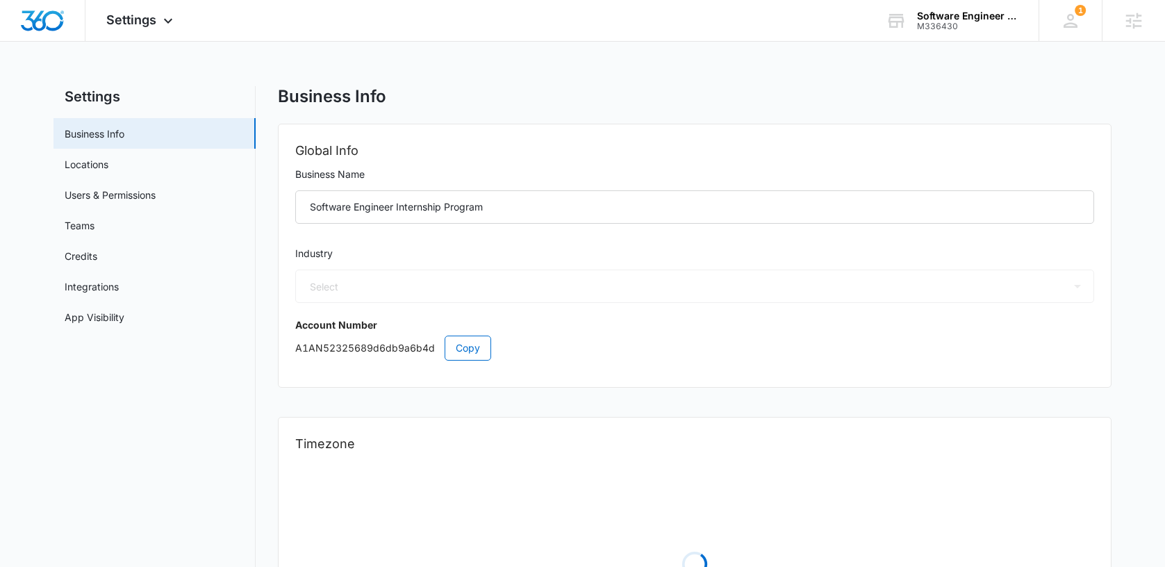
select select "29"
select select "US"
select select "America/[GEOGRAPHIC_DATA]"
click at [94, 172] on link "Locations" at bounding box center [87, 164] width 44 height 15
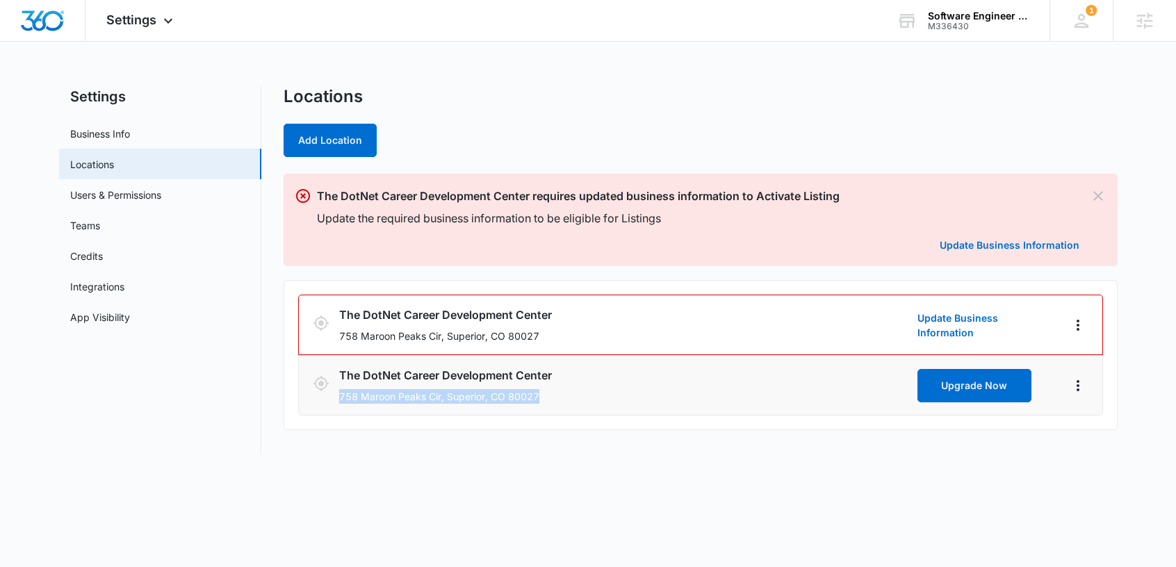
drag, startPoint x: 529, startPoint y: 395, endPoint x: 333, endPoint y: 399, distance: 195.3
click at [333, 399] on div "The DotNet Career Development Center 758 [GEOGRAPHIC_DATA][STREET_ADDRESS] Upgr…" at bounding box center [700, 385] width 775 height 37
copy p "758 Maroon Peaks Cir, Superior, CO 80027"
click at [768, 407] on li "The DotNet Career Development Center 758 [GEOGRAPHIC_DATA][STREET_ADDRESS] Upgr…" at bounding box center [700, 385] width 805 height 60
click at [1076, 386] on icon "Actions" at bounding box center [1077, 385] width 17 height 17
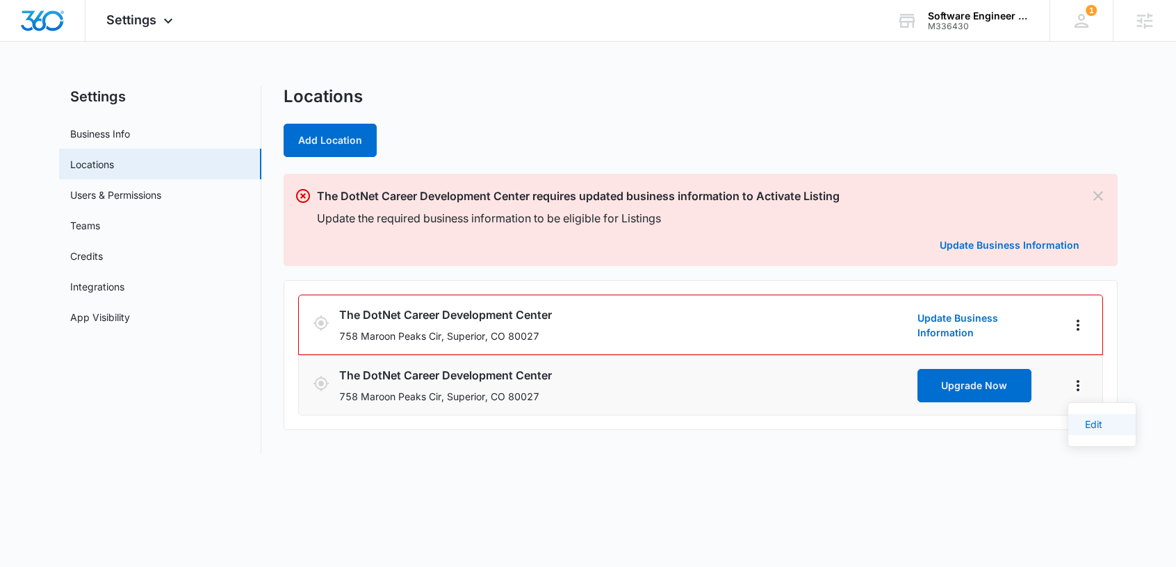
click at [1090, 424] on link "Edit" at bounding box center [1093, 424] width 17 height 12
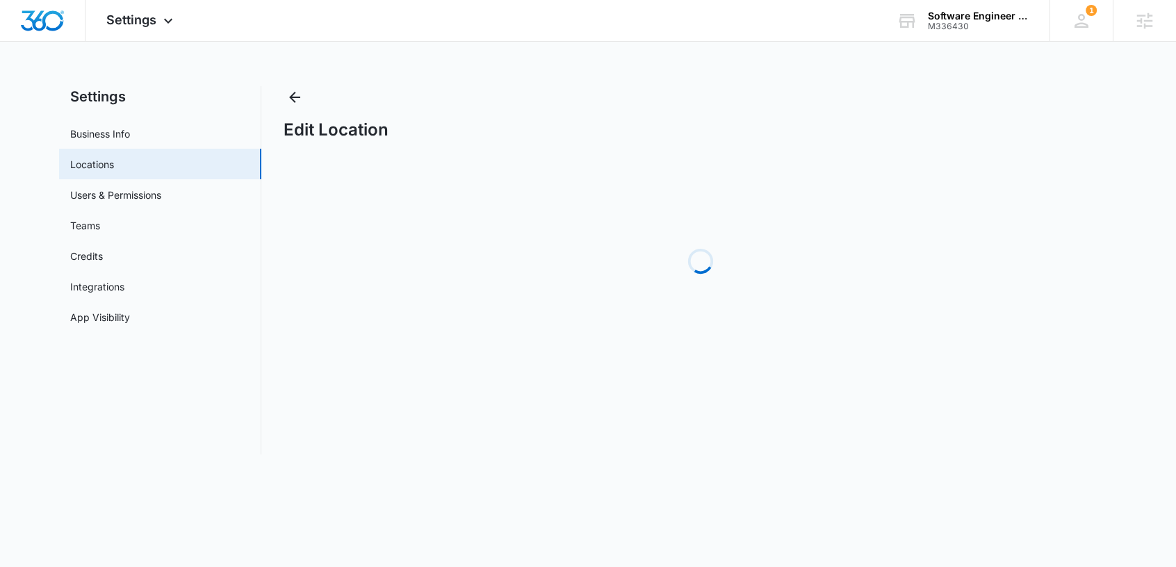
select select "[US_STATE]"
select select "2025"
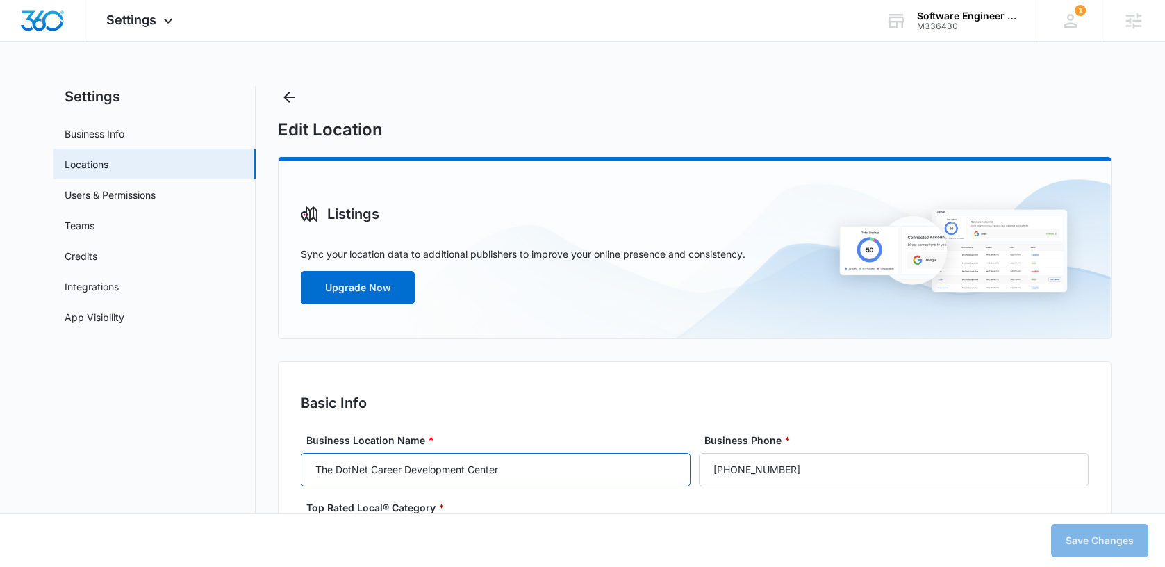
click at [522, 470] on input "The DotNet Career Development Center" at bounding box center [496, 469] width 390 height 33
type input "Software Engineer Internship"
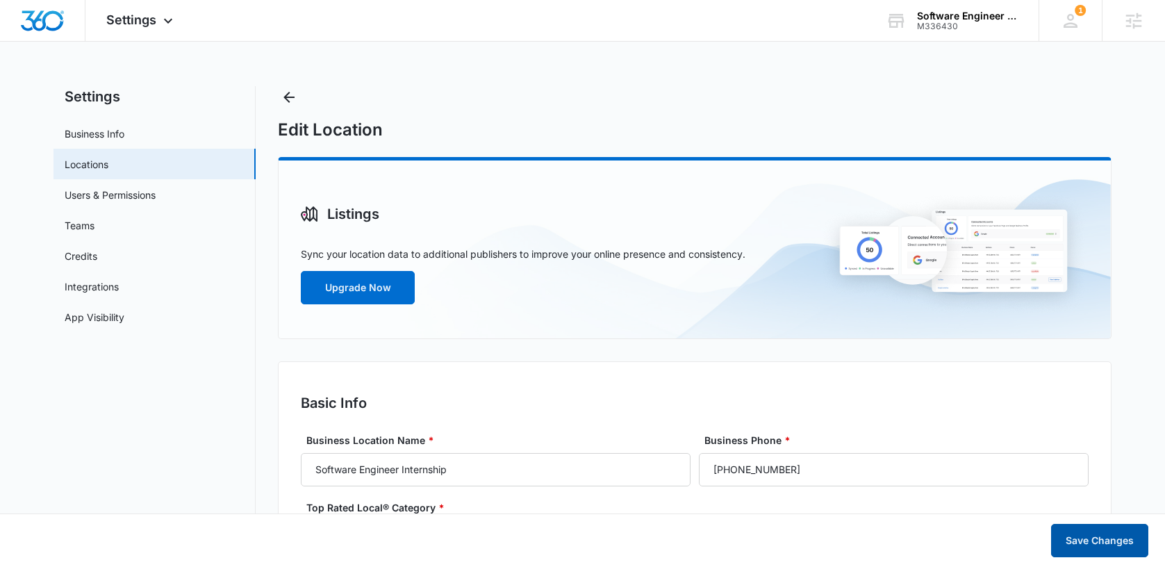
click at [1072, 547] on button "Save Changes" at bounding box center [1099, 540] width 97 height 33
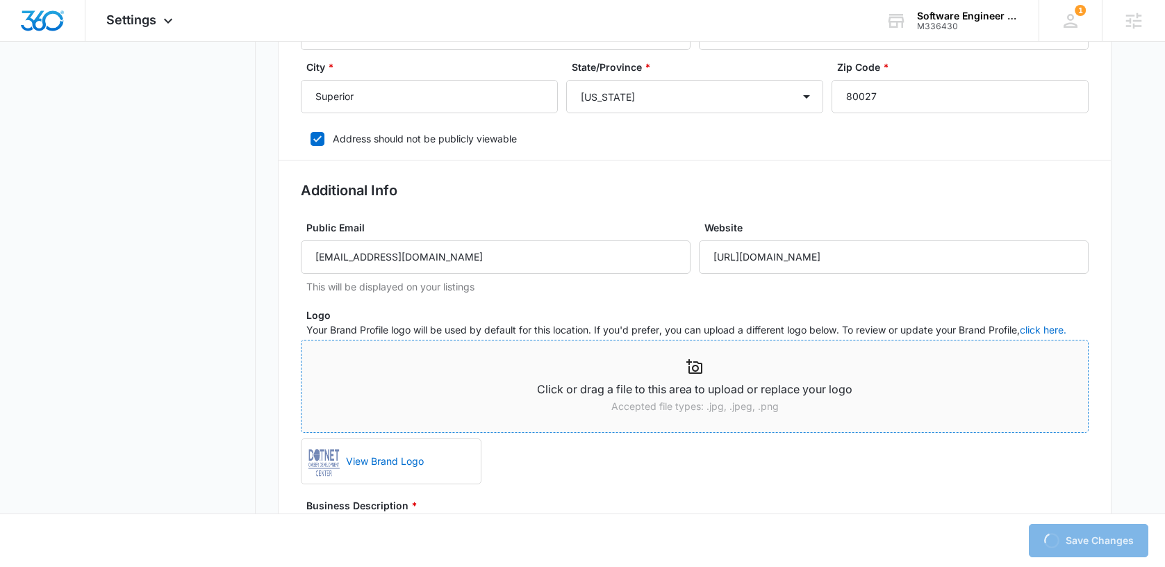
scroll to position [752, 0]
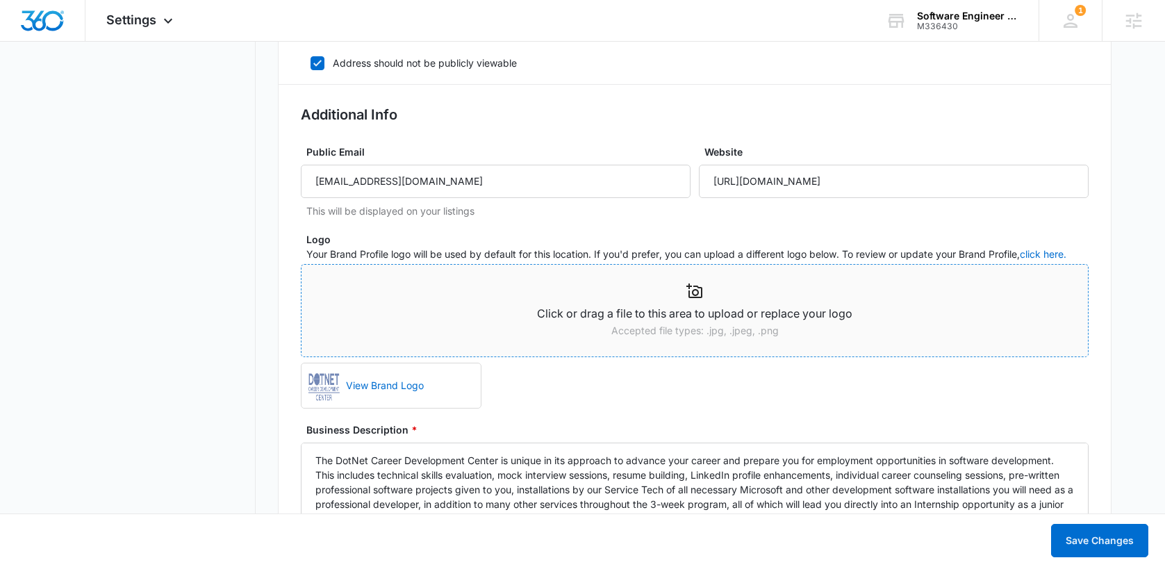
click at [554, 349] on span "Click or drag a file to this area to upload or replace your logo Accepted file …" at bounding box center [695, 311] width 786 height 92
click at [381, 386] on link "View Brand Logo" at bounding box center [407, 385] width 135 height 31
click at [466, 388] on link "View Brand Logo" at bounding box center [407, 385] width 135 height 31
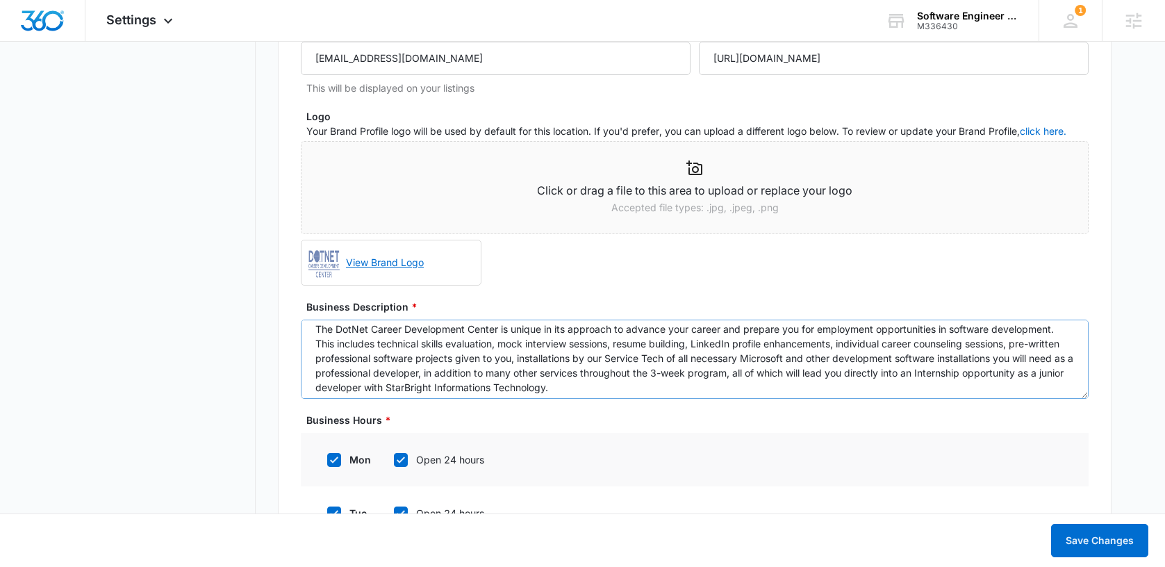
scroll to position [0, 0]
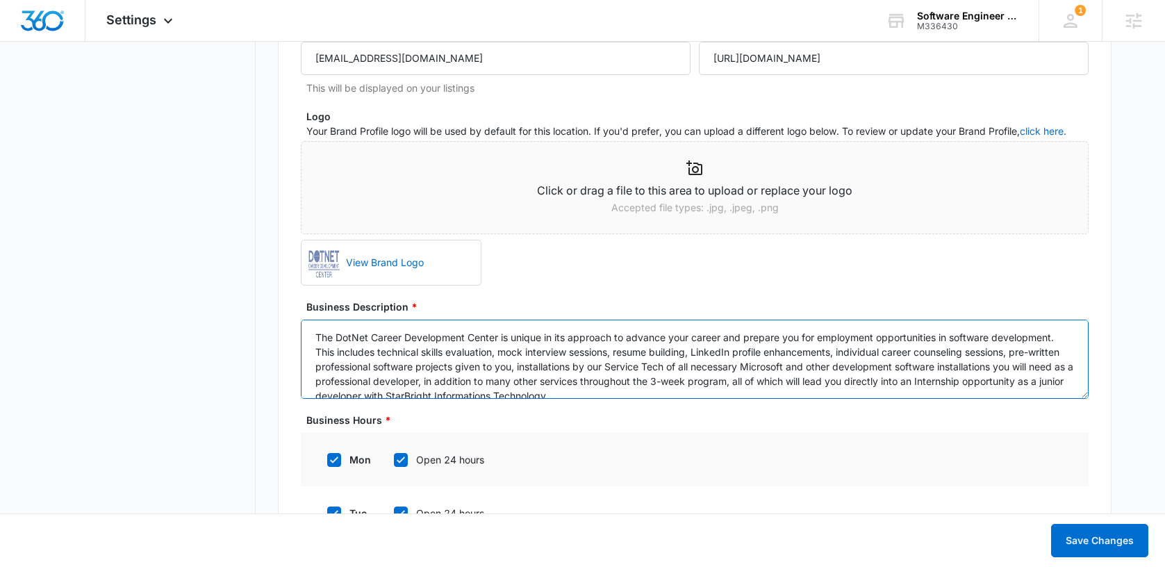
drag, startPoint x: 499, startPoint y: 337, endPoint x: 336, endPoint y: 338, distance: 162.6
click at [336, 338] on textarea "The DotNet Career Development Center is unique in its approach to advance your …" at bounding box center [695, 359] width 788 height 79
type textarea "The Sof is unique in its approach to advance your career and prepare you for em…"
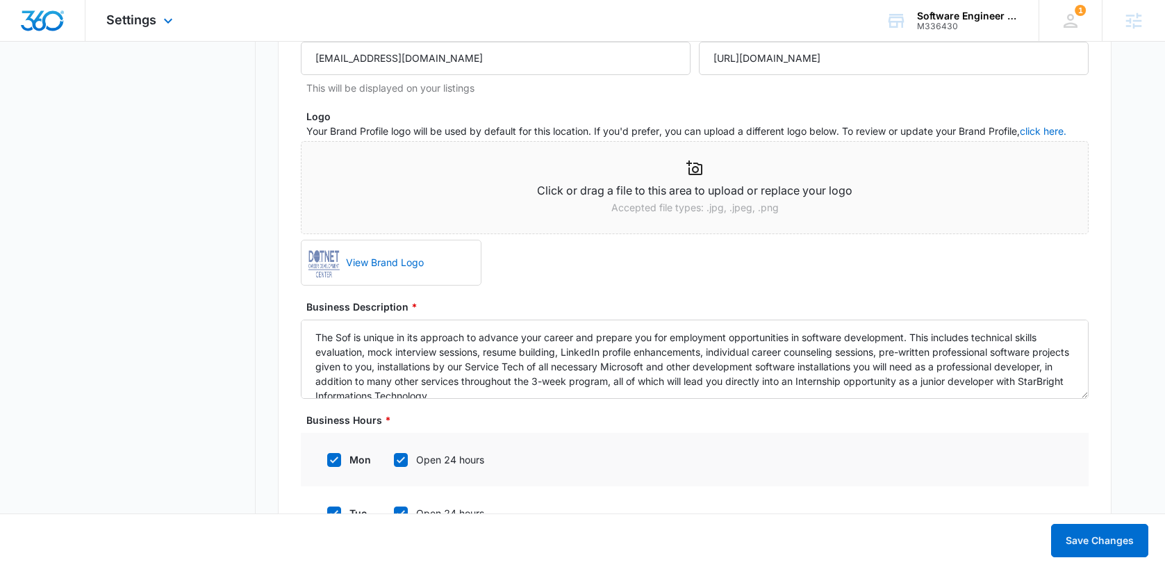
click at [34, 17] on img "Dashboard" at bounding box center [42, 20] width 44 height 21
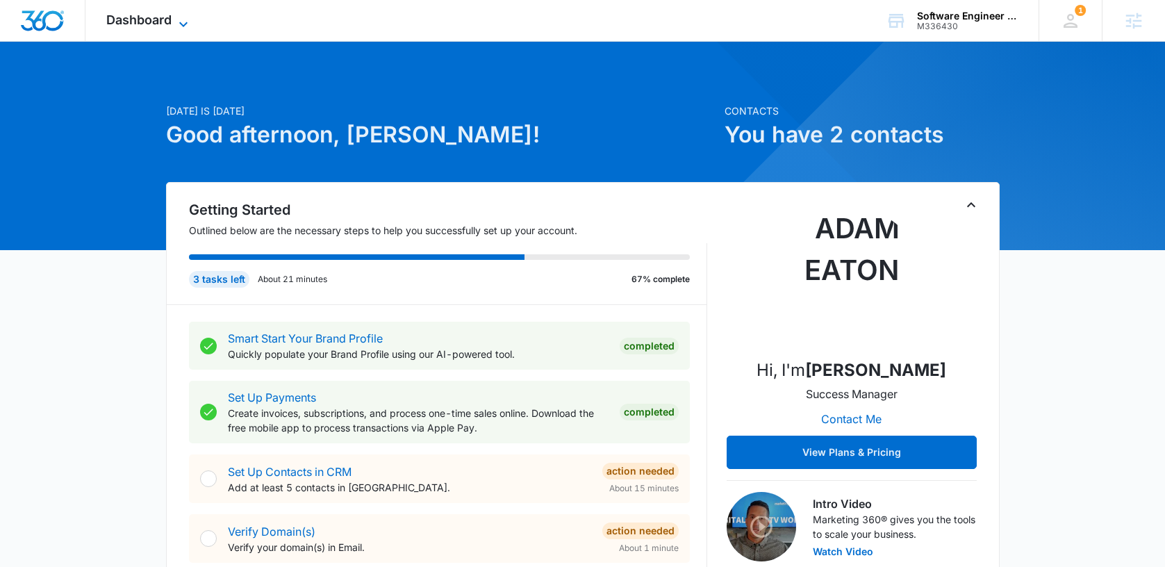
click at [156, 18] on span "Dashboard" at bounding box center [138, 20] width 65 height 15
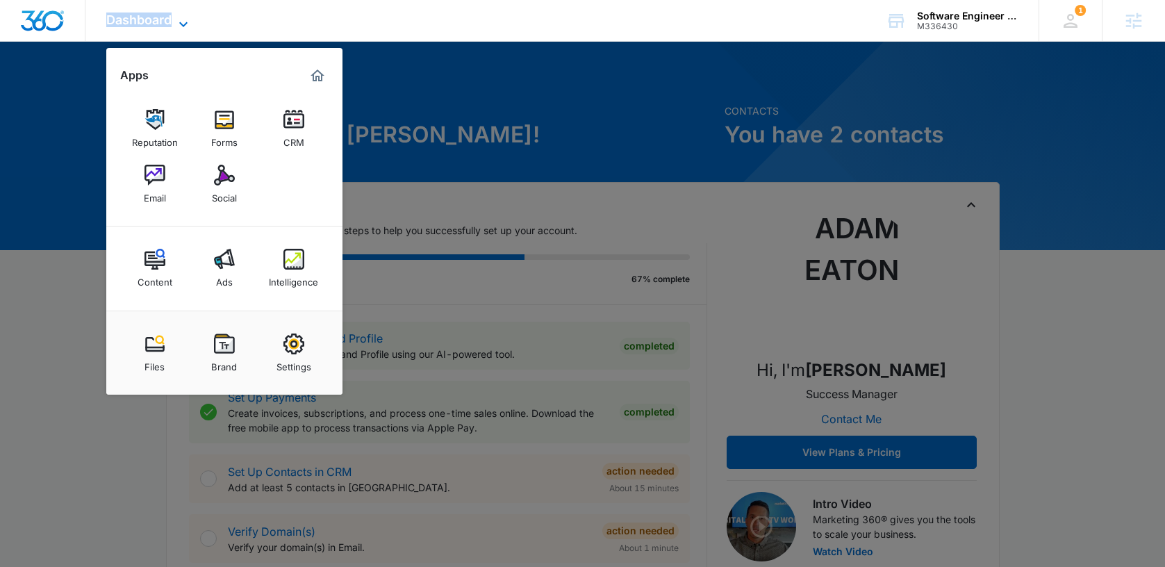
click at [156, 18] on span "Dashboard" at bounding box center [138, 20] width 65 height 15
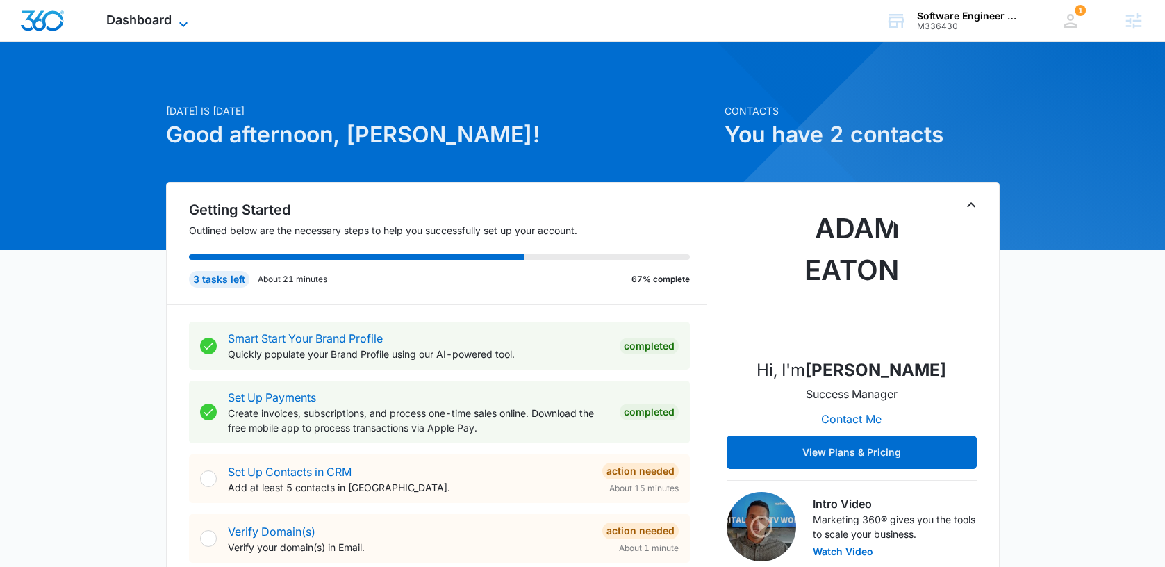
click at [178, 24] on icon at bounding box center [183, 24] width 17 height 17
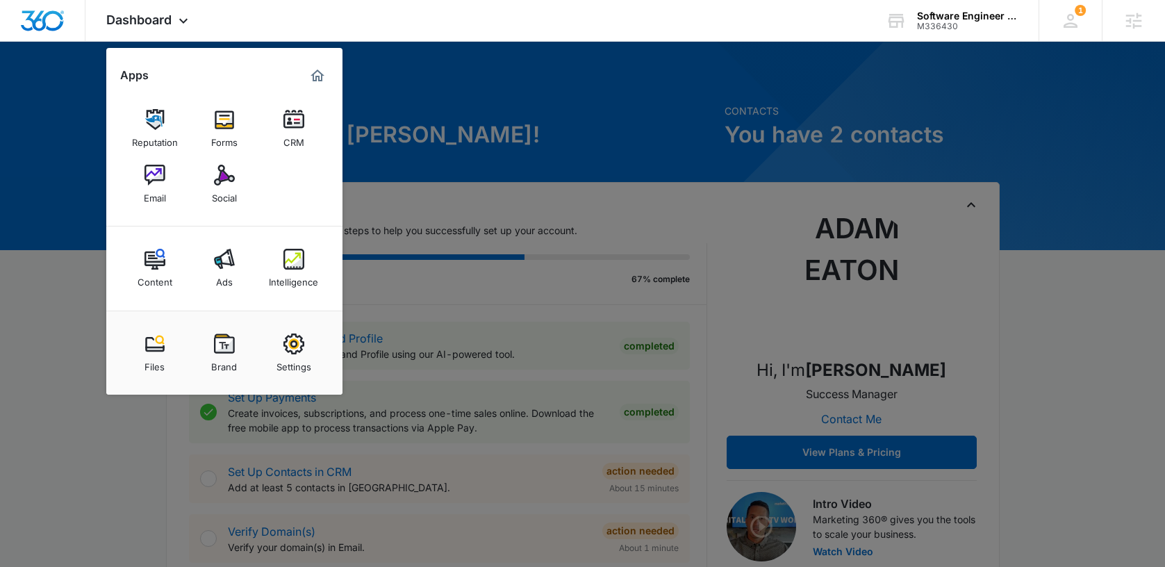
click at [303, 346] on img at bounding box center [293, 343] width 21 height 21
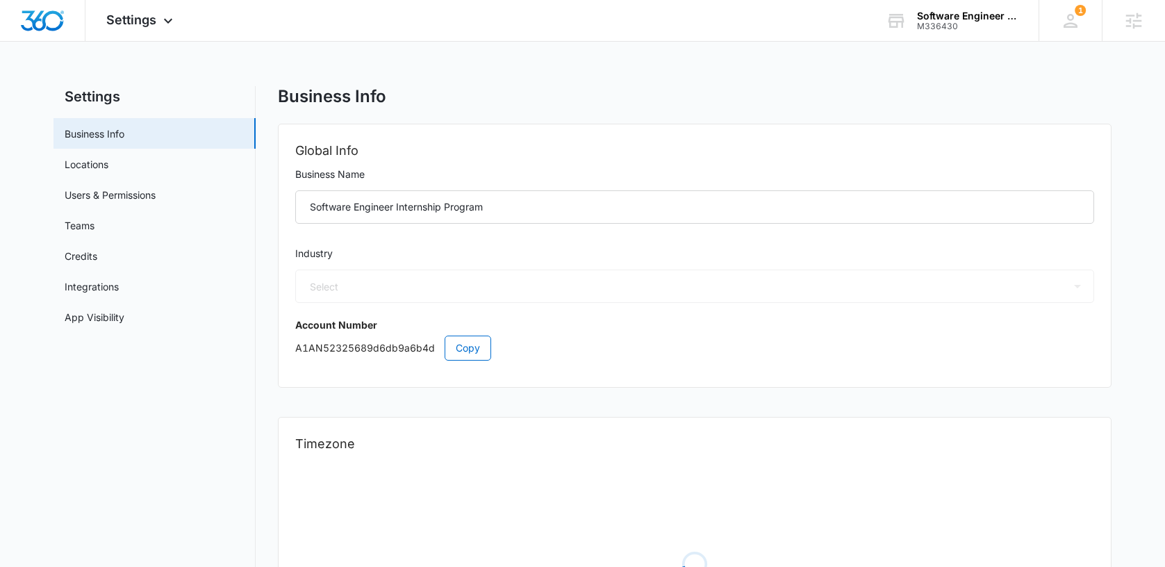
select select "29"
select select "US"
select select "America/Denver"
click at [106, 165] on link "Locations" at bounding box center [87, 164] width 44 height 15
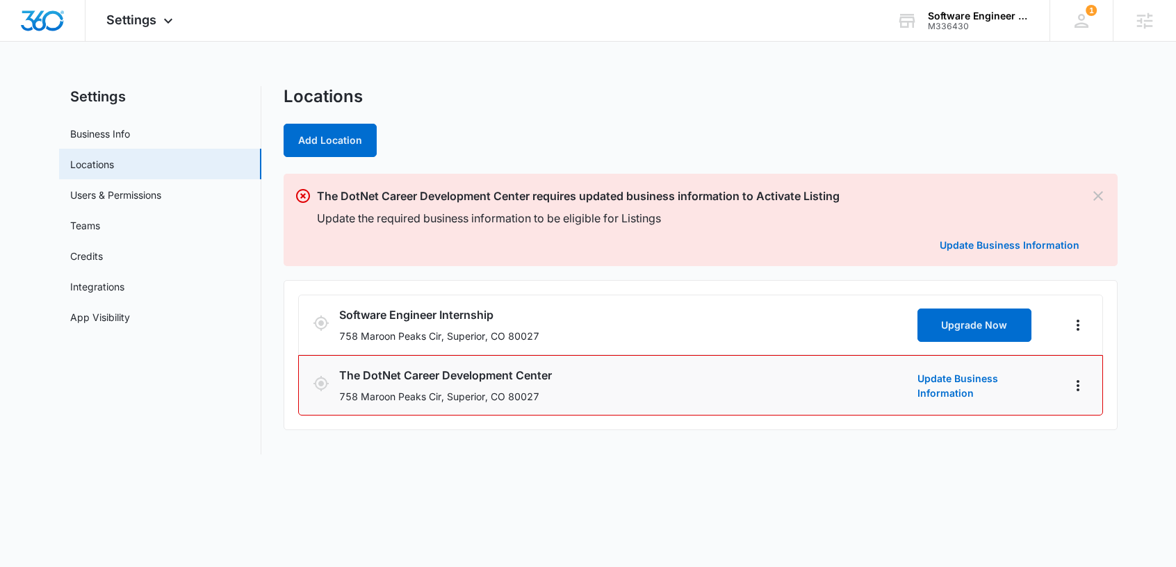
drag, startPoint x: 552, startPoint y: 420, endPoint x: 551, endPoint y: 402, distance: 17.4
click at [552, 418] on ul "Software Engineer Internship 758 Maroon Peaks Cir, Superior, CO 80027 Upgrade N…" at bounding box center [700, 355] width 834 height 150
drag, startPoint x: 549, startPoint y: 402, endPoint x: 338, endPoint y: 401, distance: 211.2
click at [338, 401] on div "The DotNet Career Development Center 758 Maroon Peaks Cir, Superior, CO 80027 U…" at bounding box center [700, 385] width 775 height 37
copy p "758 Maroon Peaks Cir, Superior, CO 80027"
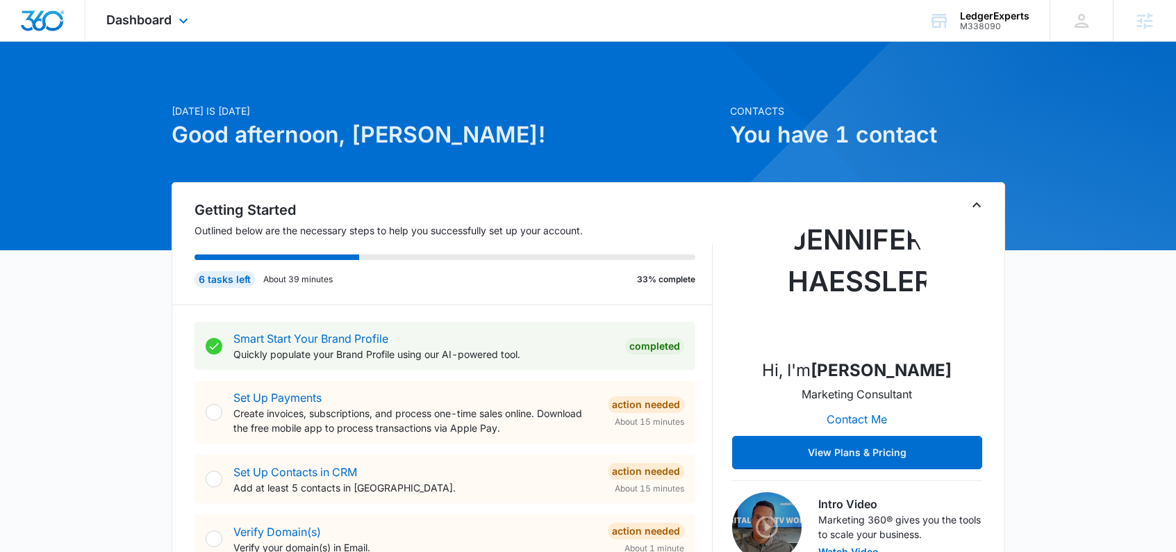
click at [129, 28] on div "Dashboard Apps Reputation Websites Forms CRM Email Social Content Ads Intellige…" at bounding box center [148, 20] width 127 height 41
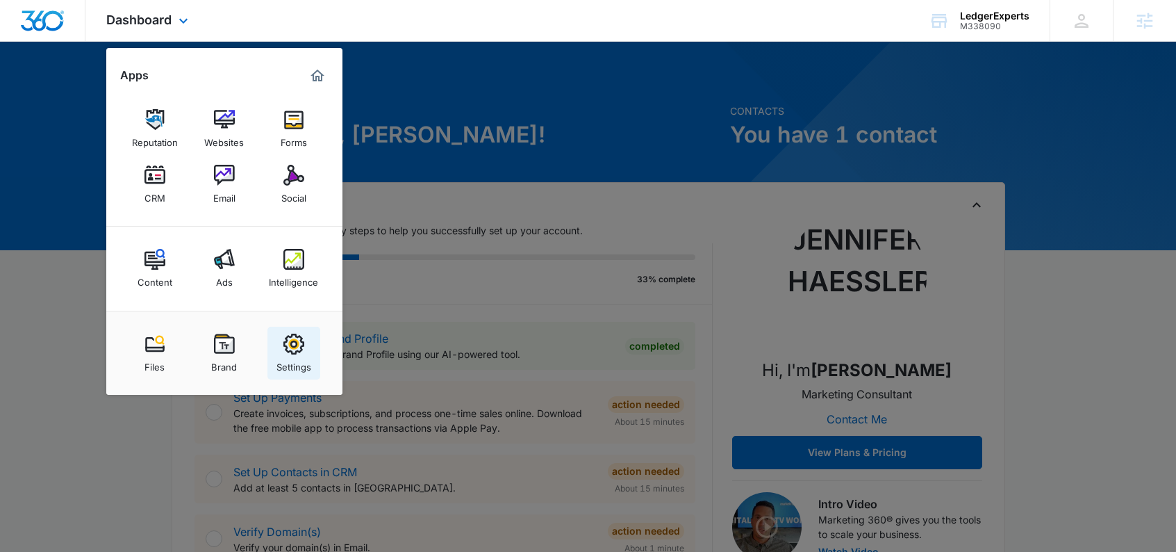
click at [297, 356] on div "Settings" at bounding box center [294, 363] width 35 height 18
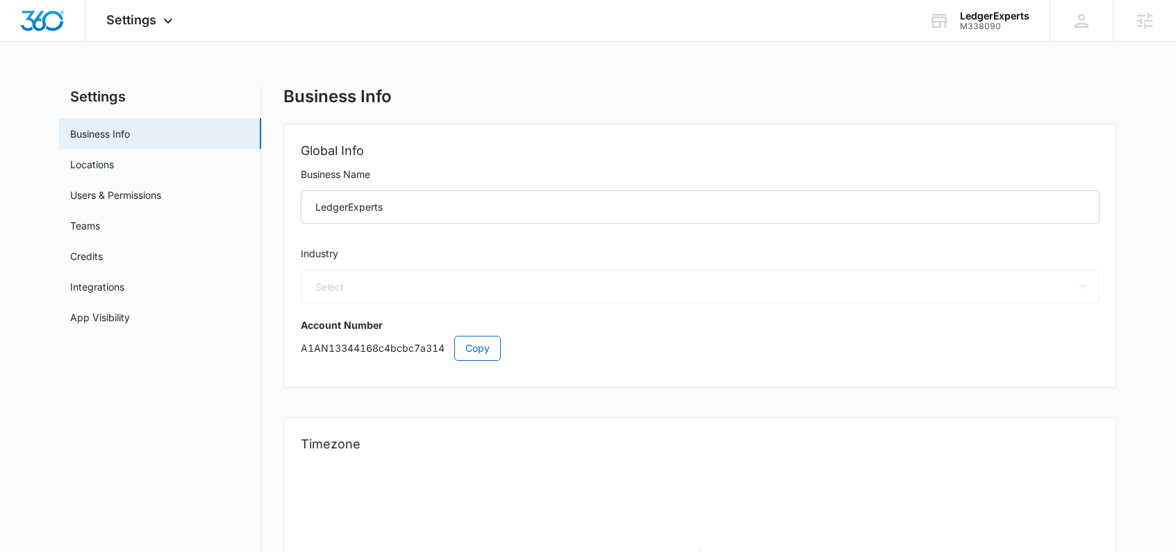
select select "33"
select select "US"
select select "America/[GEOGRAPHIC_DATA]"
click at [124, 202] on link "Users & Permissions" at bounding box center [115, 195] width 91 height 15
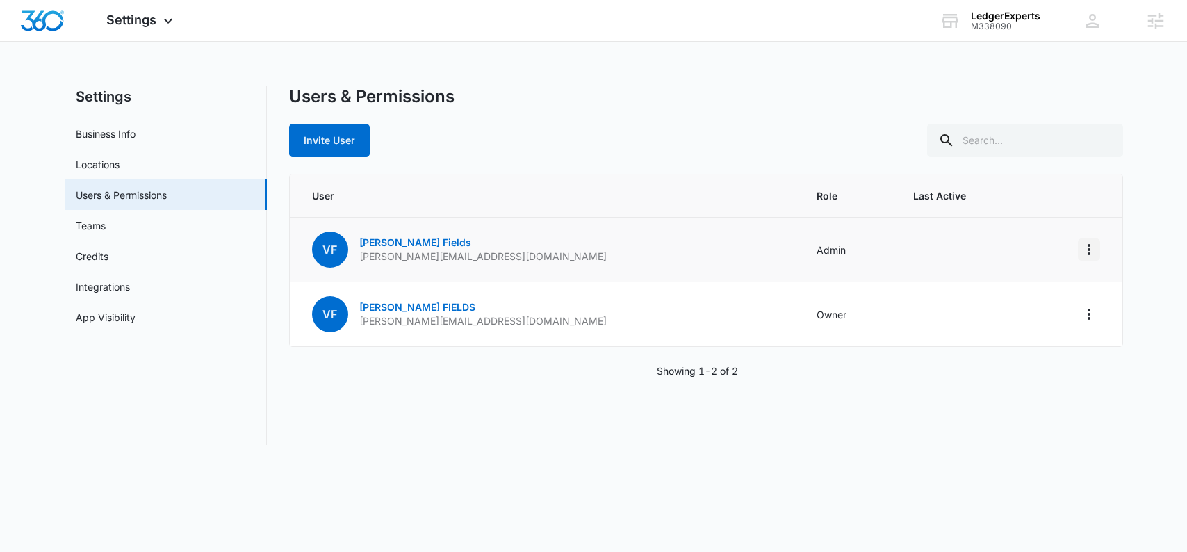
click at [1089, 252] on icon "Actions" at bounding box center [1088, 249] width 3 height 11
click at [1010, 308] on div "Remove User" at bounding box center [1019, 309] width 93 height 10
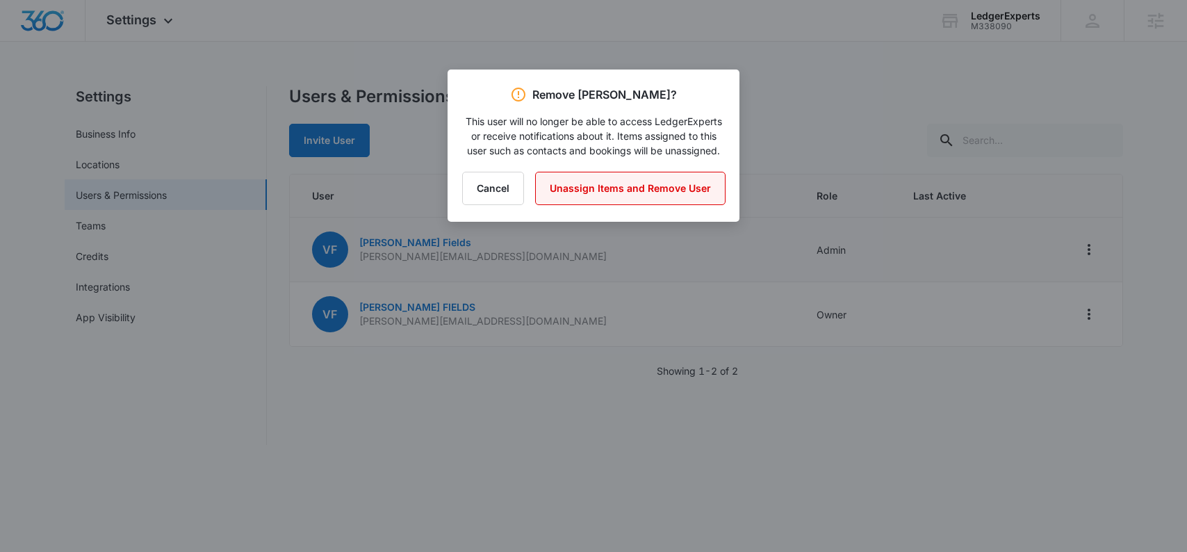
click at [680, 202] on button "Unassign Items and Remove User" at bounding box center [630, 188] width 190 height 33
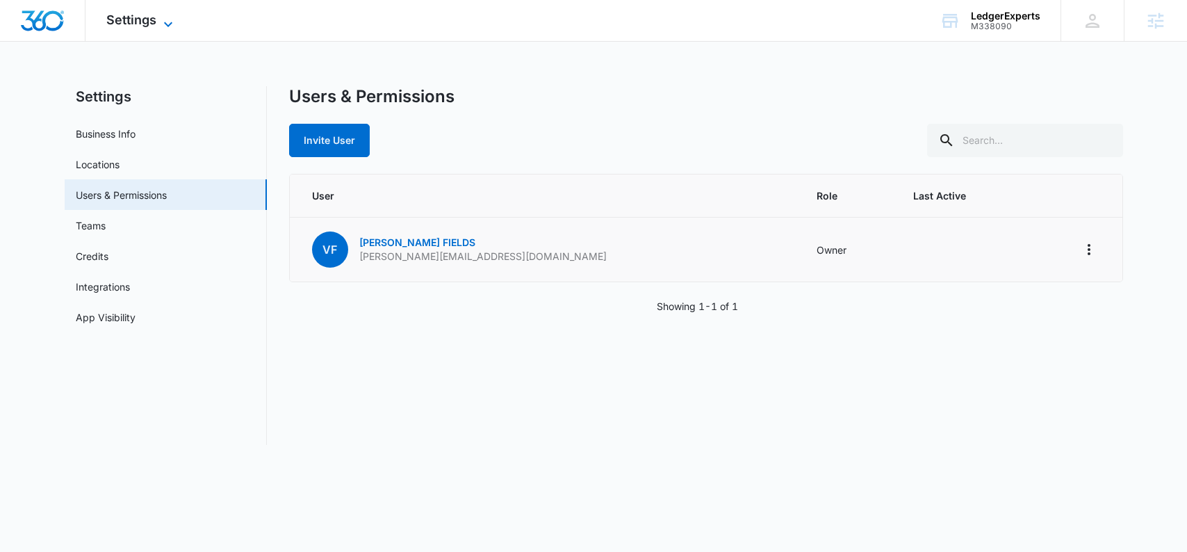
click at [154, 14] on span "Settings" at bounding box center [131, 20] width 50 height 15
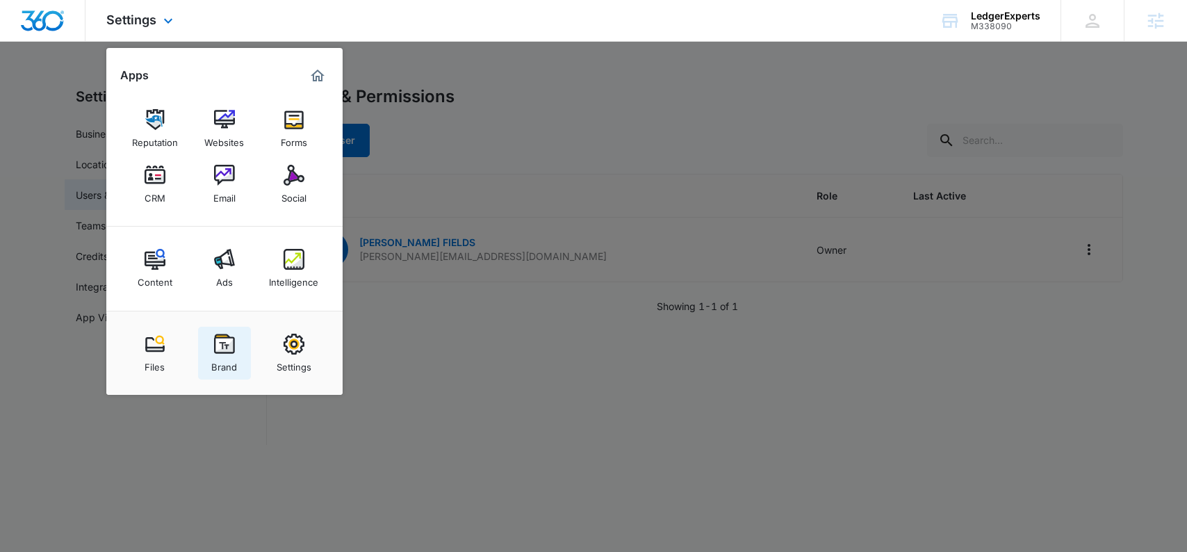
click at [224, 361] on div "Brand" at bounding box center [224, 363] width 26 height 18
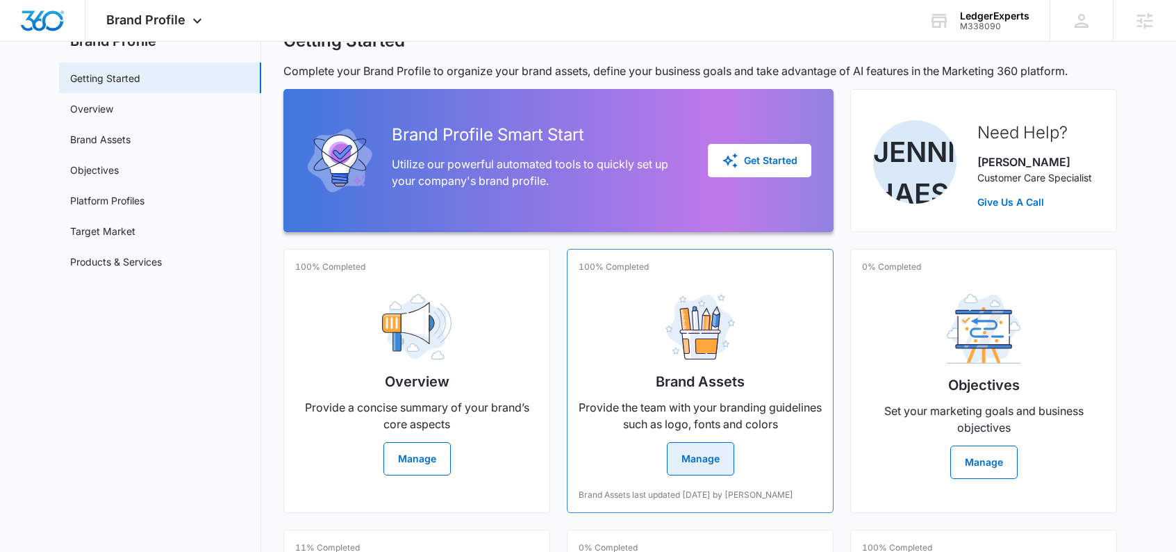
scroll to position [118, 0]
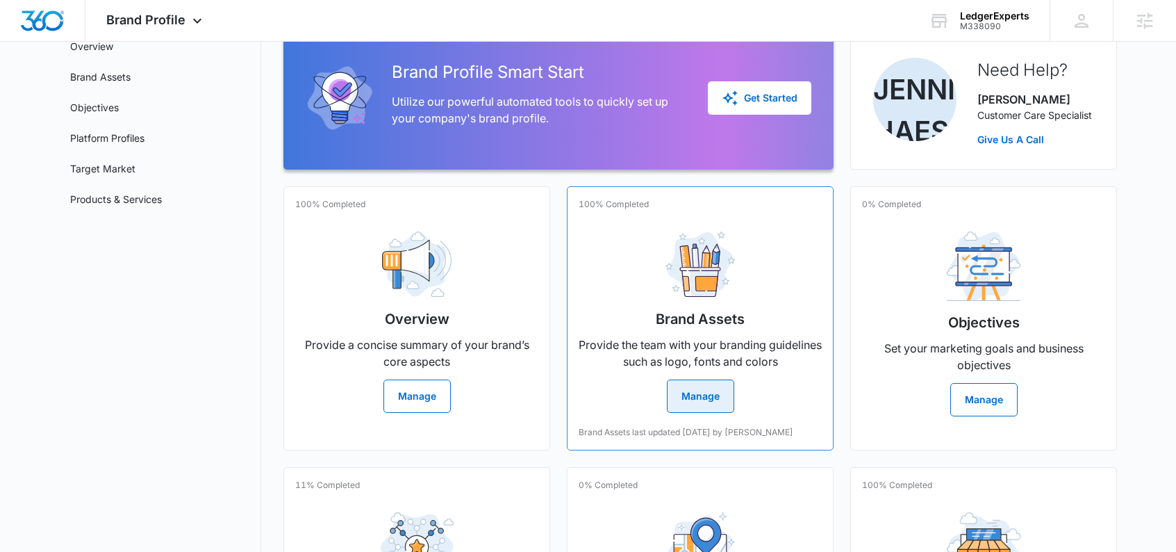
click at [698, 402] on button "Manage" at bounding box center [700, 395] width 67 height 33
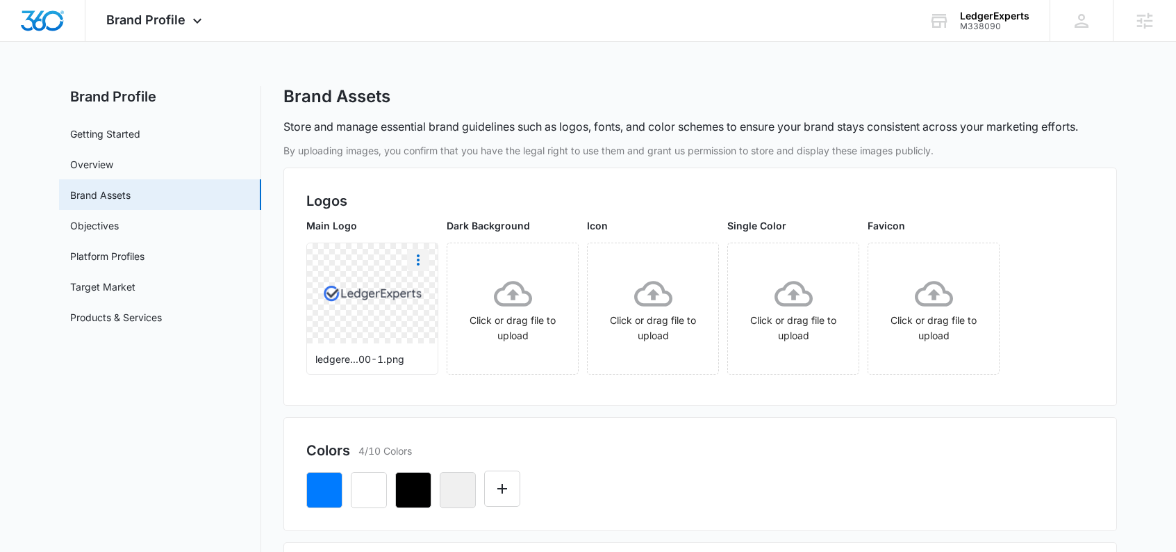
click at [421, 263] on icon "More" at bounding box center [418, 260] width 17 height 17
click at [435, 321] on div "Delete" at bounding box center [447, 320] width 45 height 10
click at [35, 13] on img "Dashboard" at bounding box center [42, 20] width 44 height 21
